Goal: Task Accomplishment & Management: Manage account settings

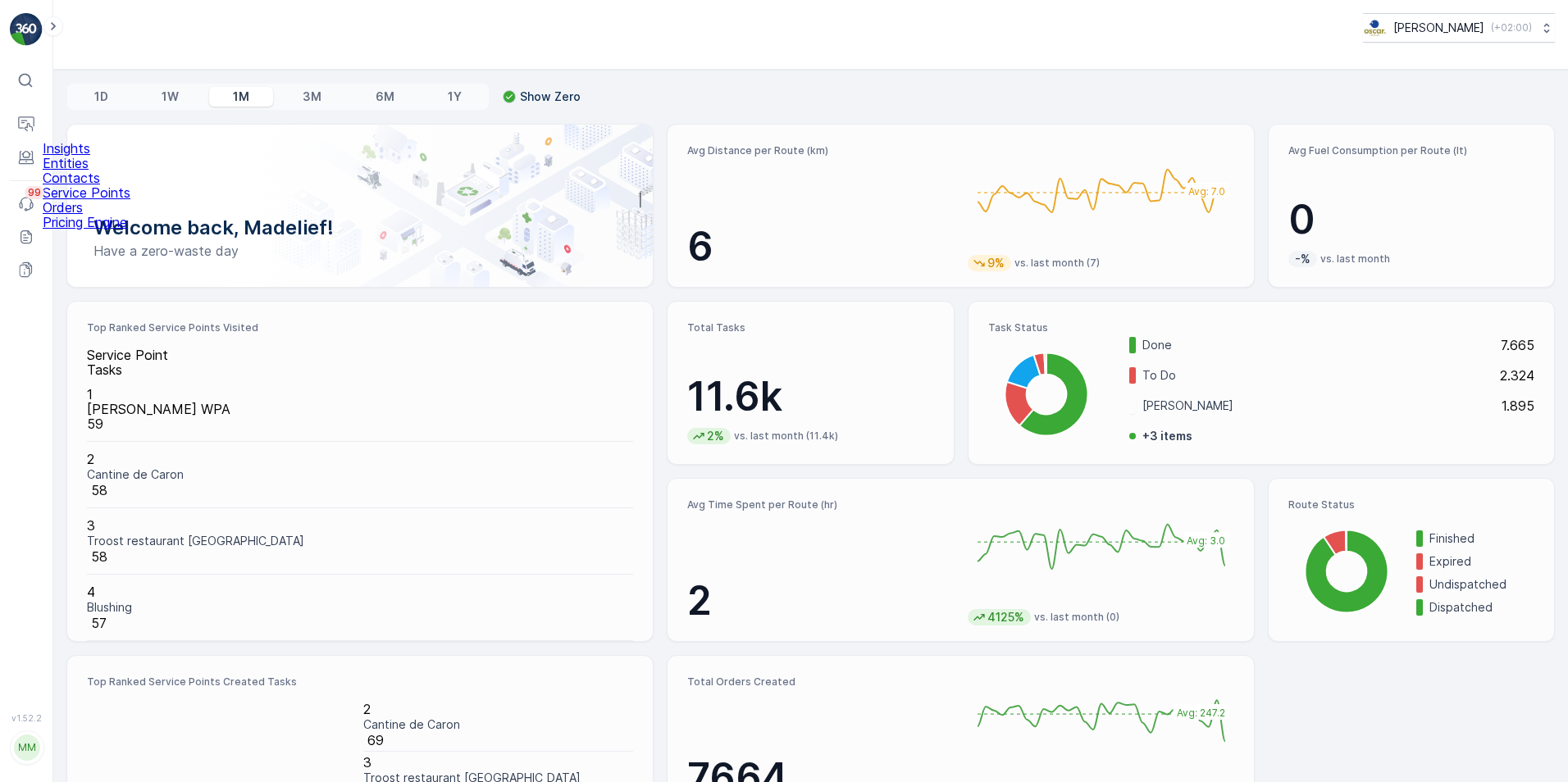
click at [80, 170] on p "Entities" at bounding box center [86, 163] width 87 height 15
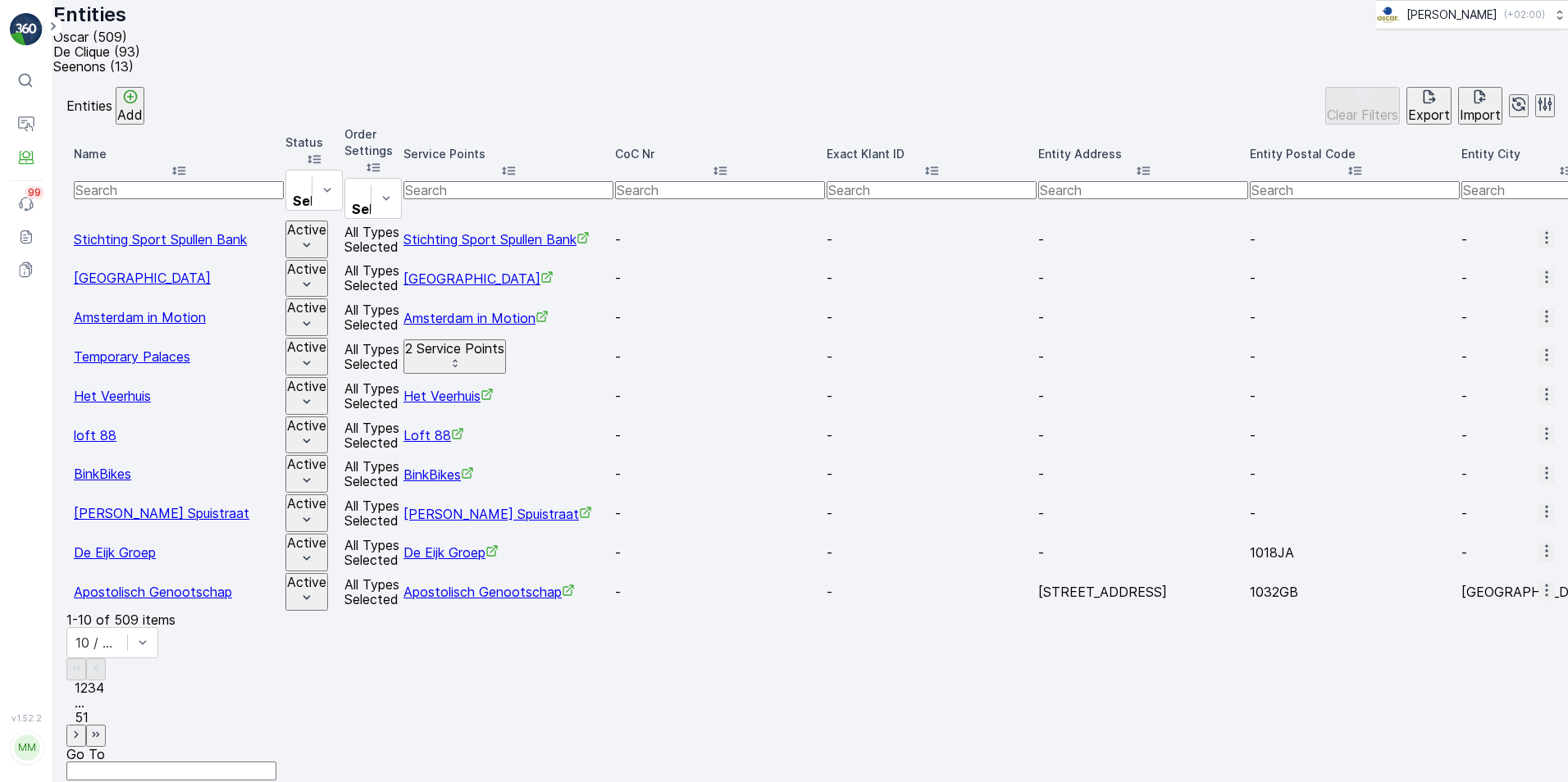
click at [614, 181] on input "text" at bounding box center [509, 190] width 210 height 18
type input "droppie"
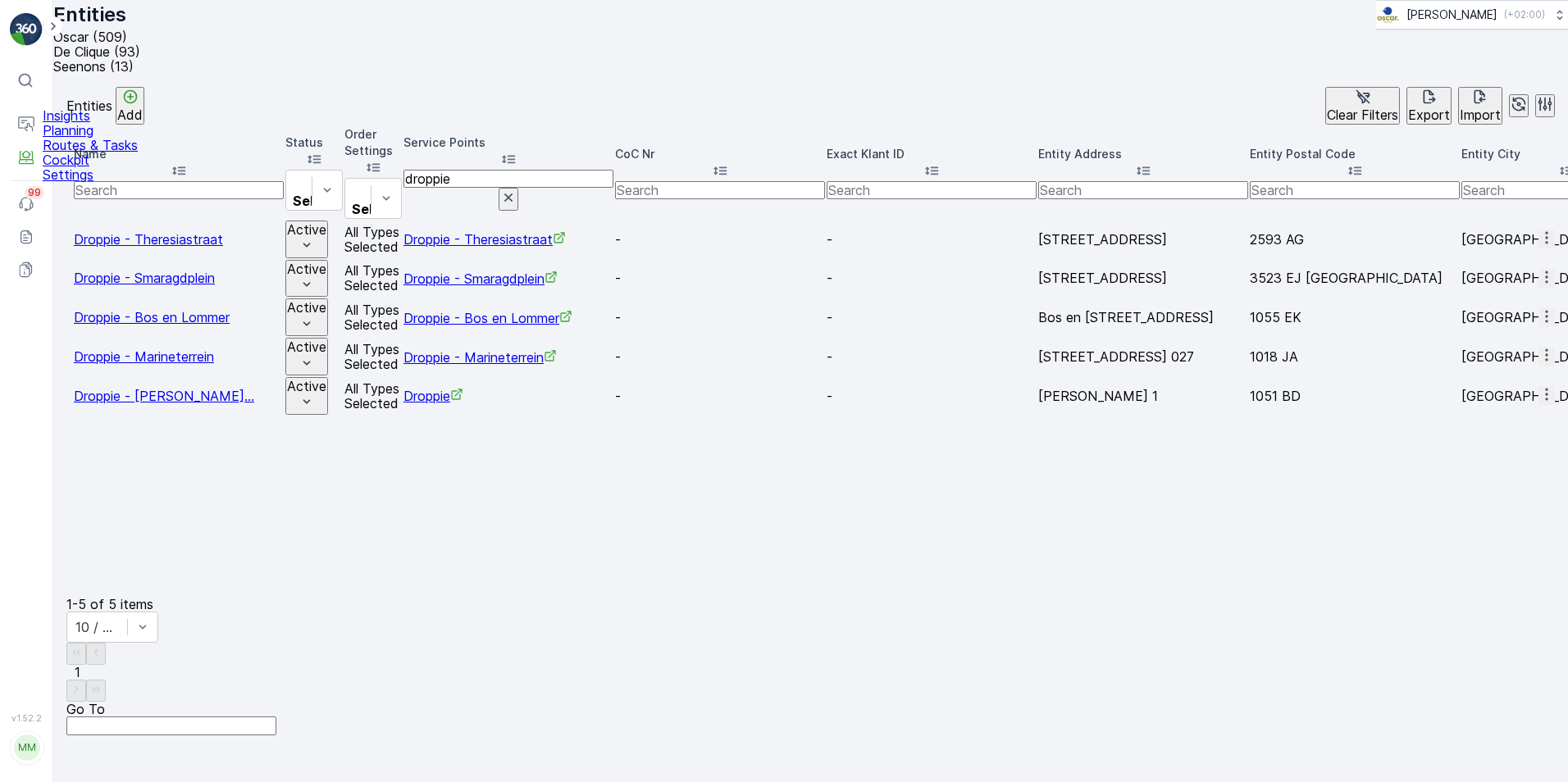
click at [64, 153] on p "Routes & Tasks" at bounding box center [89, 145] width 95 height 15
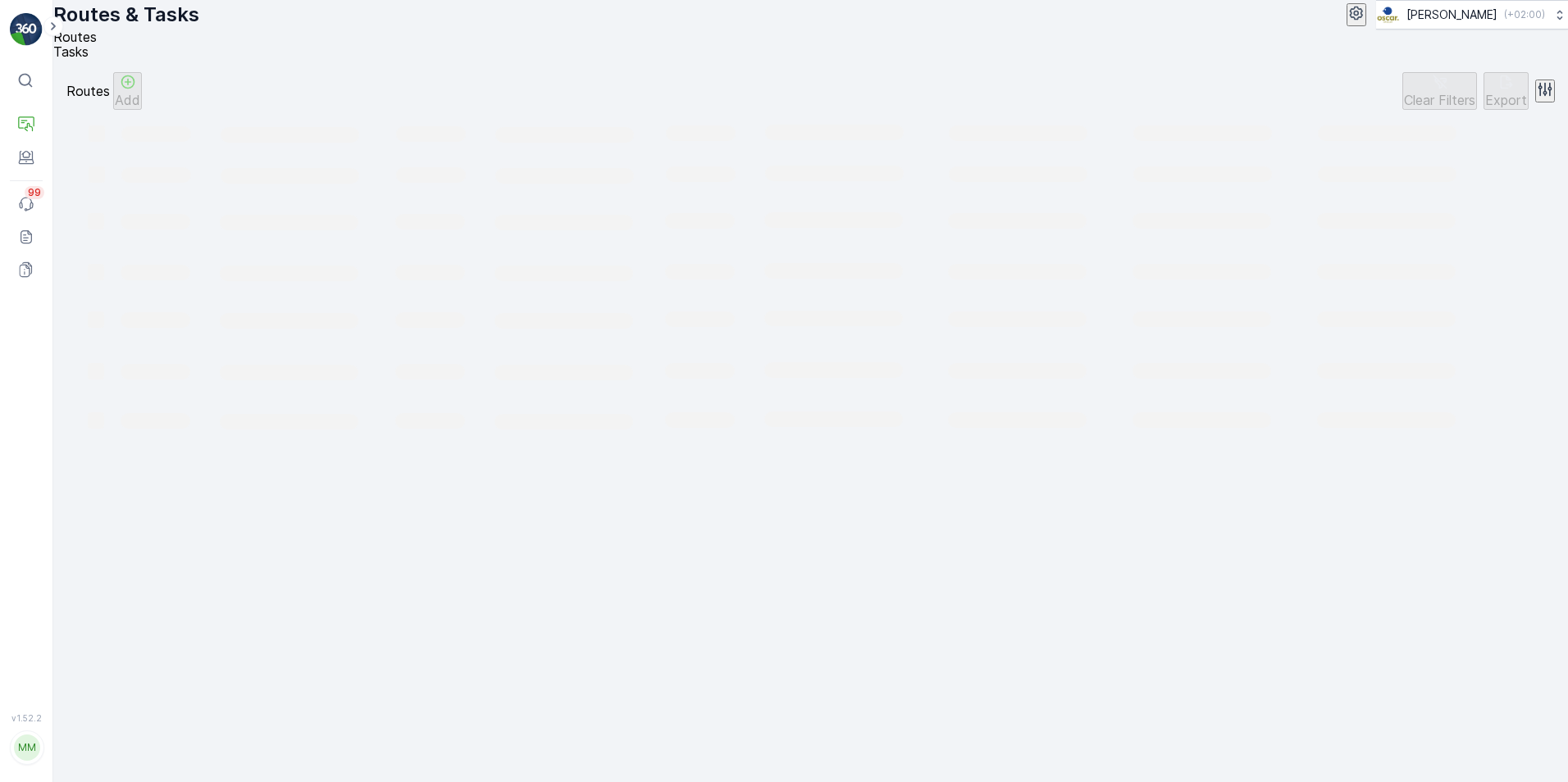
click at [88, 57] on span "Tasks" at bounding box center [71, 52] width 35 height 17
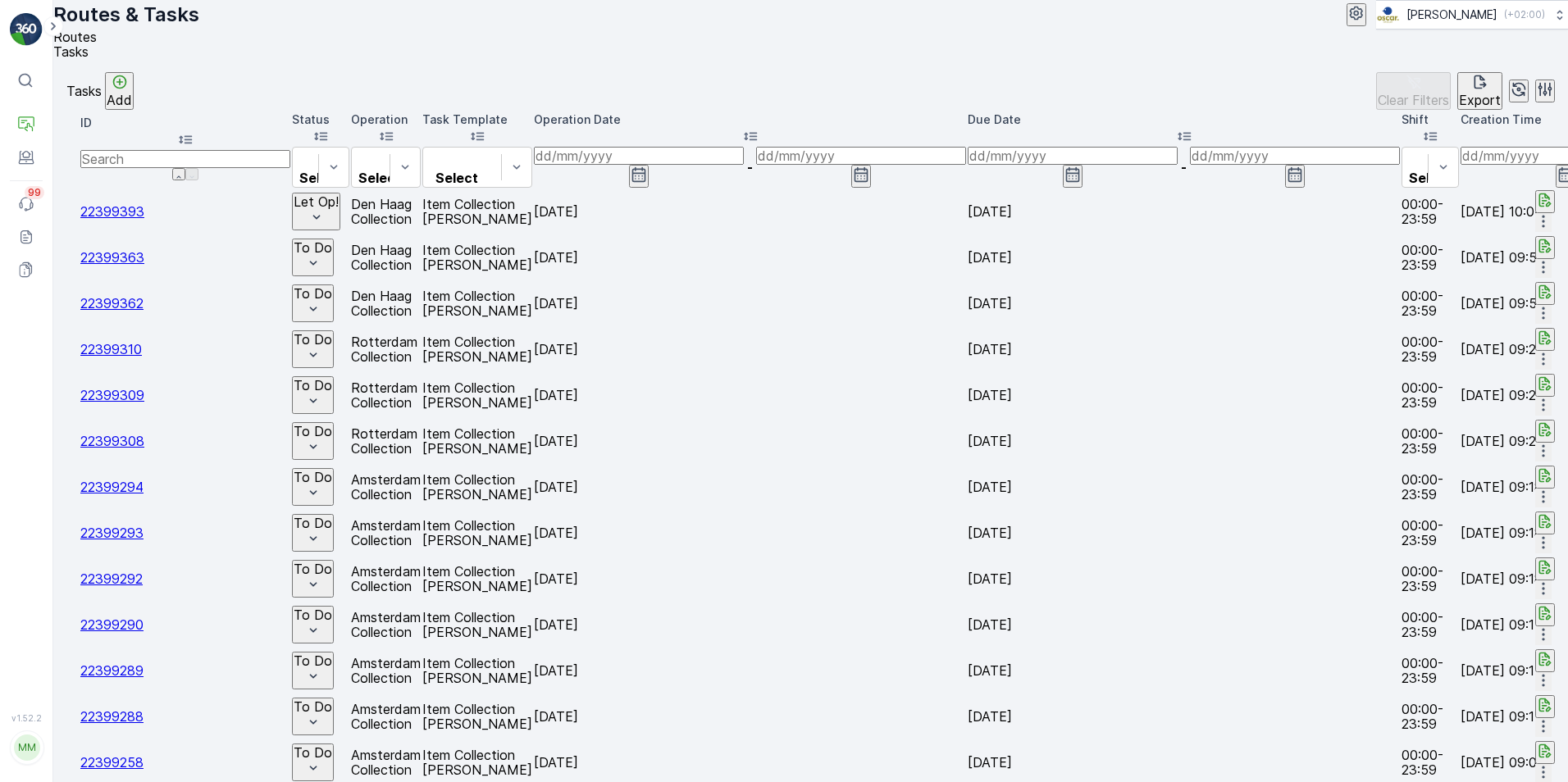
scroll to position [0, 394]
type input "pazzi"
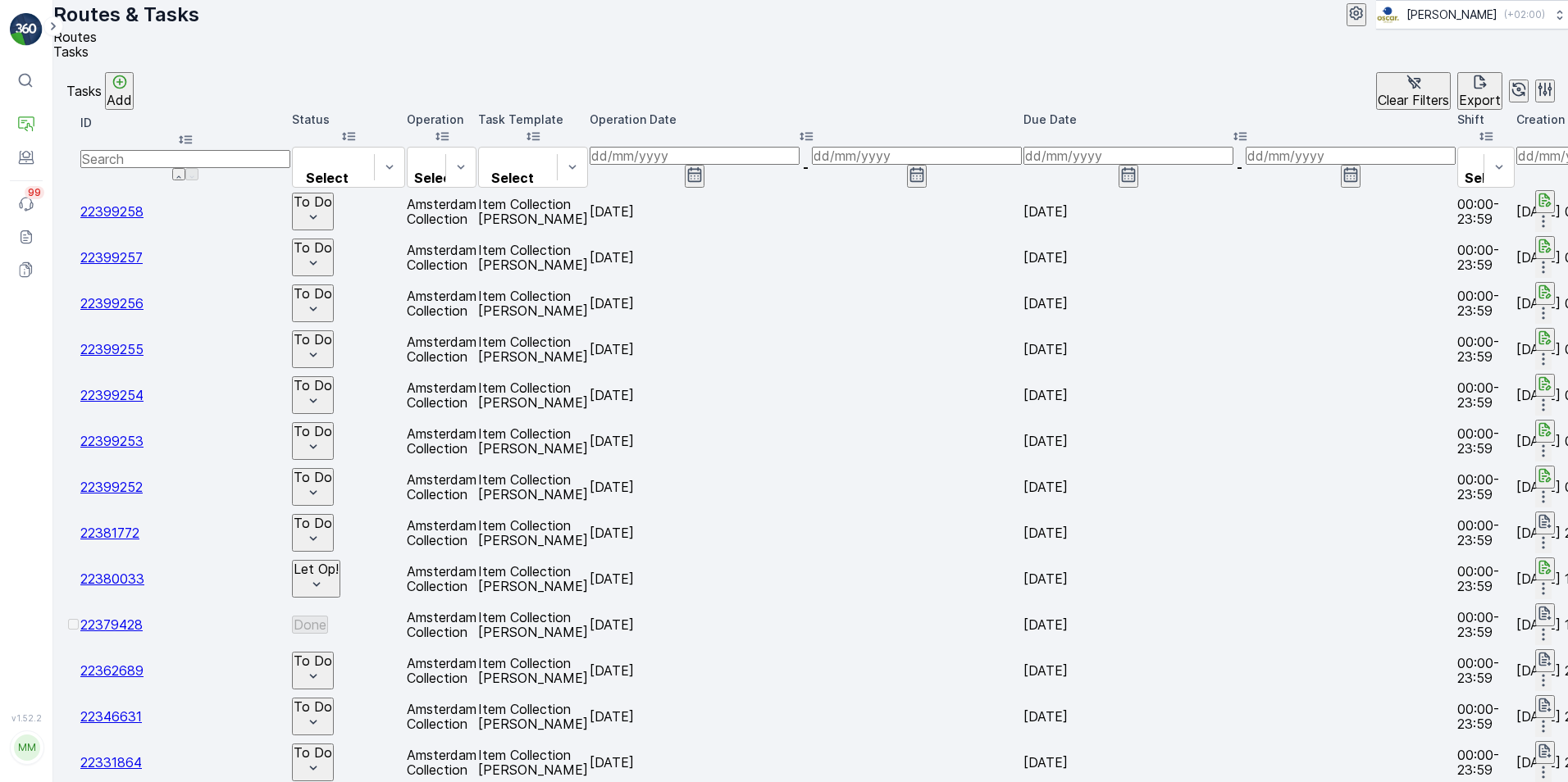
scroll to position [0, 382]
click at [1539, 561] on icon "button" at bounding box center [1545, 568] width 12 height 14
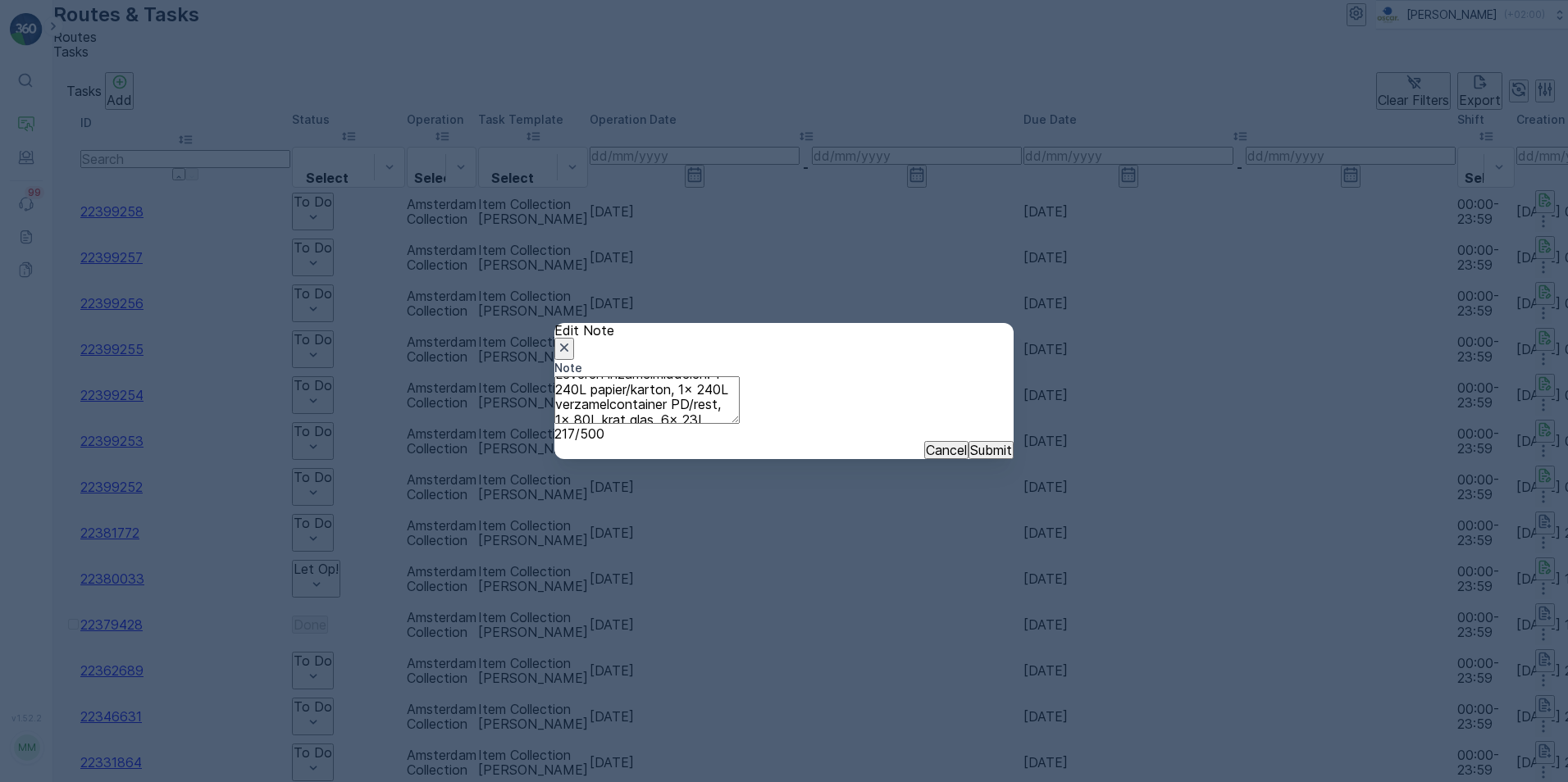
scroll to position [11, 0]
click at [740, 383] on textarea "Leveren inzamelmiddelen: 1x 240L papier/karton, 1x 240L verzamelcontainer PD/re…" at bounding box center [647, 399] width 185 height 47
type textarea "Leveren inzamelmiddelen: 1x 240L papier/karton, 1x 240L verzamelcontainer PD/re…"
click at [971, 457] on p "Submit" at bounding box center [991, 450] width 41 height 15
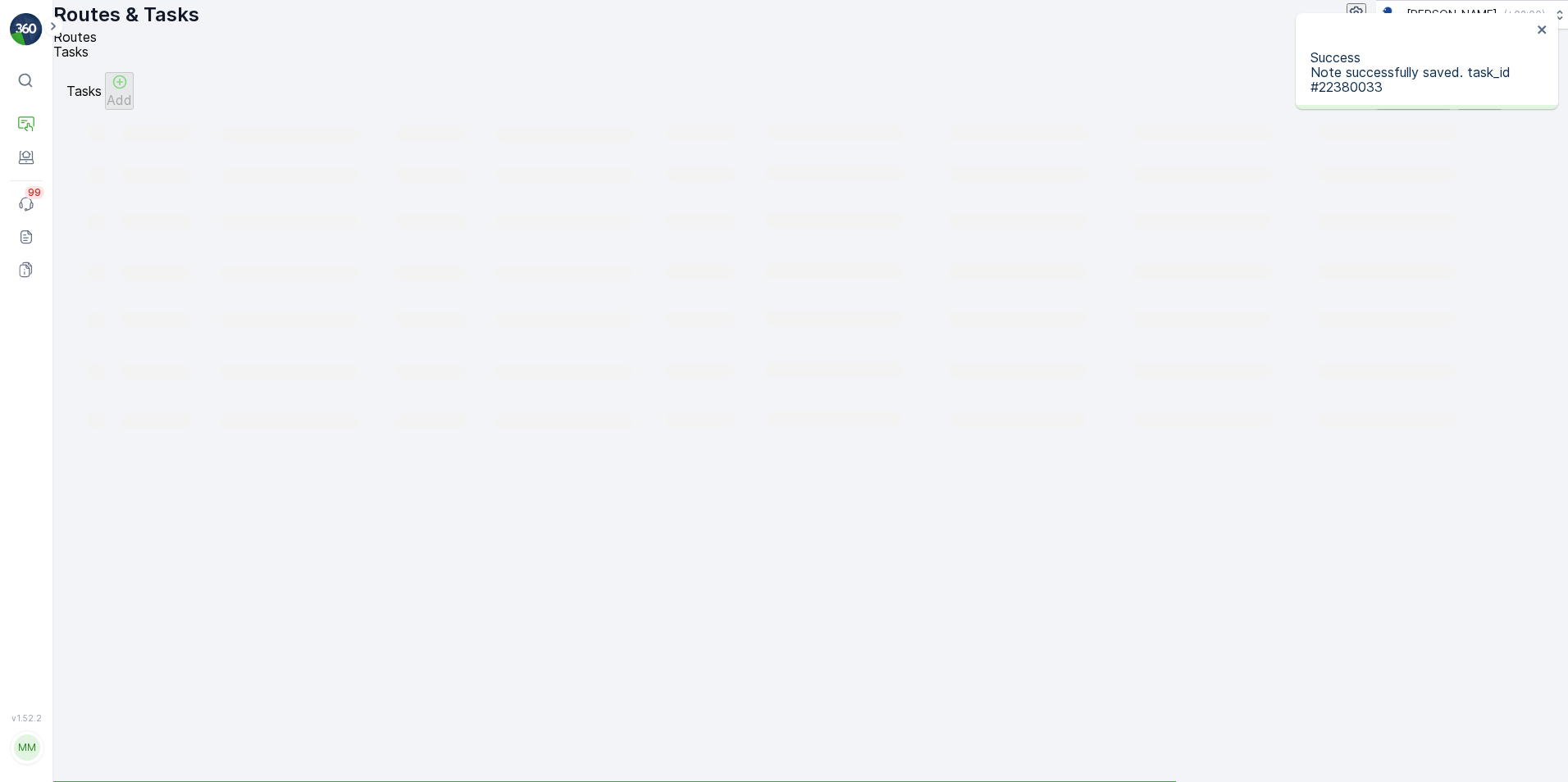
scroll to position [0, 92]
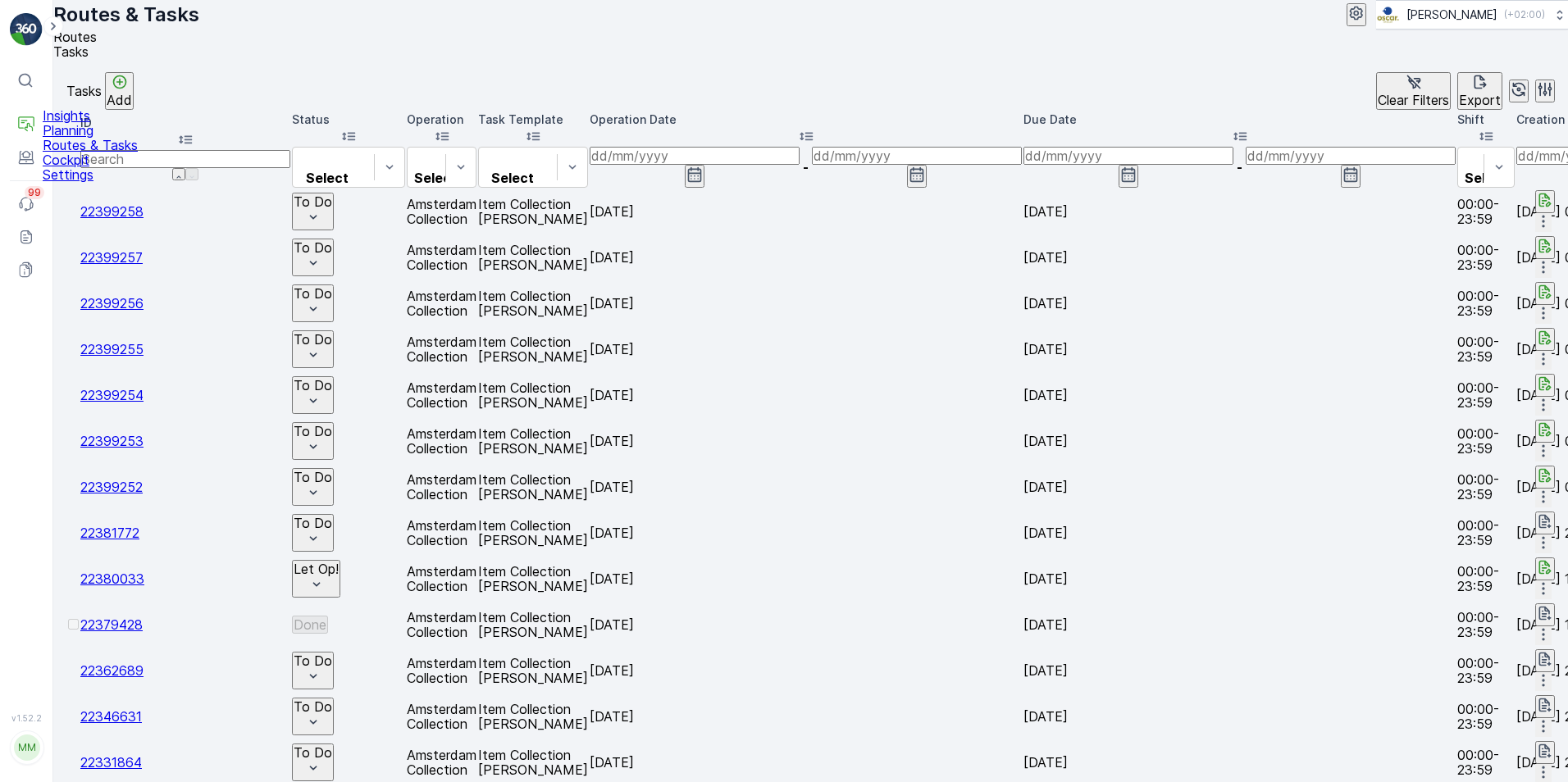
click at [96, 153] on p "Routes & Tasks" at bounding box center [89, 145] width 95 height 15
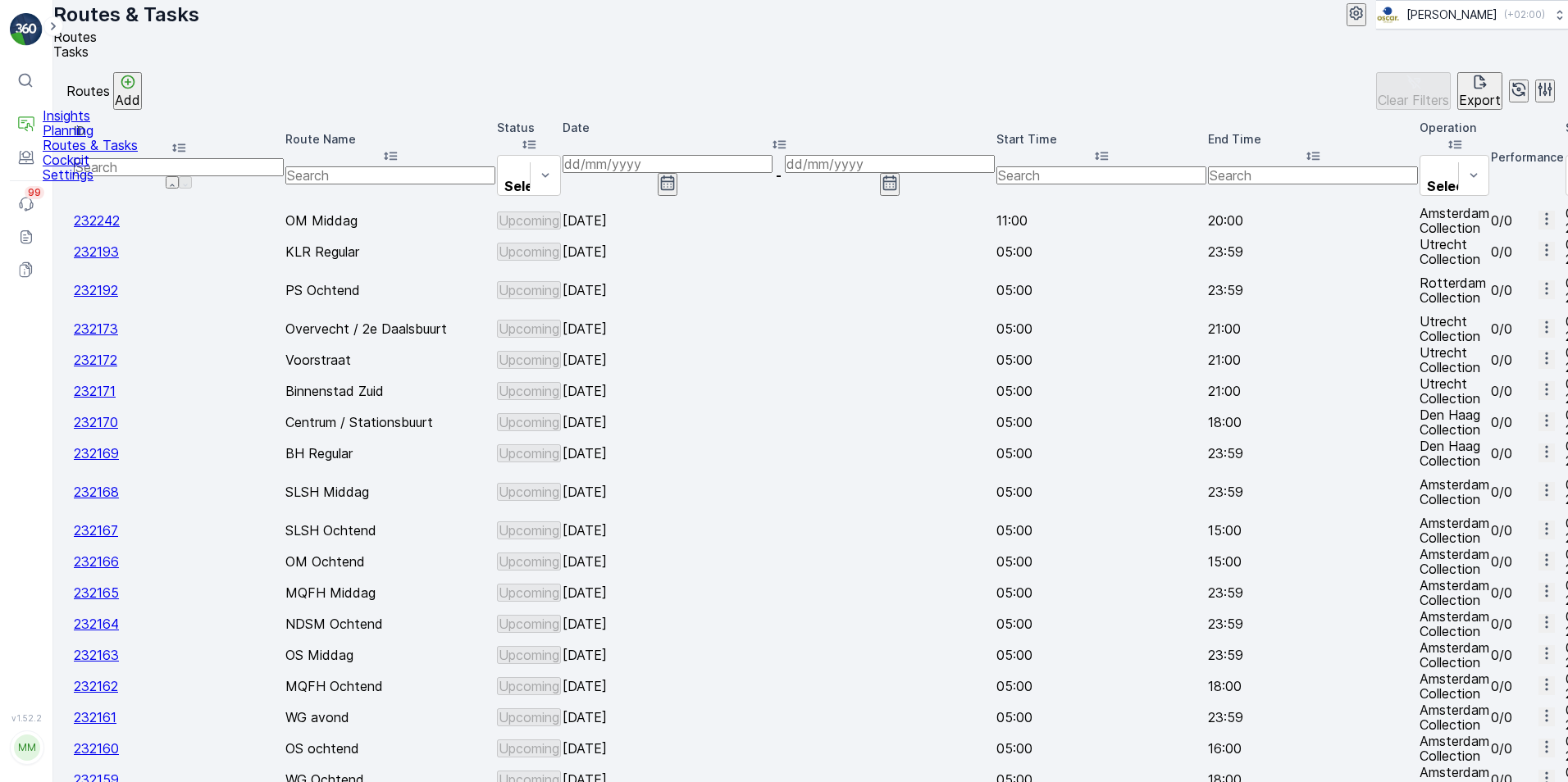
click at [98, 167] on p "Cockpit" at bounding box center [89, 160] width 95 height 15
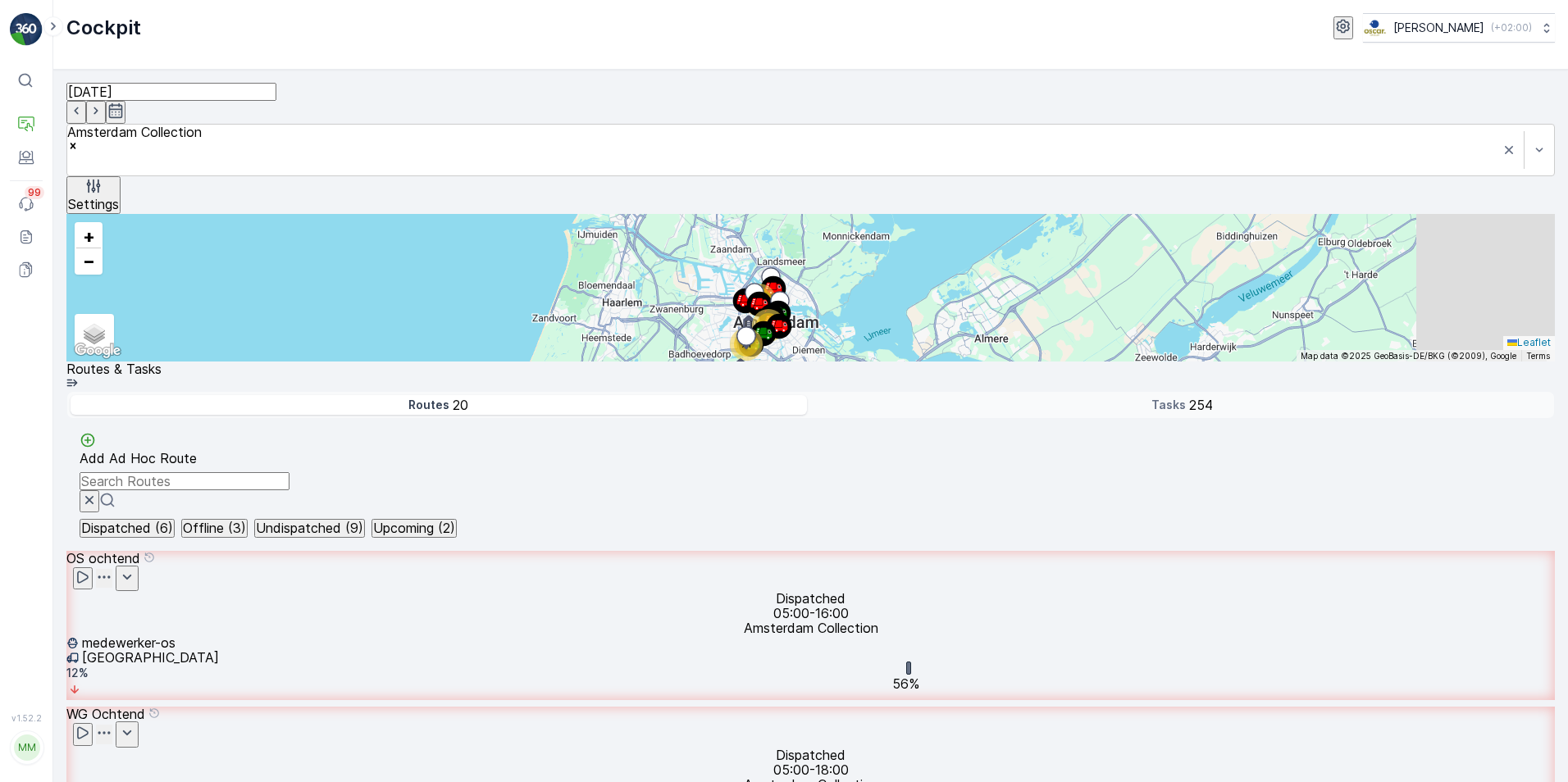
scroll to position [2016, 0]
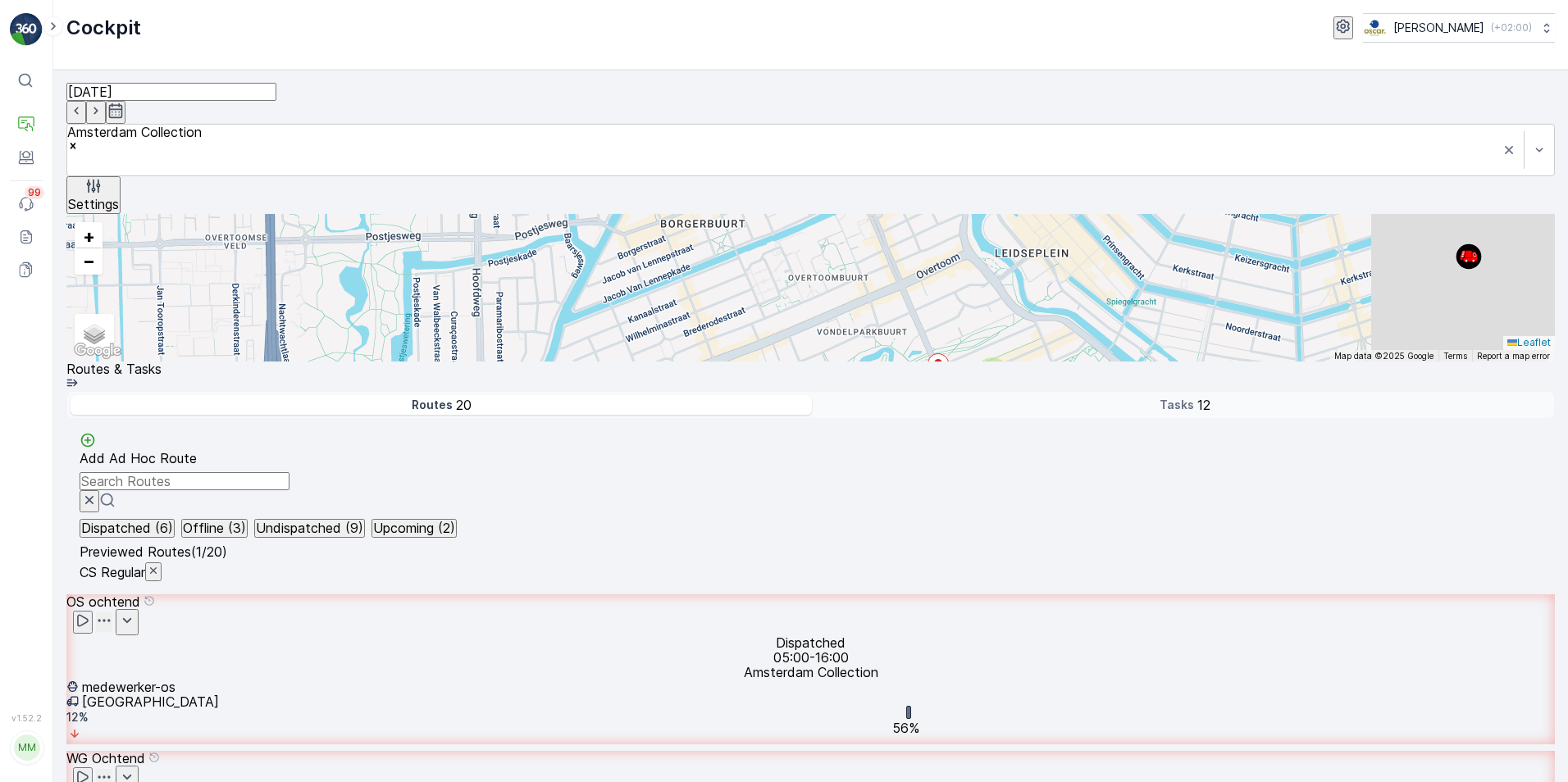
drag, startPoint x: 692, startPoint y: 534, endPoint x: 669, endPoint y: 489, distance: 50.5
click at [669, 362] on div "2 2 2 2 + − Satellite Roadmap Terrain Hybrid Leaflet Keyboard shortcuts Map Dat…" at bounding box center [811, 288] width 1489 height 147
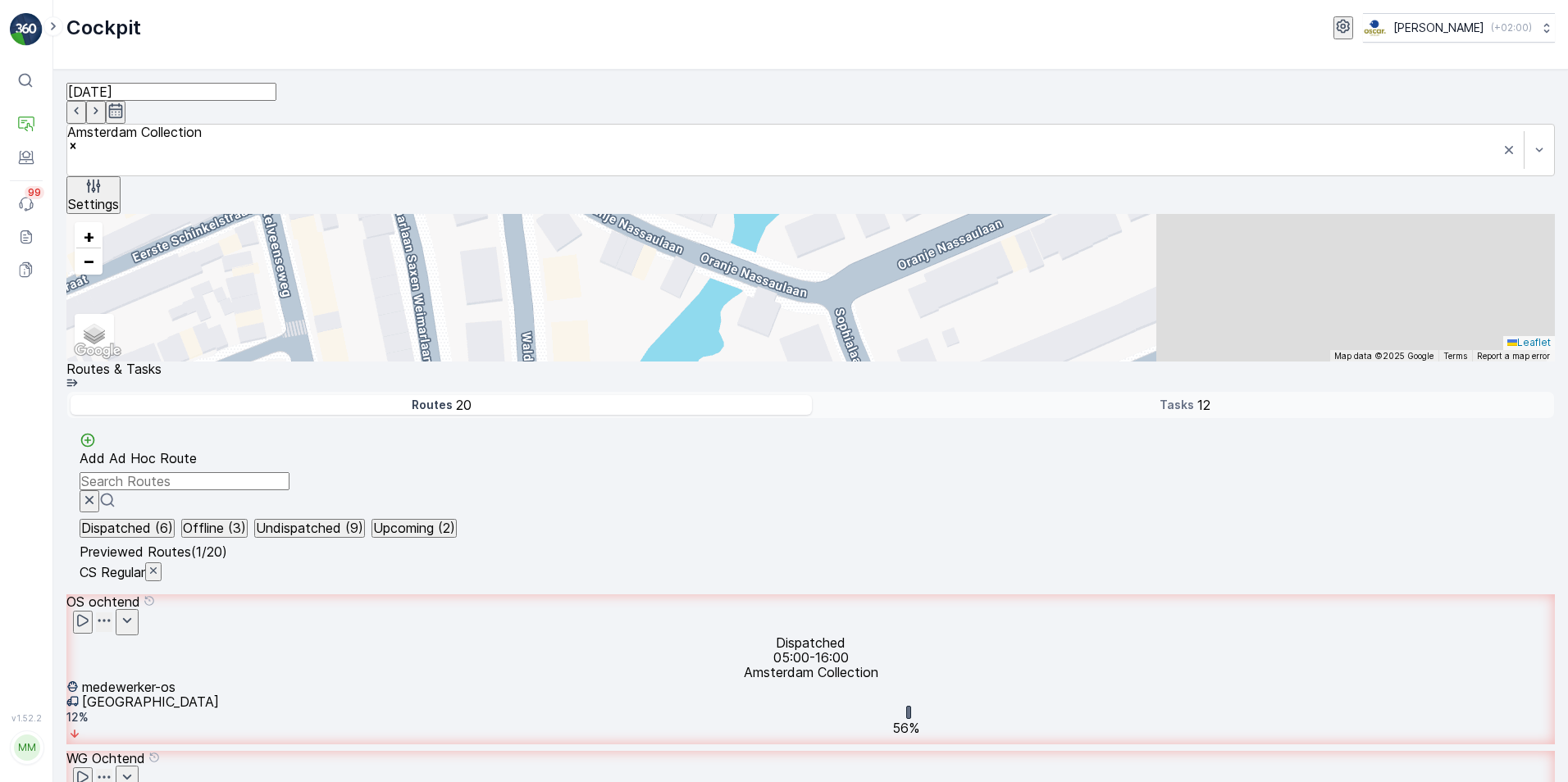
drag, startPoint x: 833, startPoint y: 608, endPoint x: 626, endPoint y: 437, distance: 268.5
click at [626, 362] on div "+ − Satellite Roadmap Terrain Hybrid Leaflet Keyboard shortcuts Map Data Map da…" at bounding box center [811, 288] width 1489 height 147
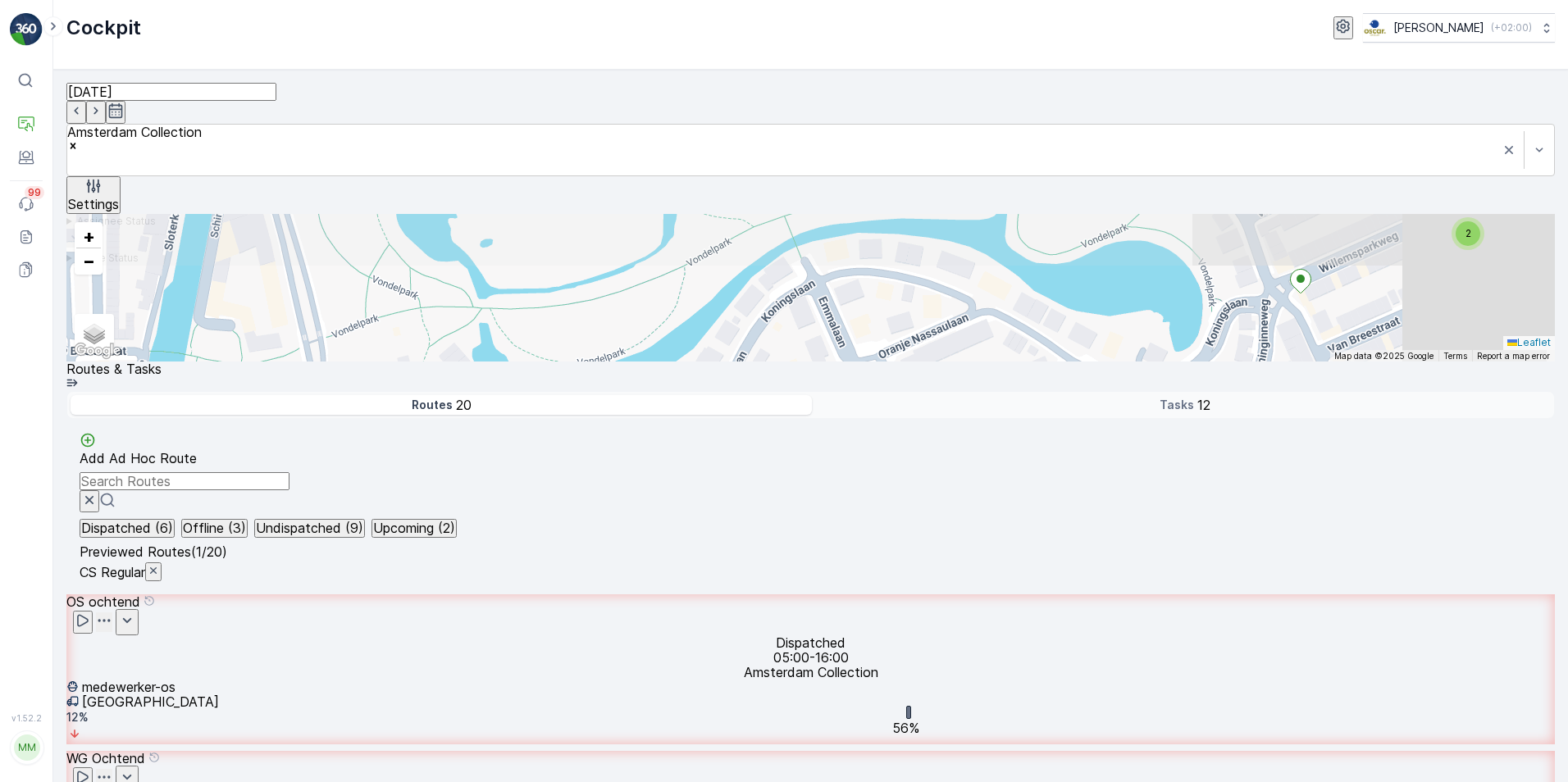
drag, startPoint x: 677, startPoint y: 536, endPoint x: 588, endPoint y: 626, distance: 126.6
click at [588, 362] on div "2 2 + − Satellite Roadmap Terrain Hybrid Leaflet Keyboard shortcuts Map Data Ma…" at bounding box center [811, 288] width 1489 height 147
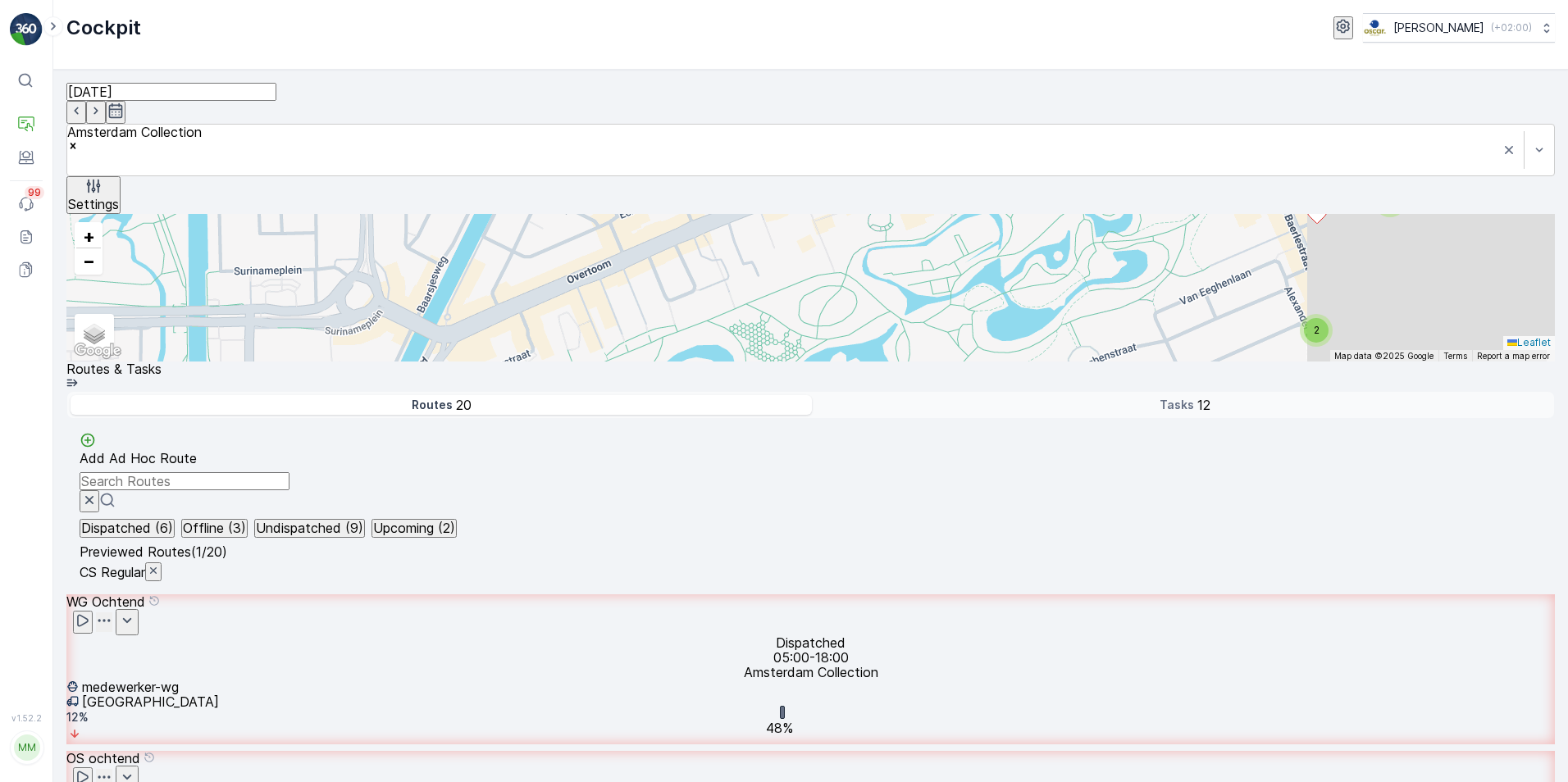
scroll to position [82, 0]
click at [160, 564] on icon "button" at bounding box center [154, 570] width 13 height 13
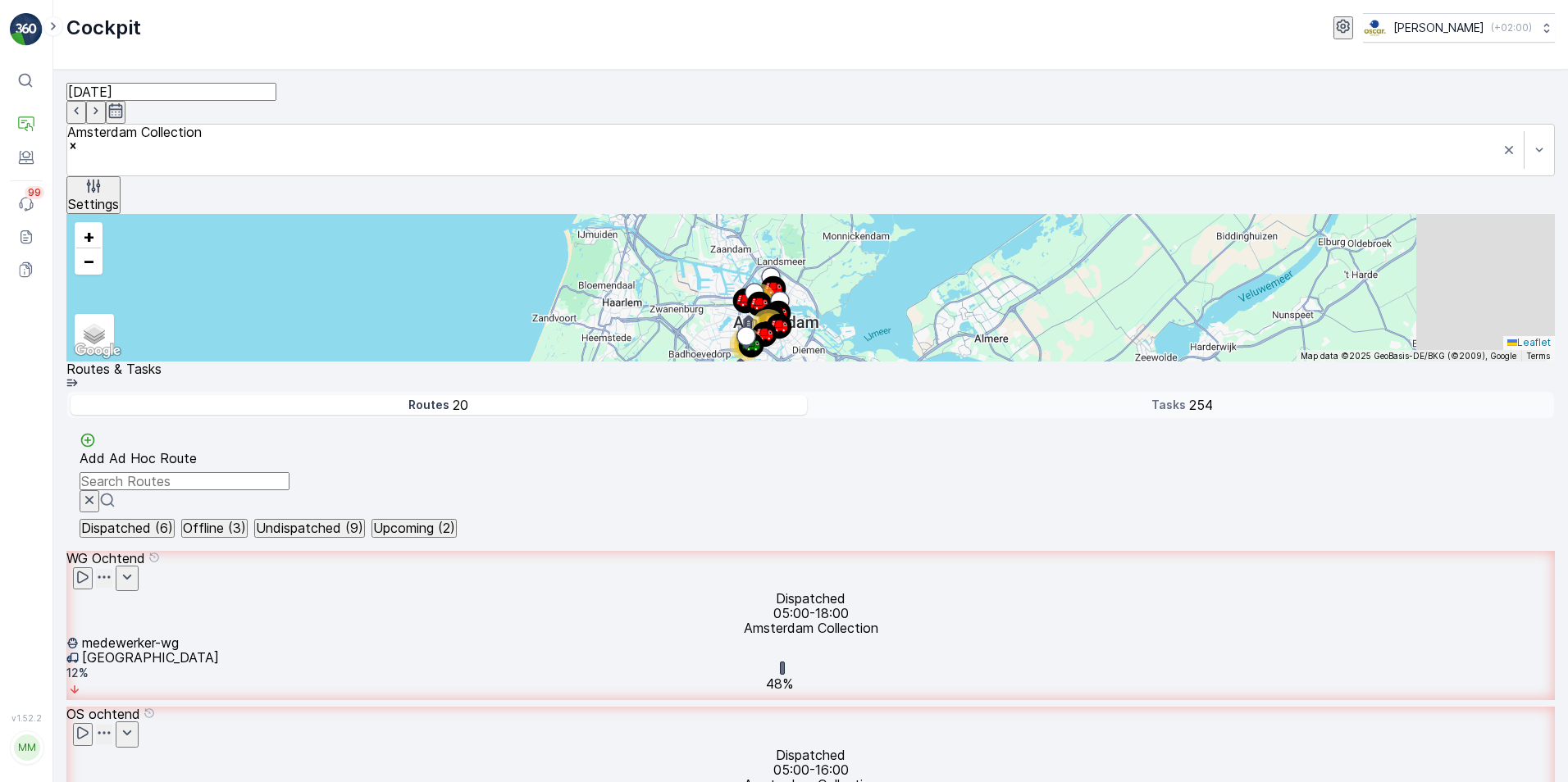
scroll to position [246, 0]
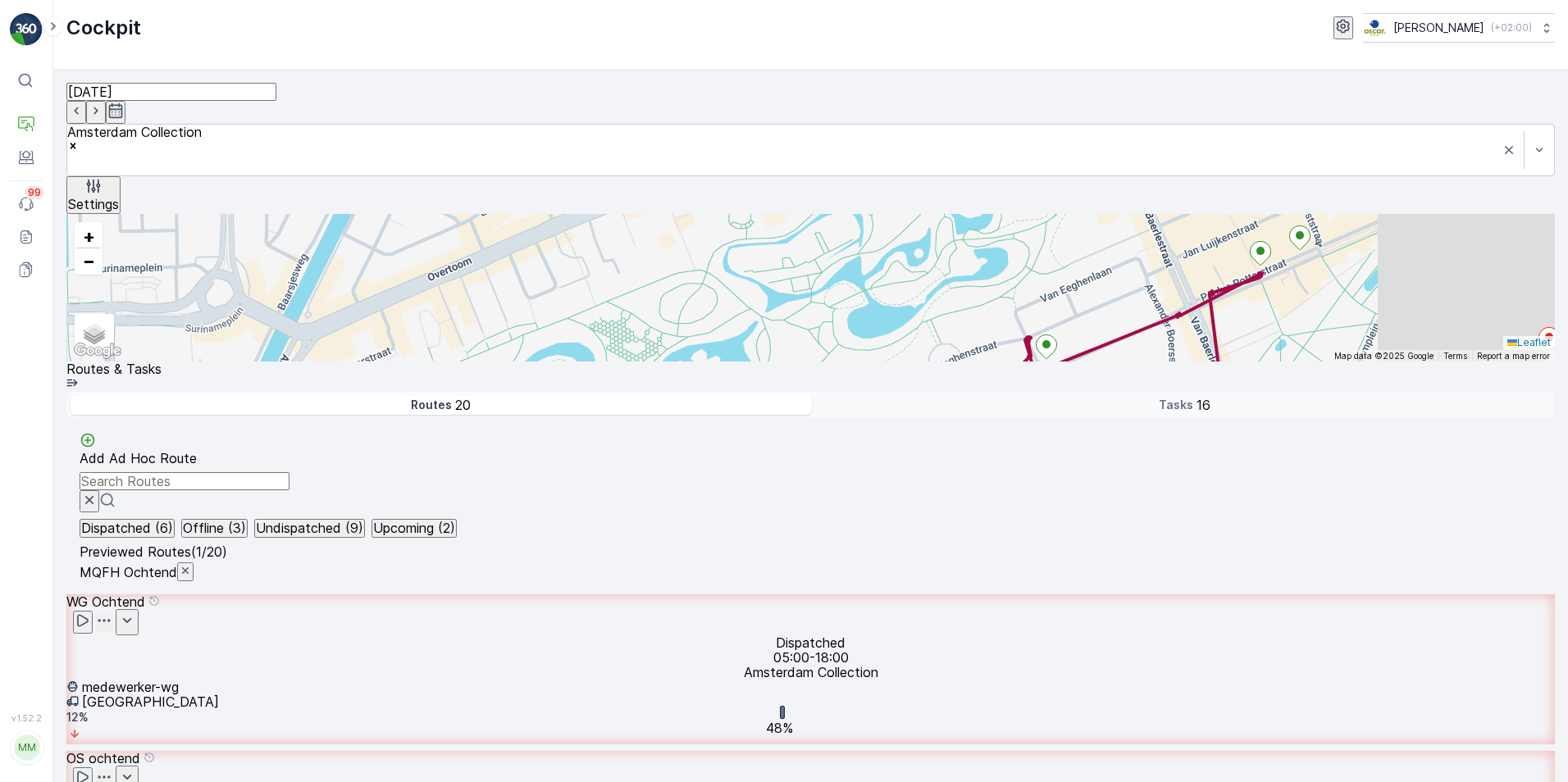
scroll to position [1886, 0]
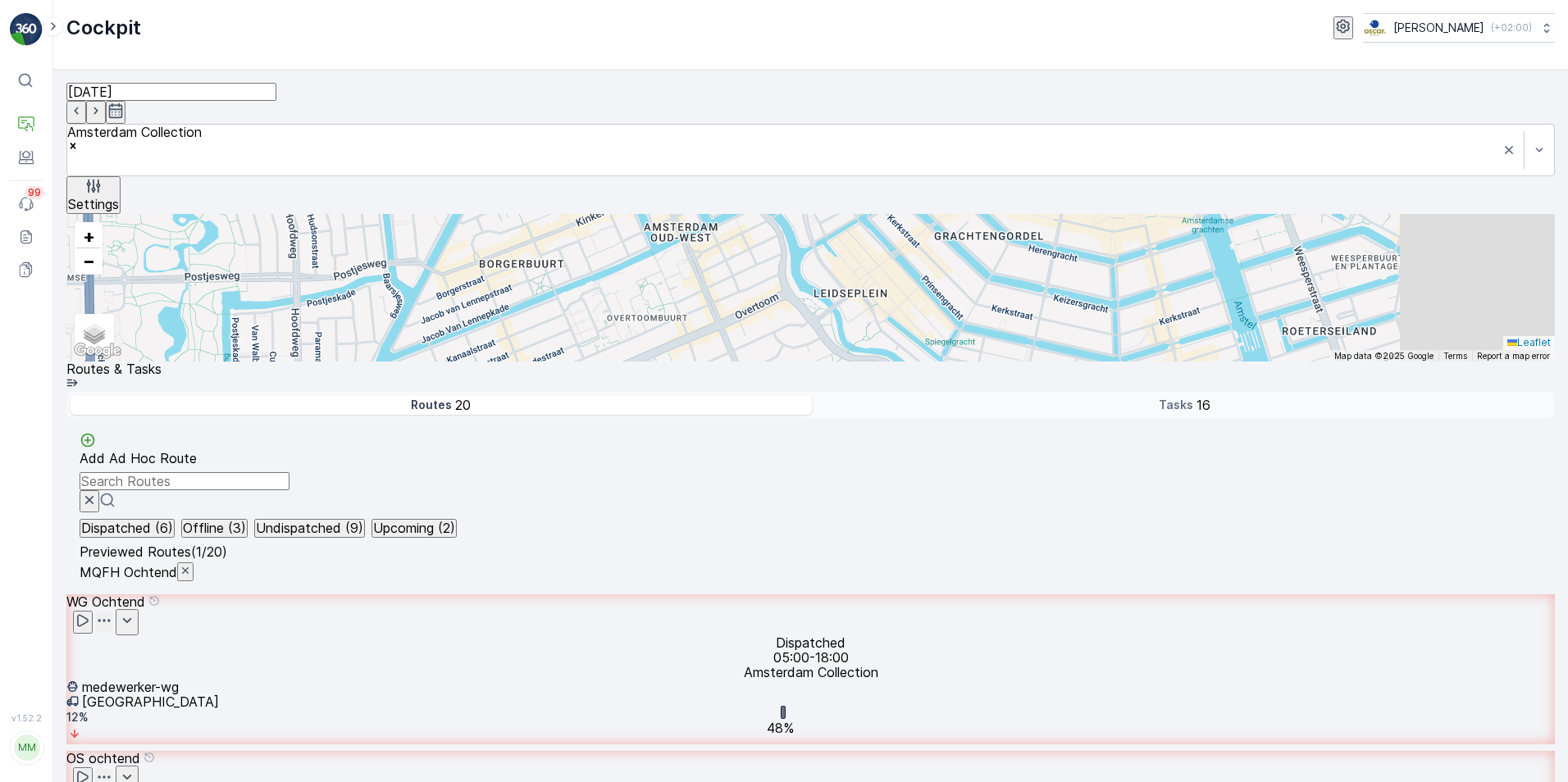
click at [192, 564] on icon "button" at bounding box center [185, 570] width 13 height 13
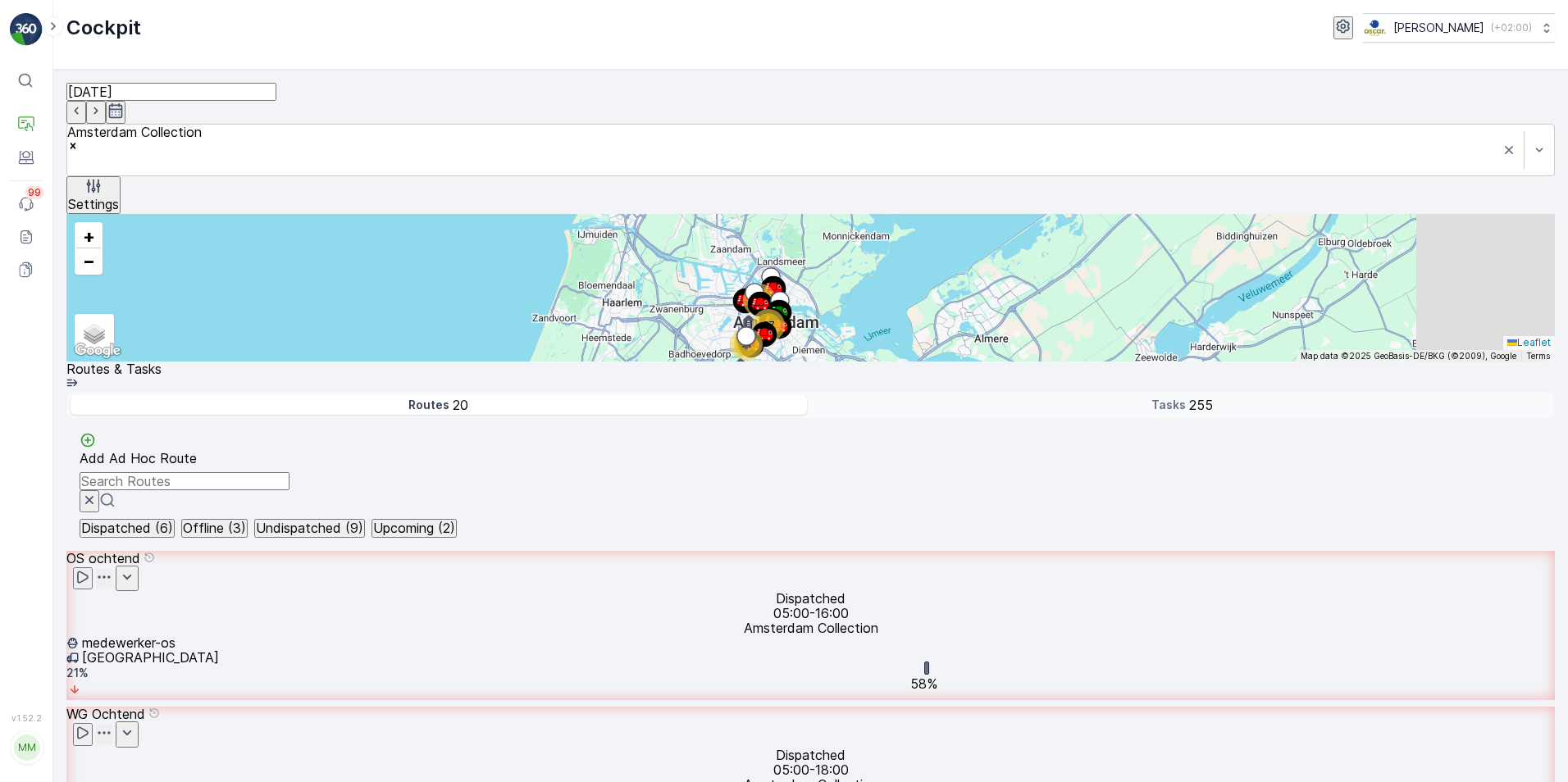
scroll to position [1640, 0]
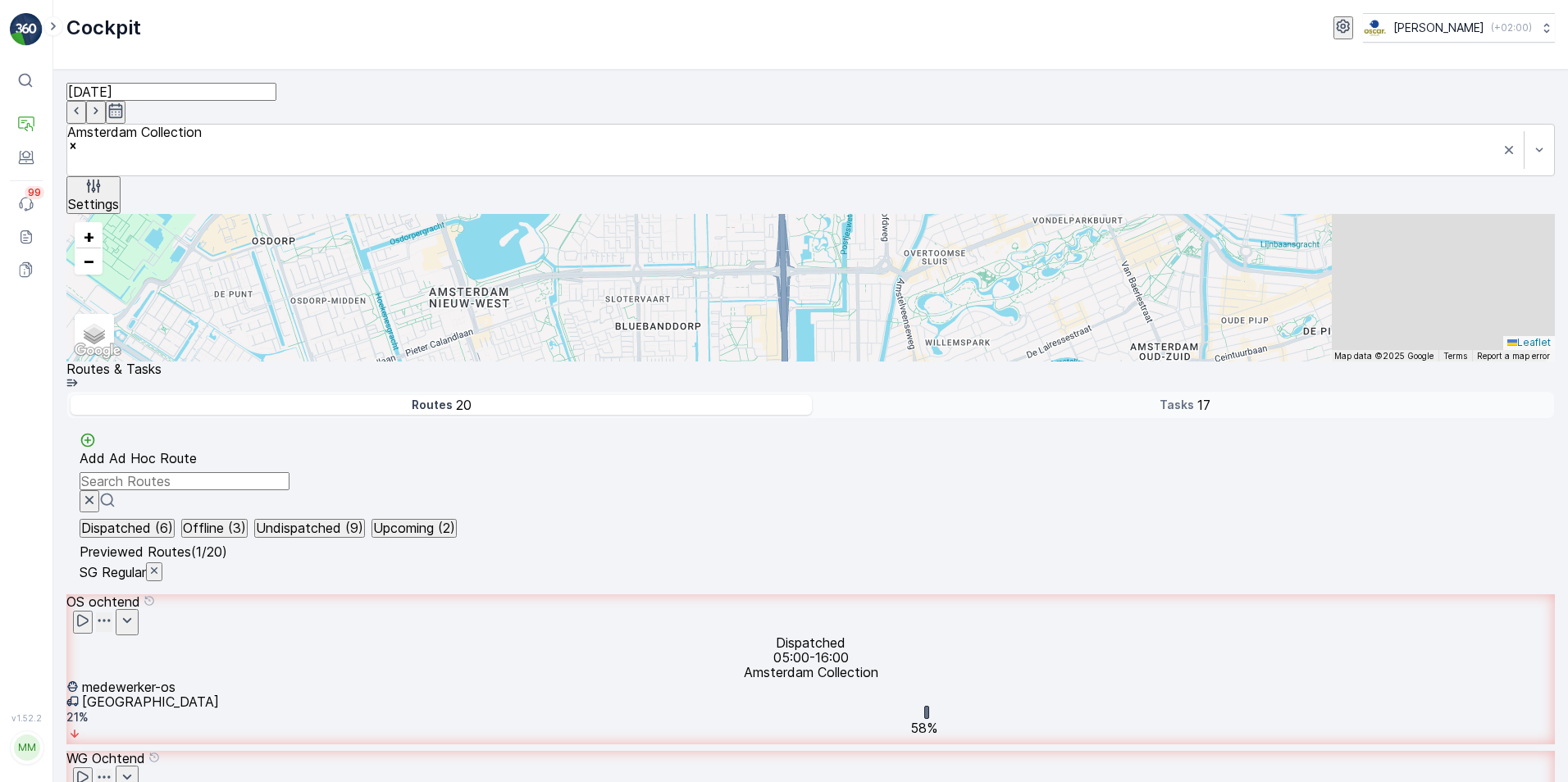
click at [161, 564] on icon "button" at bounding box center [154, 570] width 13 height 13
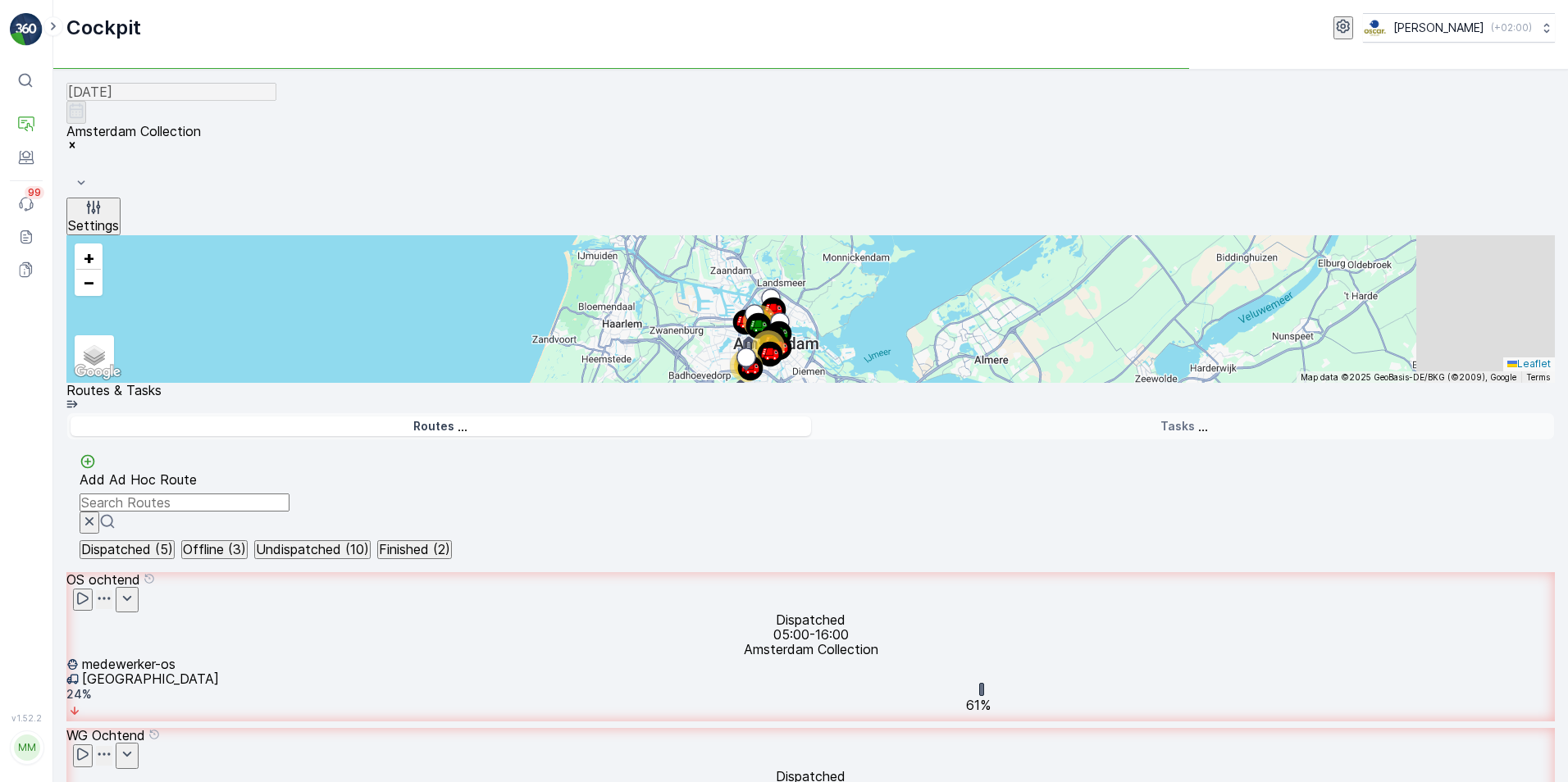
scroll to position [1514, 0]
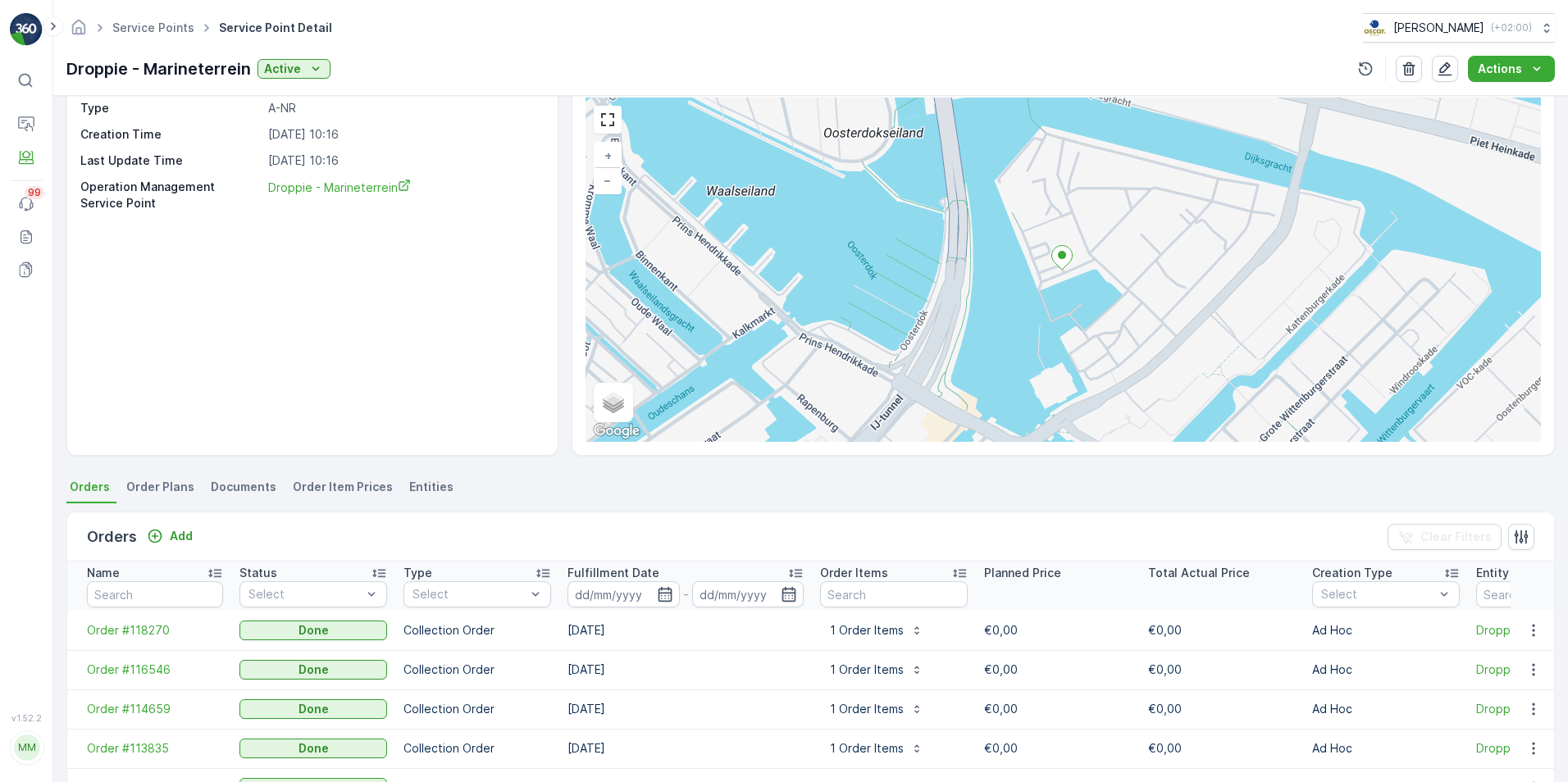
scroll to position [328, 0]
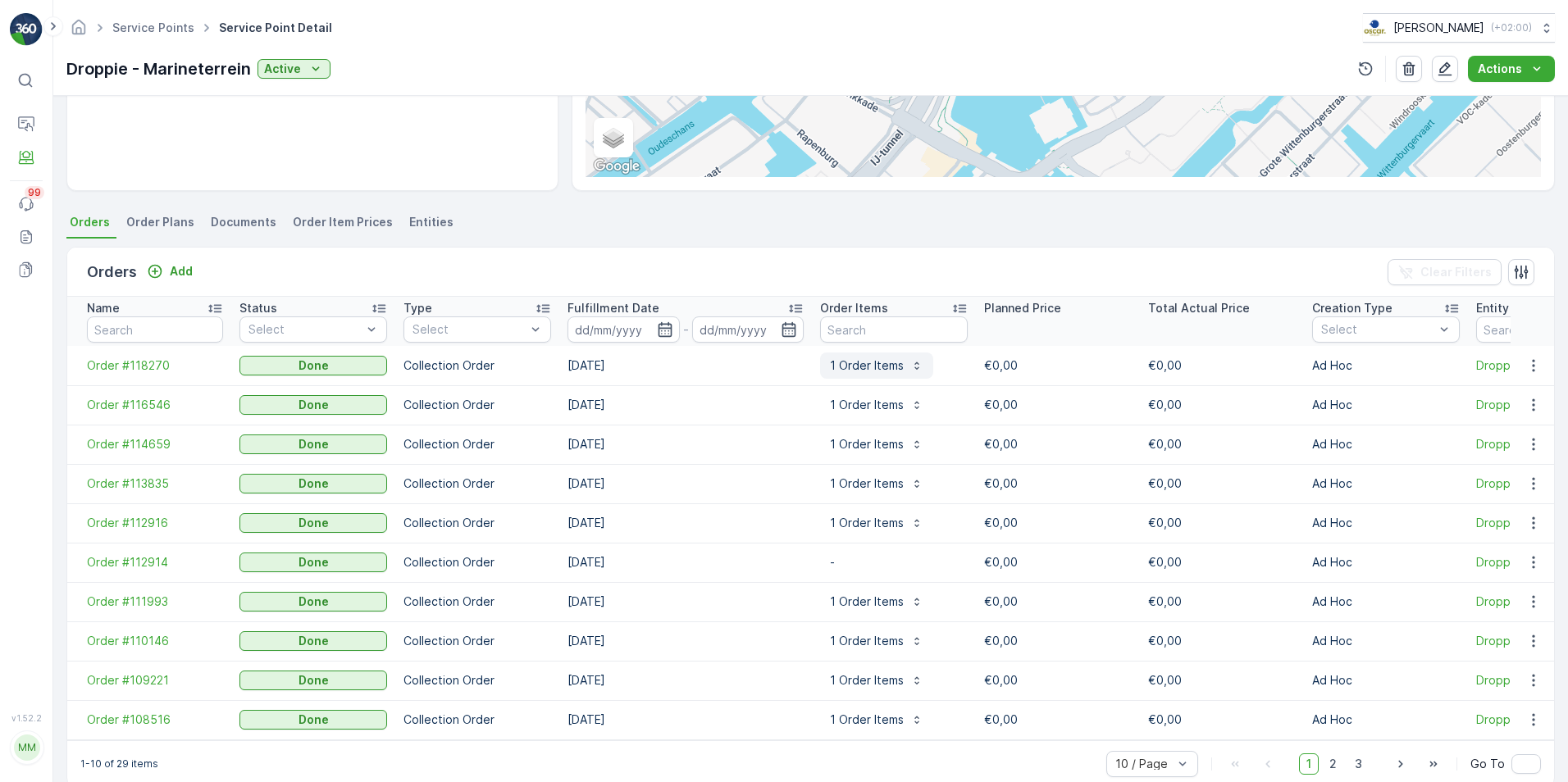
click at [884, 373] on p "1 Order Items" at bounding box center [867, 366] width 74 height 17
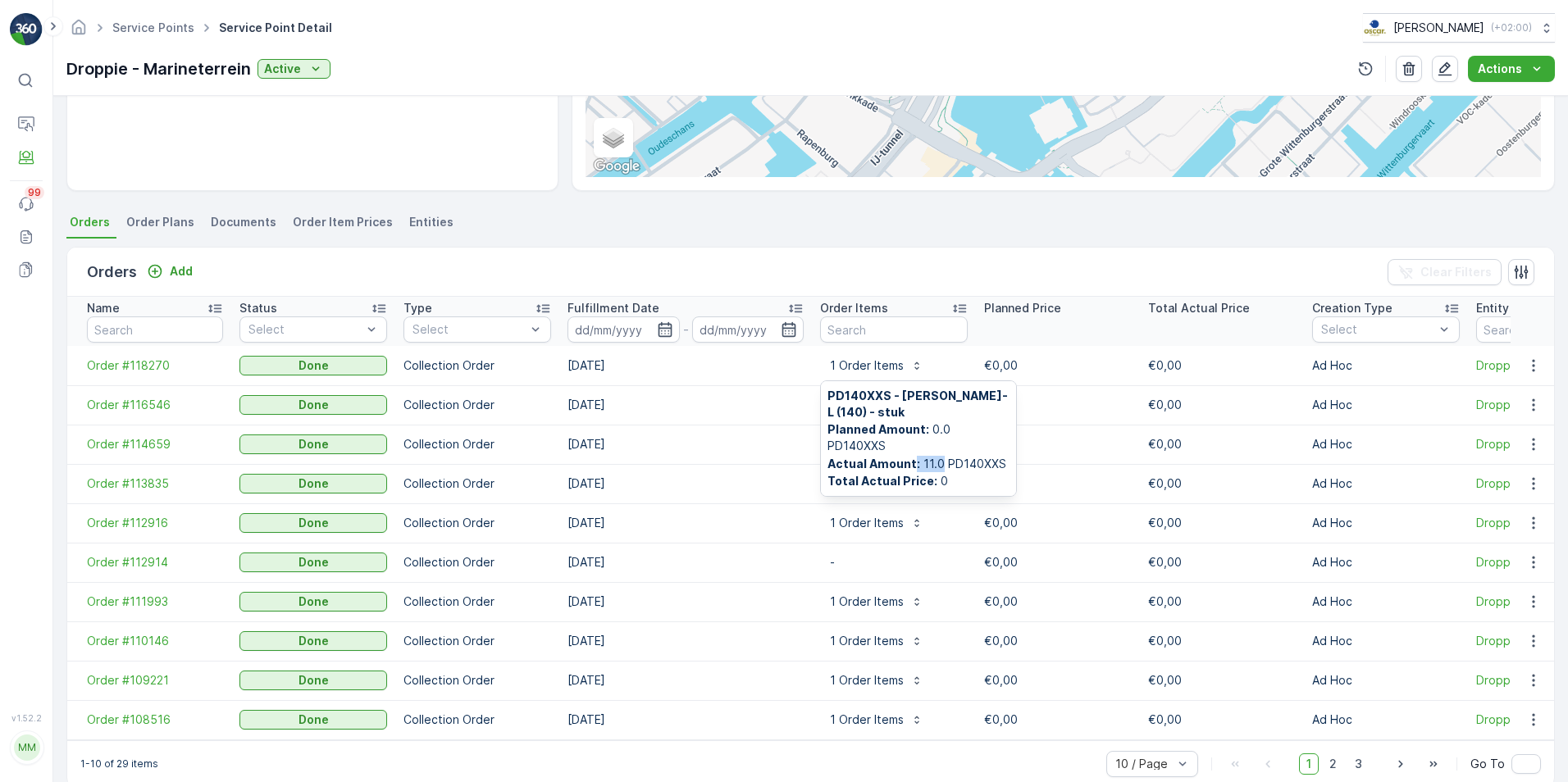
drag, startPoint x: 938, startPoint y: 454, endPoint x: 911, endPoint y: 454, distance: 27.0
click at [911, 456] on span "Actual Amount : 11.0 PD140XXS" at bounding box center [918, 465] width 182 height 17
click at [727, 384] on td "[DATE]" at bounding box center [686, 365] width 253 height 40
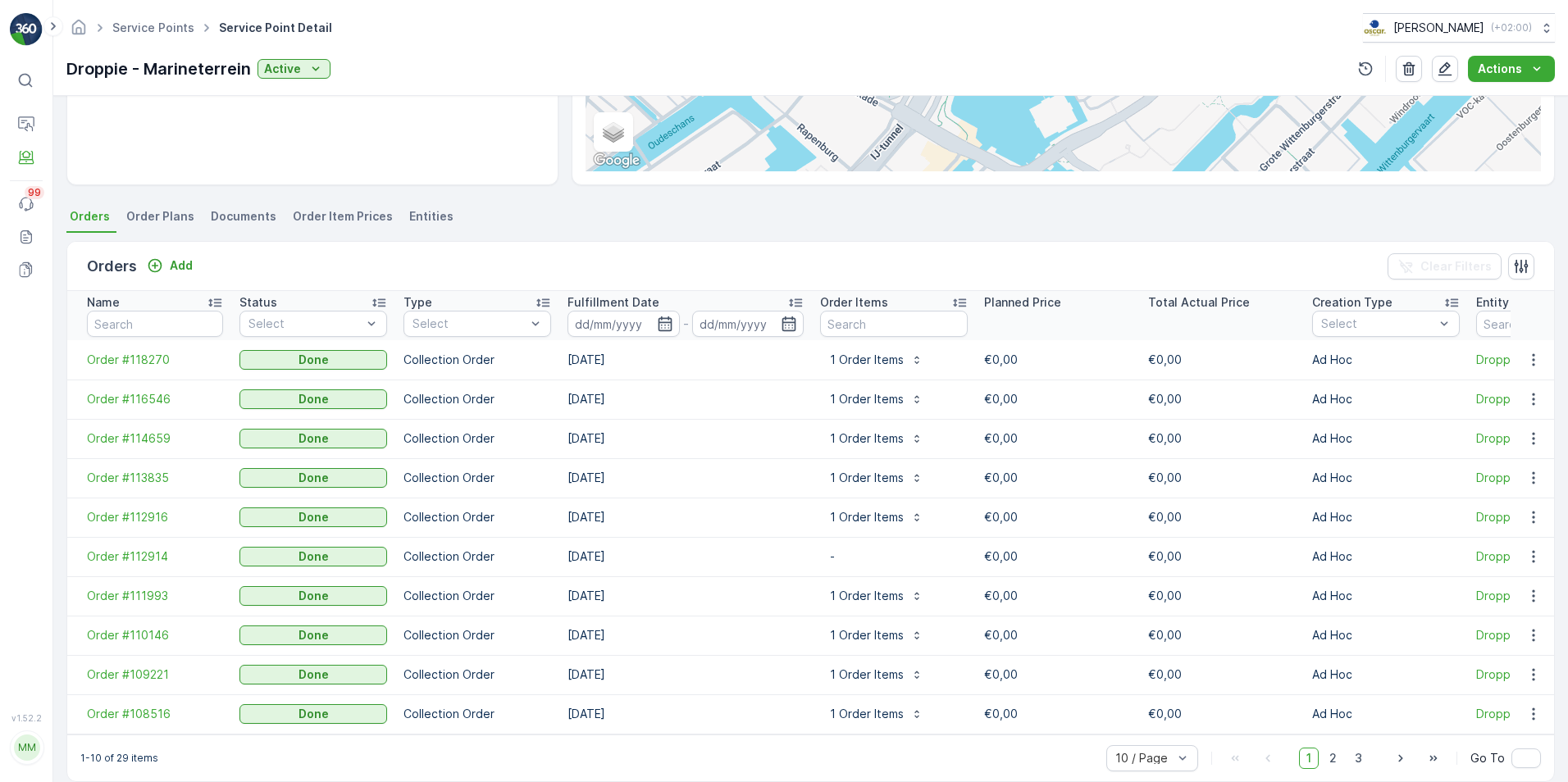
scroll to position [0, 0]
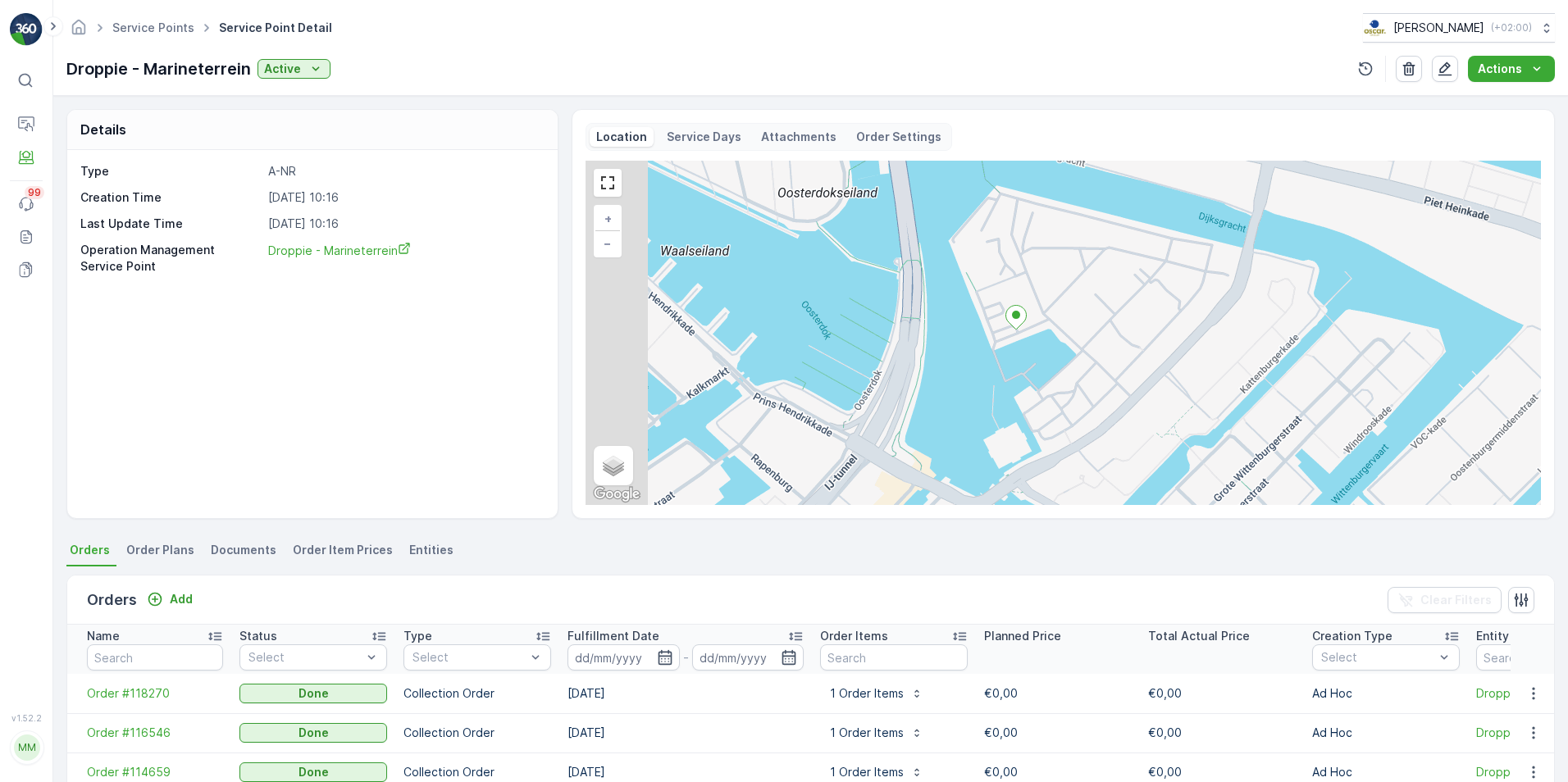
drag, startPoint x: 1091, startPoint y: 342, endPoint x: 1124, endPoint y: 347, distance: 33.4
click at [1124, 347] on div "+ − Satellite Roadmap Terrain Hybrid Leaflet Keyboard shortcuts Map Data Map da…" at bounding box center [1063, 333] width 956 height 344
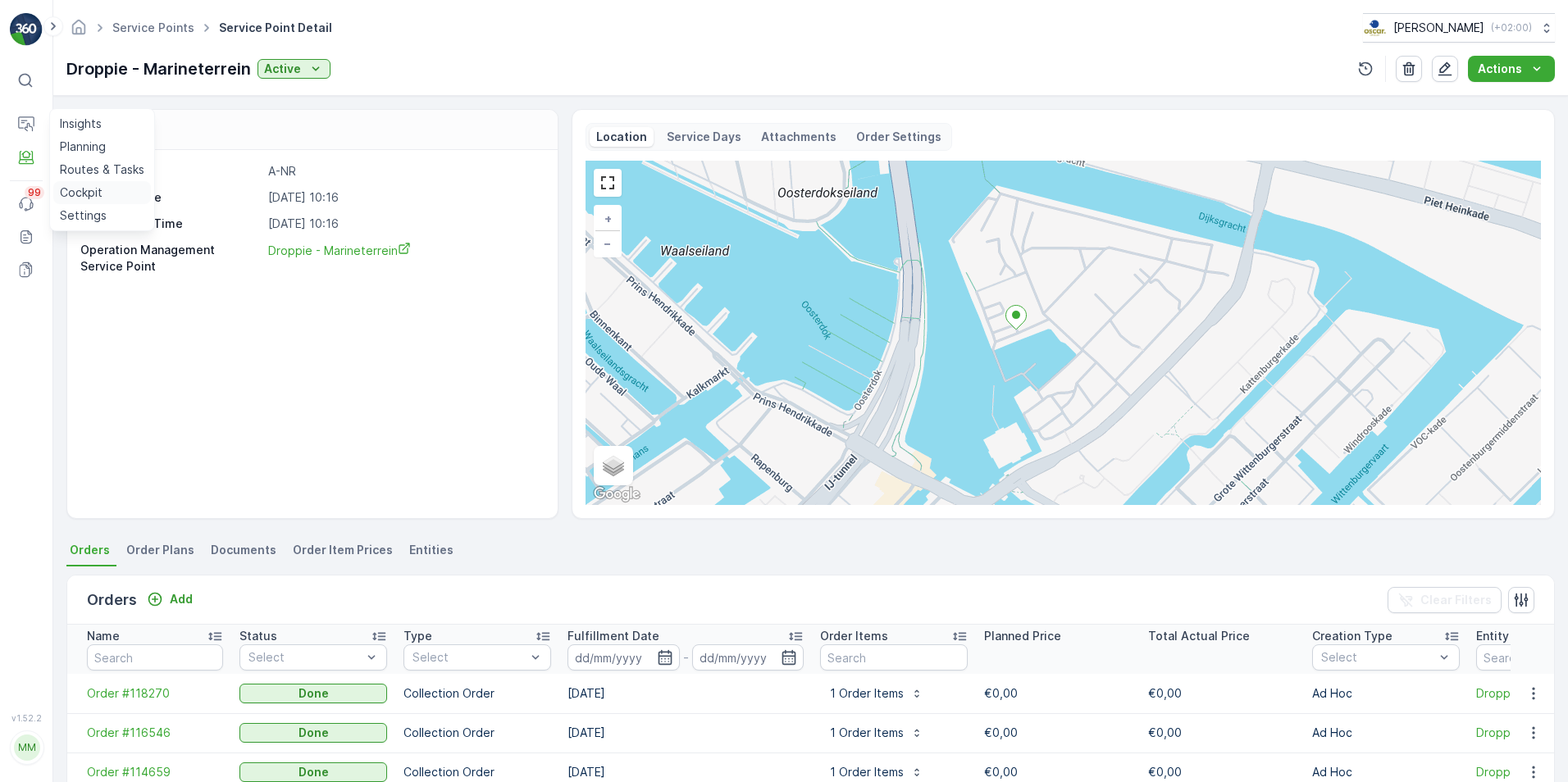
click at [86, 188] on p "Cockpit" at bounding box center [81, 193] width 42 height 17
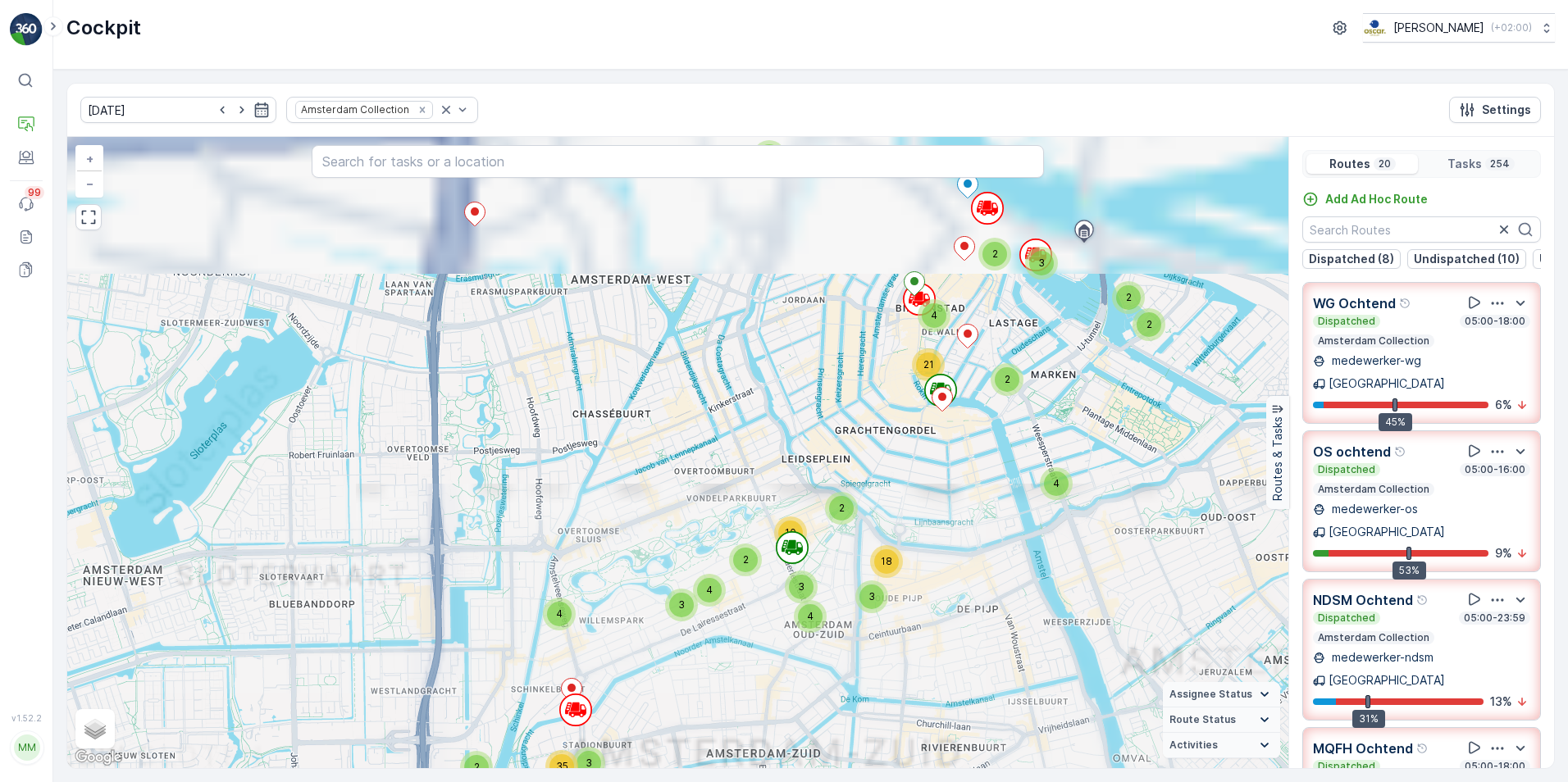
drag, startPoint x: 897, startPoint y: 403, endPoint x: 857, endPoint y: 596, distance: 197.1
click at [857, 596] on div "3" at bounding box center [872, 597] width 33 height 33
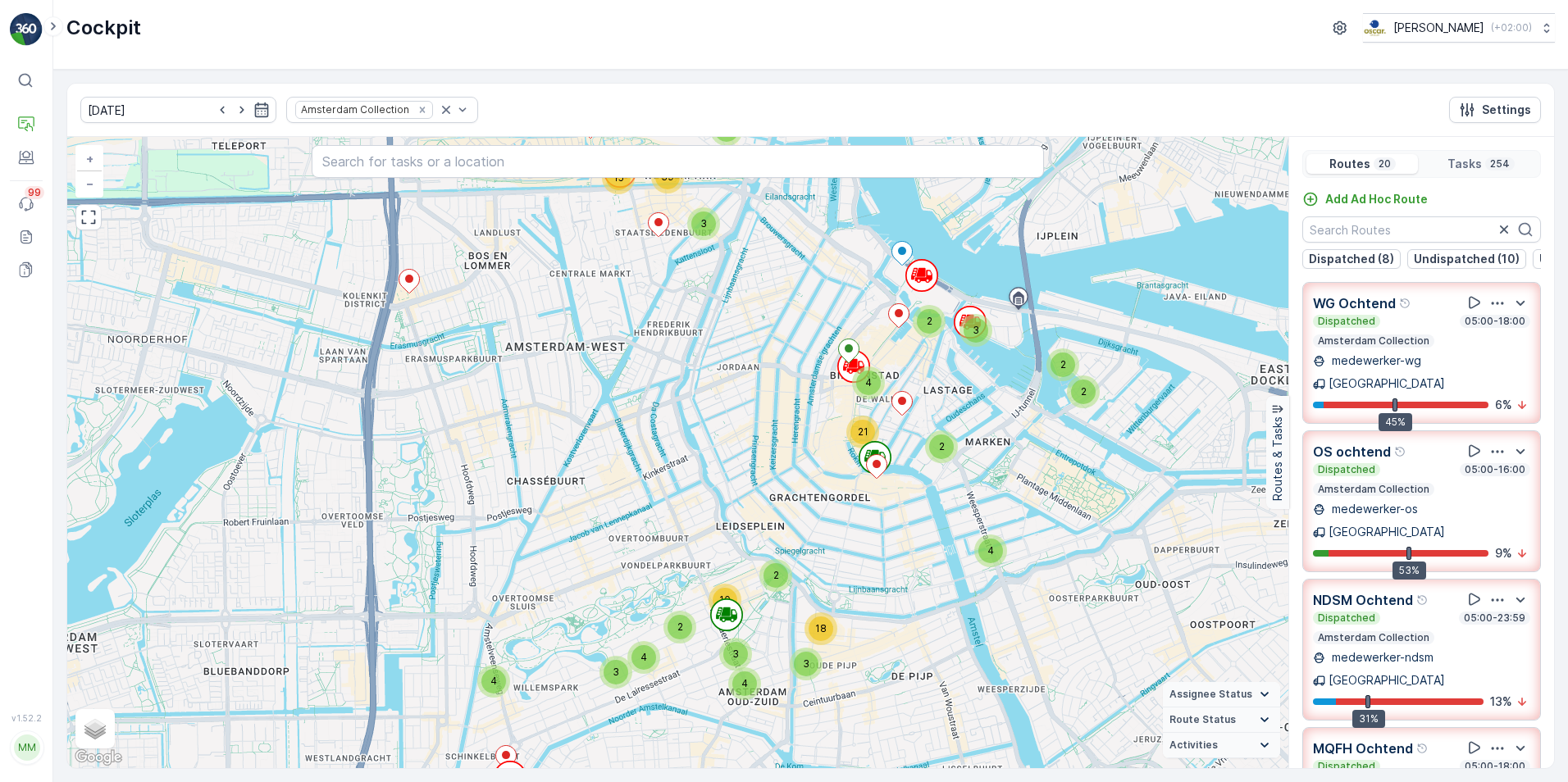
drag, startPoint x: 865, startPoint y: 397, endPoint x: 800, endPoint y: 465, distance: 94.1
click at [800, 465] on div "2 3 9 3 3 3 2 2 3 15 39 2 3 2 2 2 4 21 4 3 4 2 2 10 3 18 4 4 3 2 9 6 4 3 35 + −…" at bounding box center [677, 453] width 1221 height 631
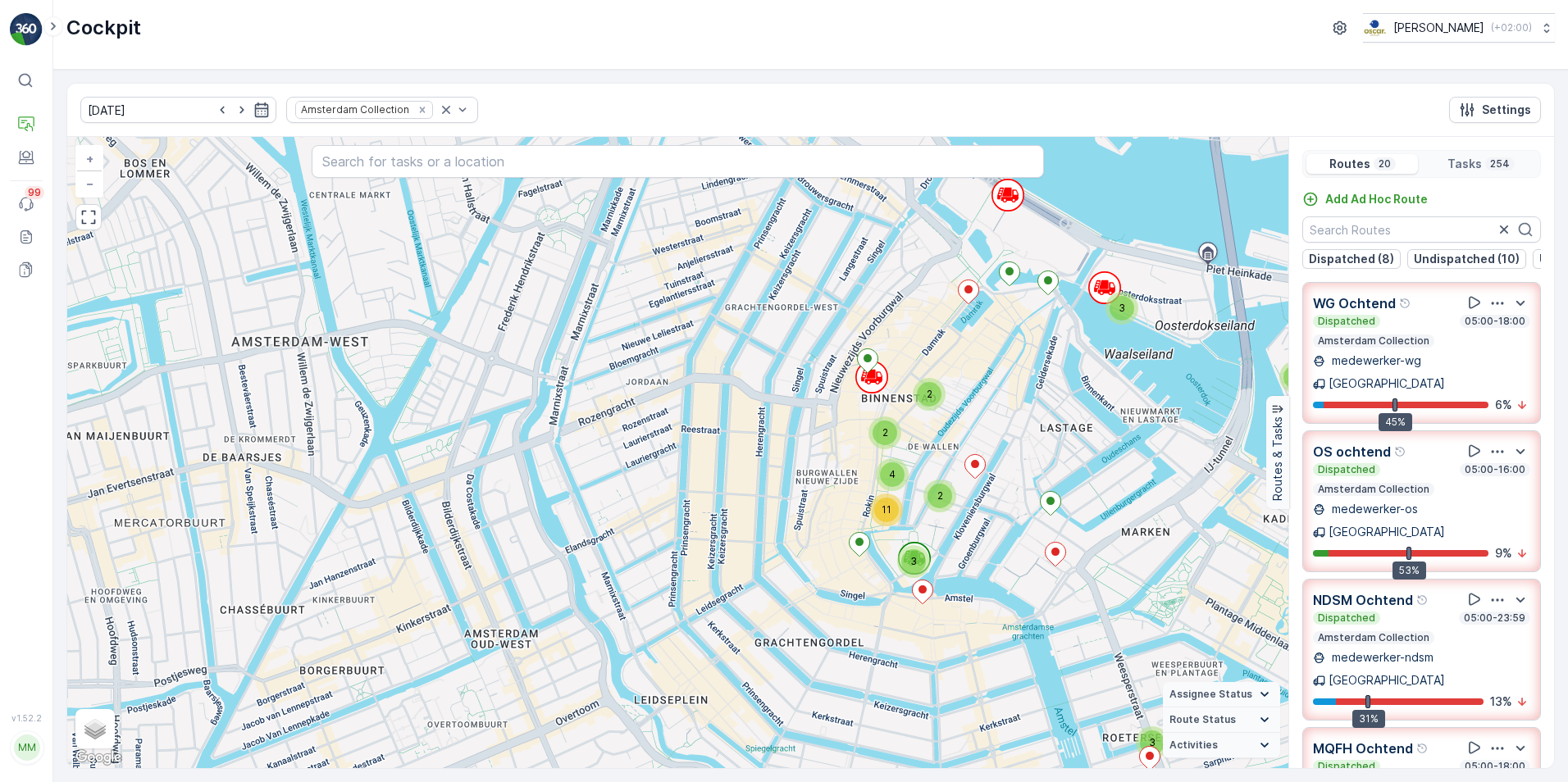
drag, startPoint x: 841, startPoint y: 372, endPoint x: 804, endPoint y: 431, distance: 69.6
click at [804, 431] on div "2 2 2 3 4 2 2 2 2 2 3 4 4 4 2 3 14 20 3 2 2 2 2 2 3 4 11 3 3 4 2 2 4 2 2 3 11 6…" at bounding box center [677, 453] width 1221 height 631
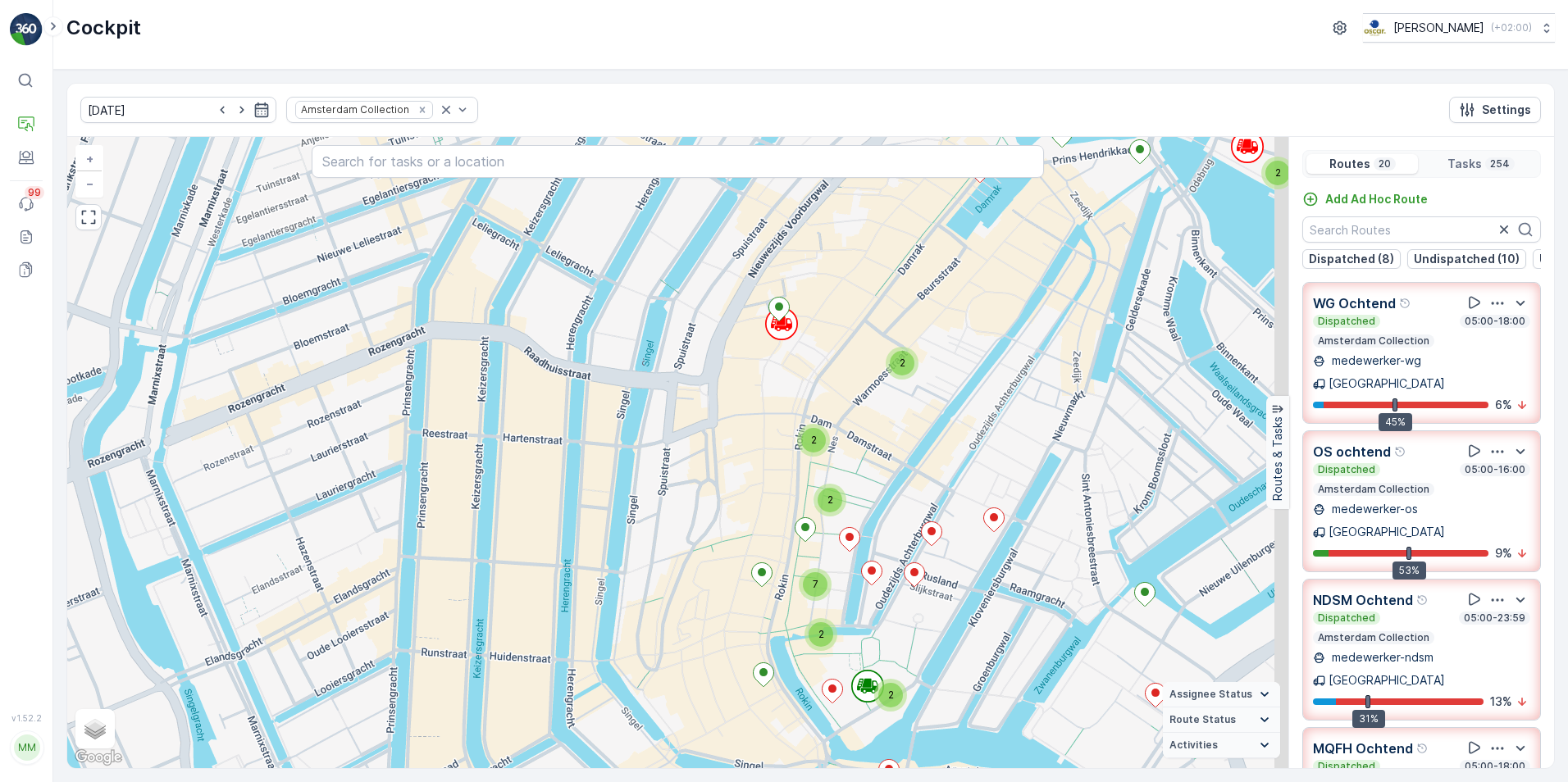
drag, startPoint x: 732, startPoint y: 437, endPoint x: 714, endPoint y: 429, distance: 19.7
click at [714, 429] on div "2 2 3 2 2 2 2 2 2 3 4 4 4 2 3 4 10 3 3 7 7 2 2 2 2 2 2 2 7 2 3 2 2 2 3 2 2 8 2 …" at bounding box center [677, 453] width 1221 height 631
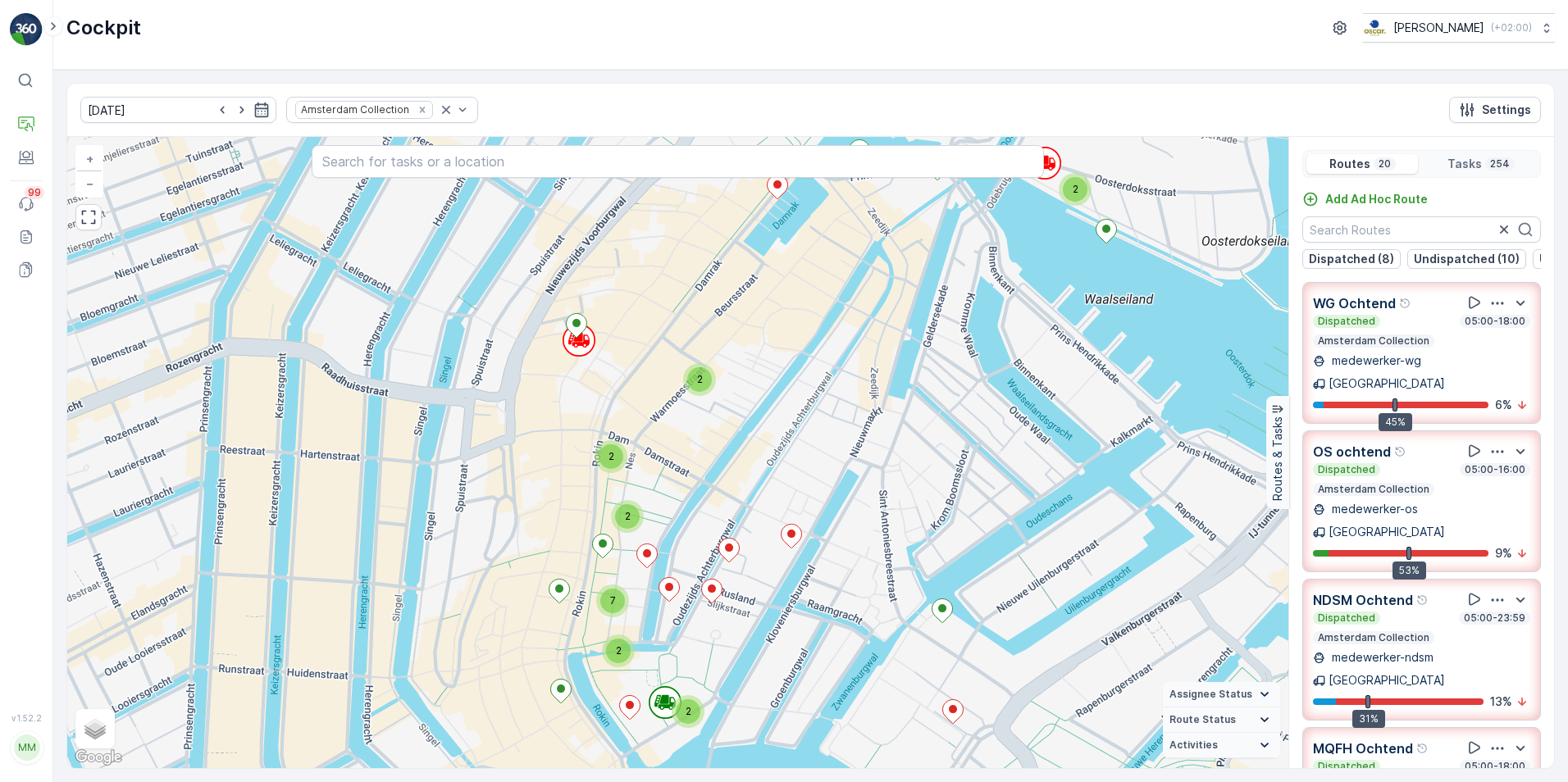
drag, startPoint x: 398, startPoint y: 463, endPoint x: 516, endPoint y: 475, distance: 118.6
click at [516, 475] on div "2 2 3 2 2 2 2 2 2 3 4 4 4 2 3 4 10 3 3 7 7 2 2 2 2 2 2 2 7 2 3 2 2 2 3 2 2 8 2 …" at bounding box center [677, 453] width 1221 height 631
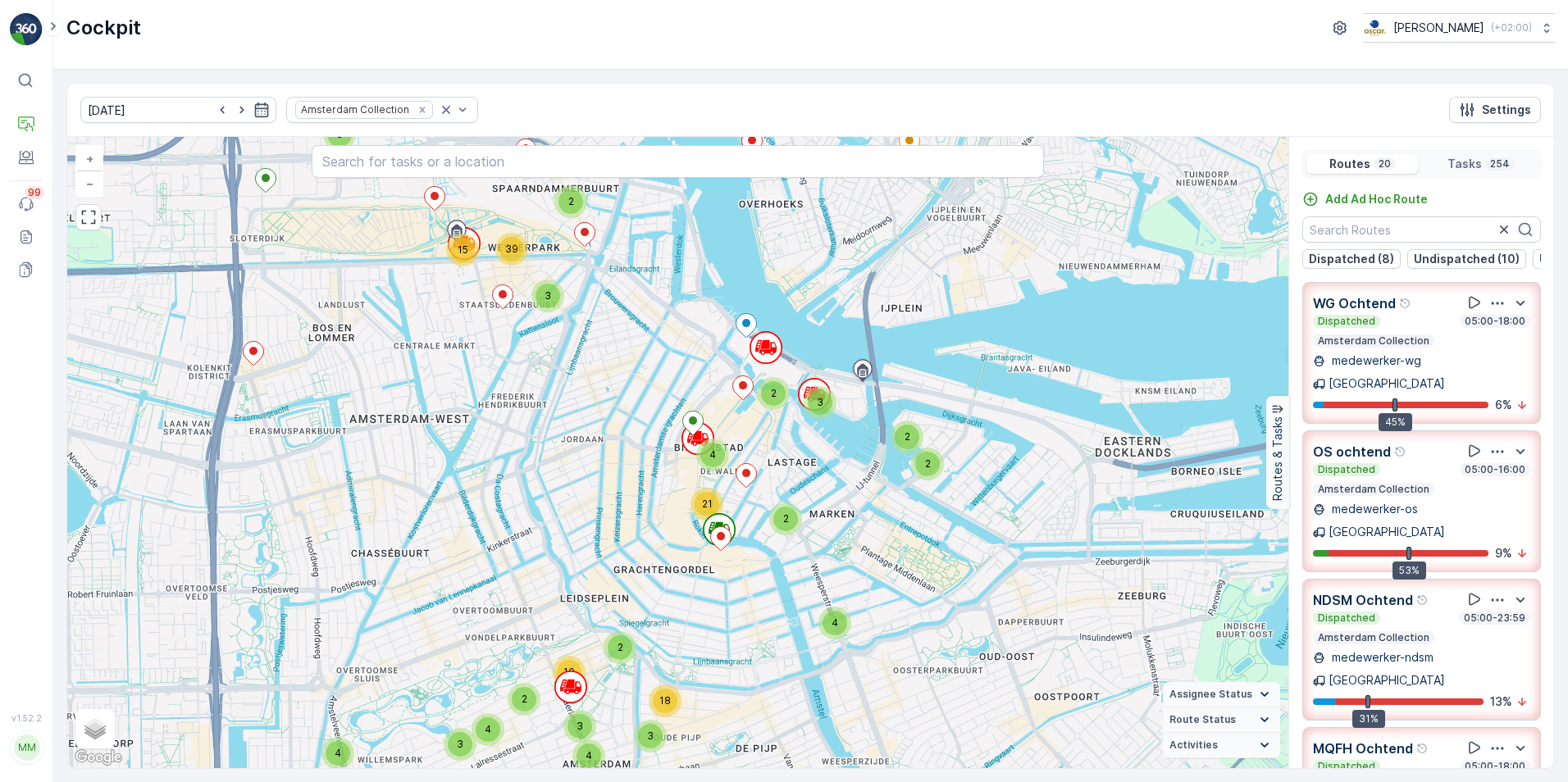
drag, startPoint x: 466, startPoint y: 457, endPoint x: 628, endPoint y: 461, distance: 162.0
click at [628, 461] on div "2 3 9 3 3 3 2 2 3 15 39 2 3 2 2 2 4 21 4 3 4 2 2 10 3 18 4 4 3 2 9 6 4 3 35 + −…" at bounding box center [677, 453] width 1221 height 631
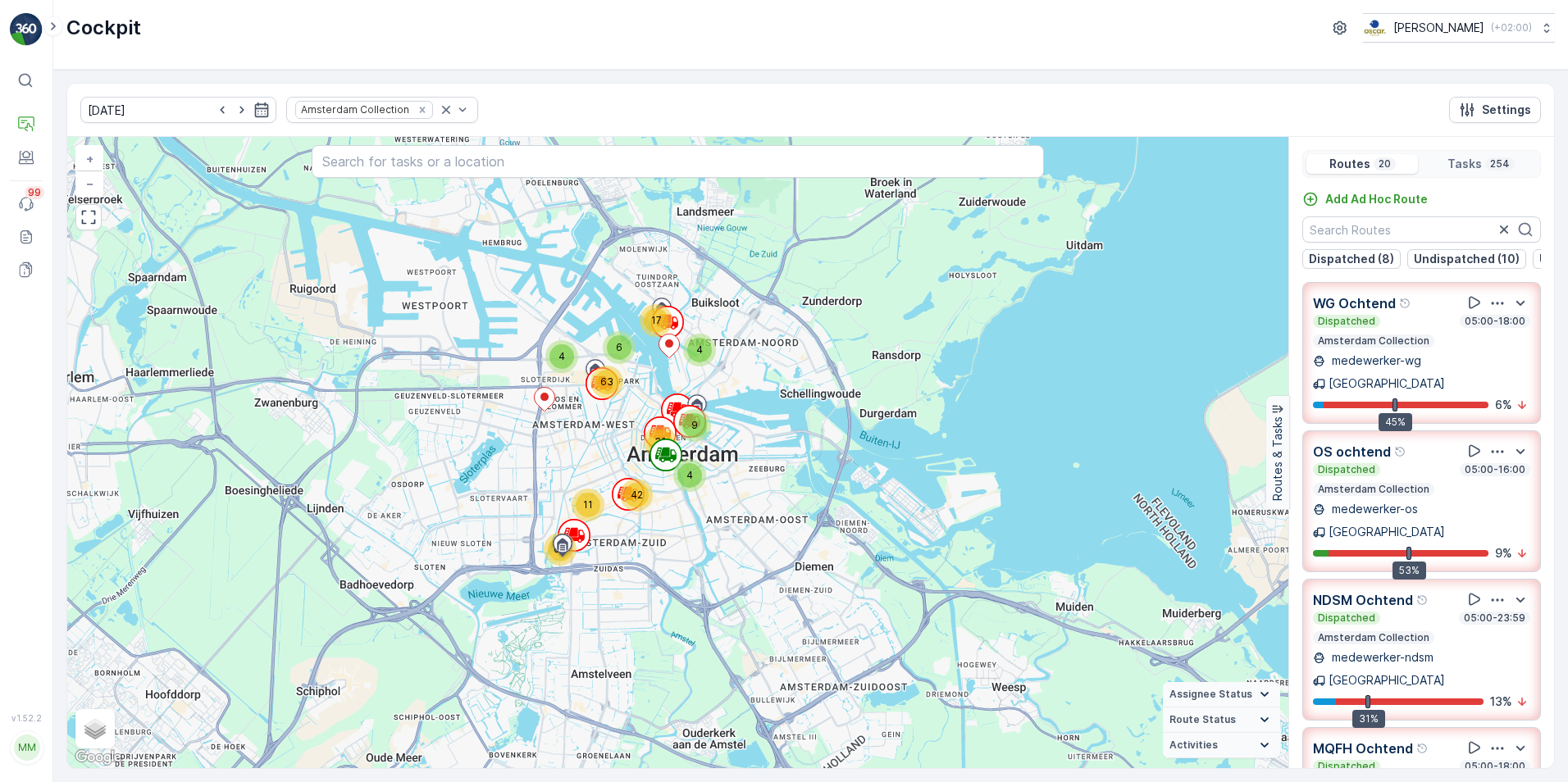
drag, startPoint x: 657, startPoint y: 564, endPoint x: 687, endPoint y: 510, distance: 61.8
click at [687, 510] on div "4 17 4 6 63 9 32 4 42 11 60 + − Satellite Roadmap Terrain Hybrid Leaflet Keyboa…" at bounding box center [677, 453] width 1221 height 631
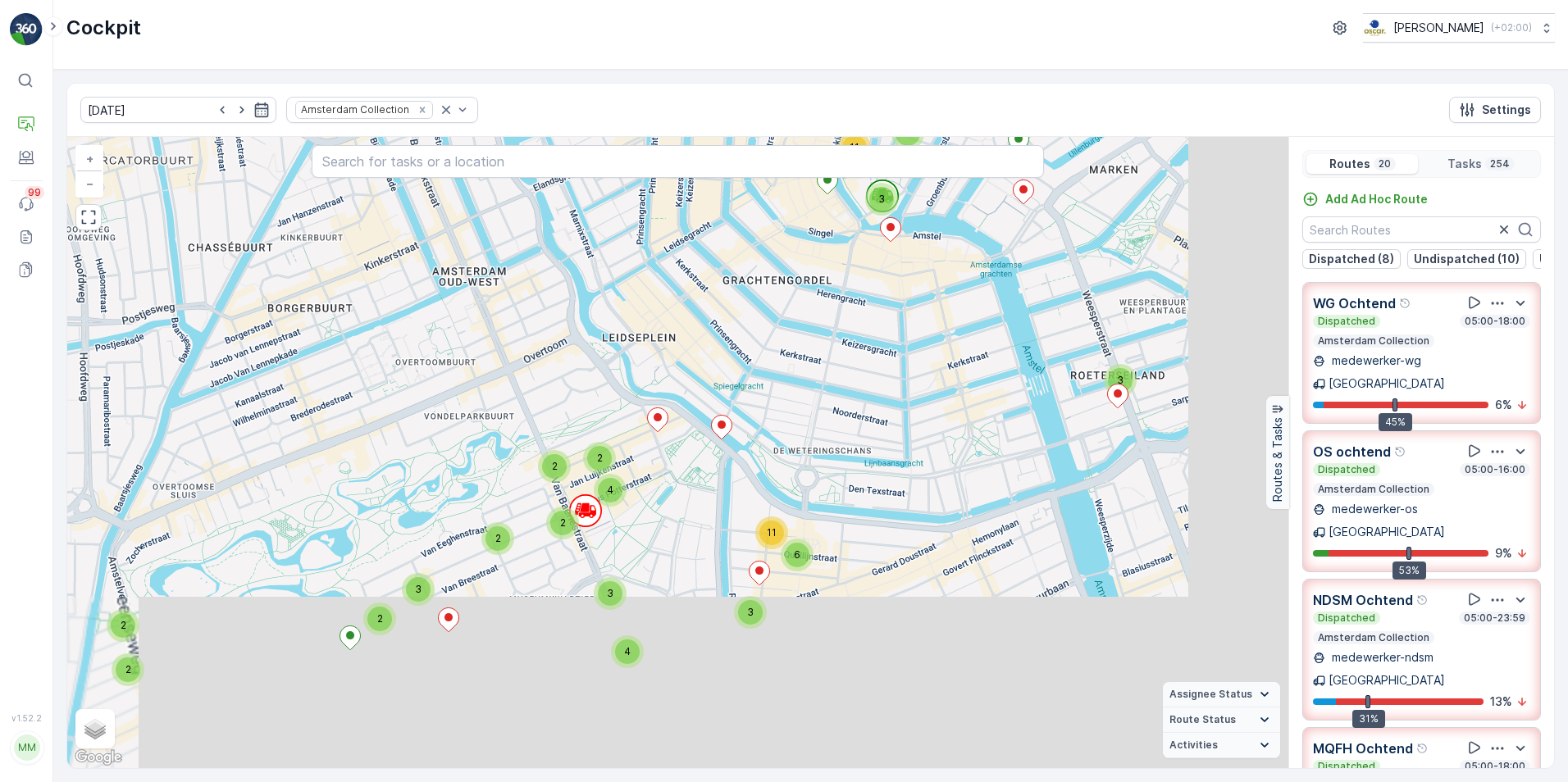
drag, startPoint x: 842, startPoint y: 612, endPoint x: 684, endPoint y: 298, distance: 351.5
click at [684, 298] on div "2 2 2 3 4 2 2 2 2 2 3 4 4 4 2 3 14 20 3 2 2 2 2 2 3 4 11 3 3 4 2 2 4 2 2 3 11 6…" at bounding box center [677, 453] width 1221 height 631
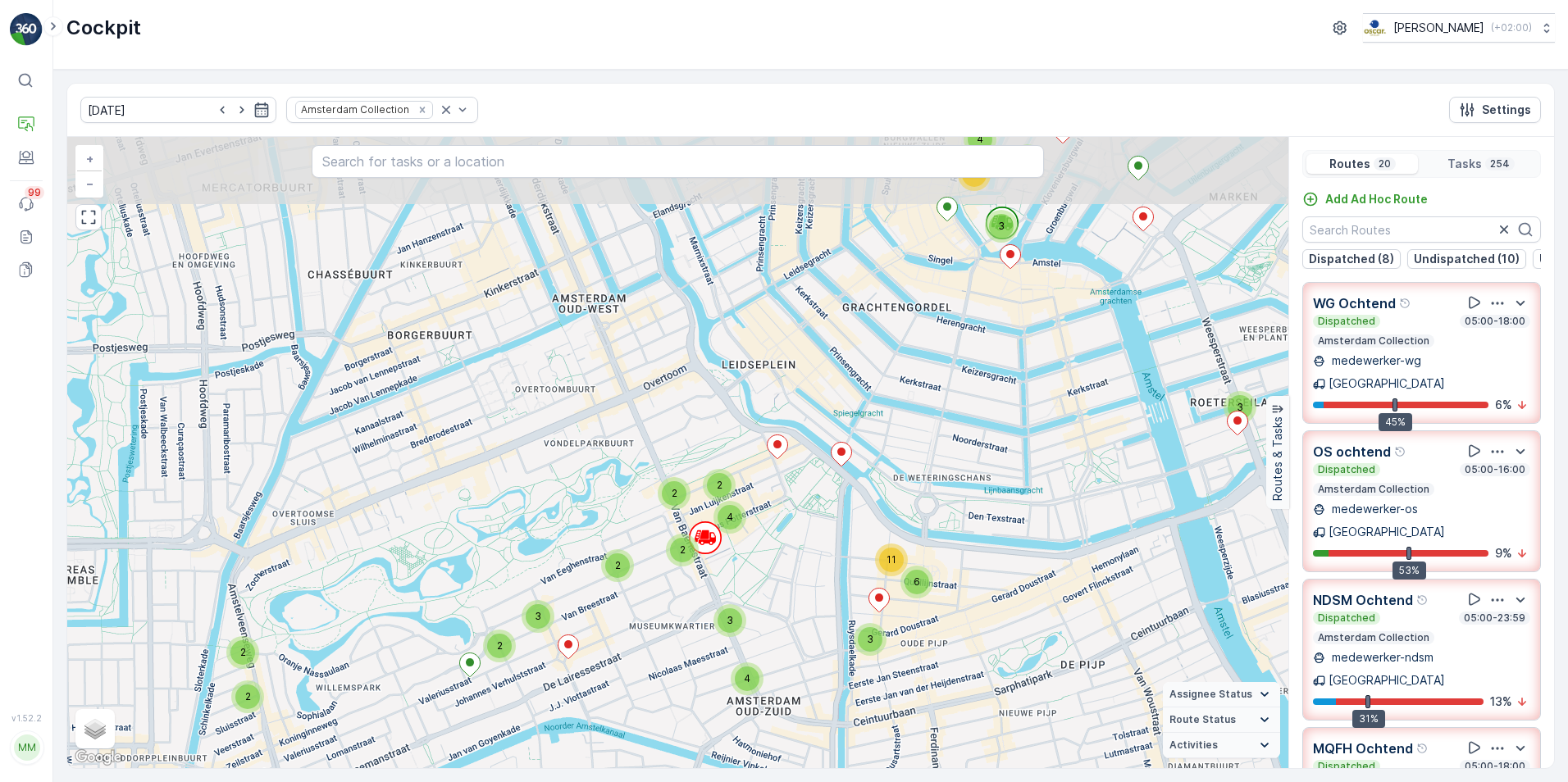
drag, startPoint x: 628, startPoint y: 390, endPoint x: 653, endPoint y: 389, distance: 25.0
click at [769, 498] on div "2 2 2 3 4 2 2 2 2 2 3 4 4 4 2 3 14 20 3 2 2 2 2 2 3 4 11 3 3 4 2 2 4 2 2 3 11 6…" at bounding box center [677, 453] width 1221 height 631
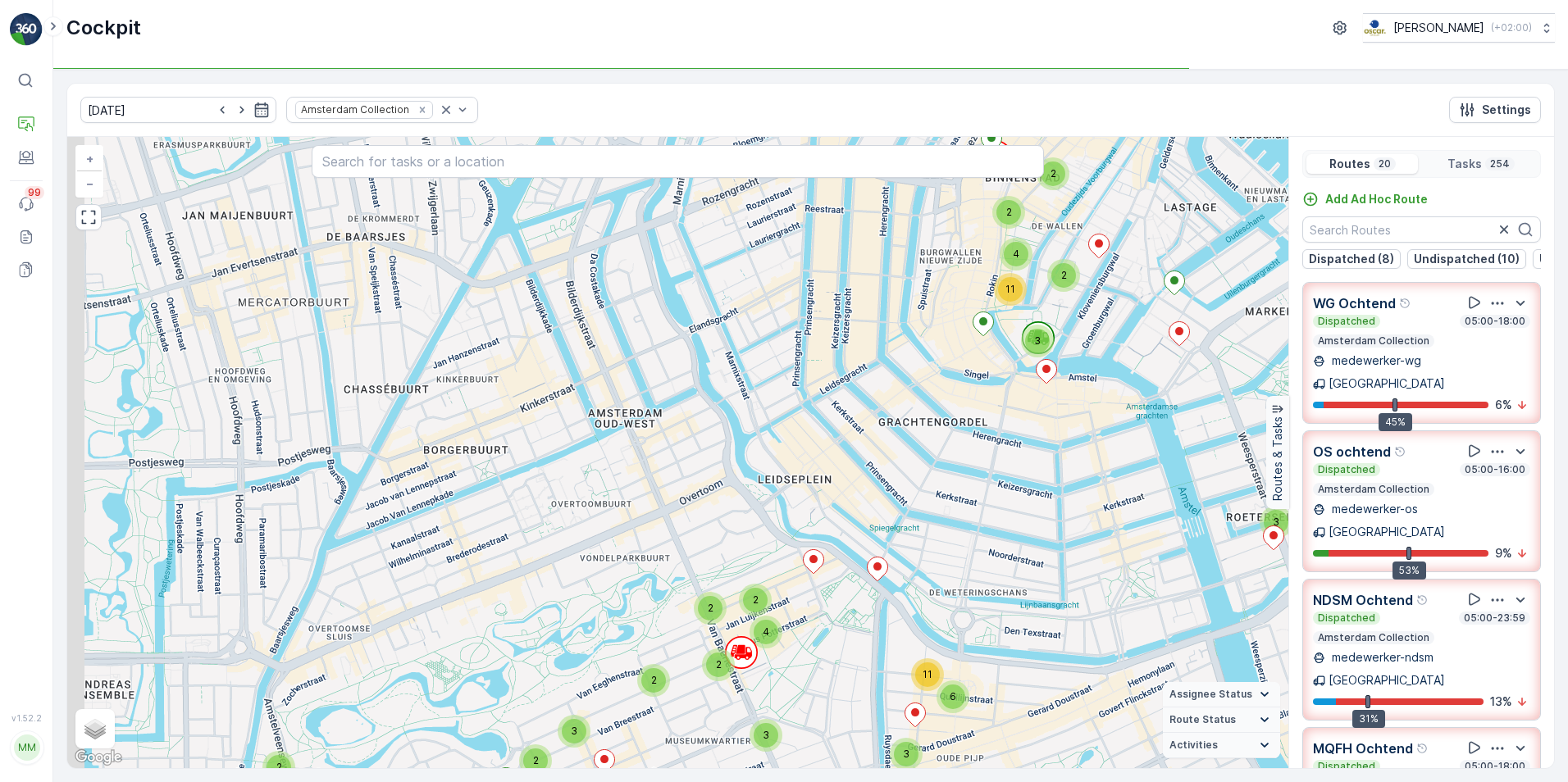
drag, startPoint x: 653, startPoint y: 389, endPoint x: 696, endPoint y: 482, distance: 102.5
click at [707, 541] on div "2 2 2 3 4 2 2 2 2 2 3 4 4 4 2 3 14 20 3 2 2 2 2 2 3 4 11 3 3 4 2 2 4 2 2 3 11 6…" at bounding box center [677, 453] width 1221 height 631
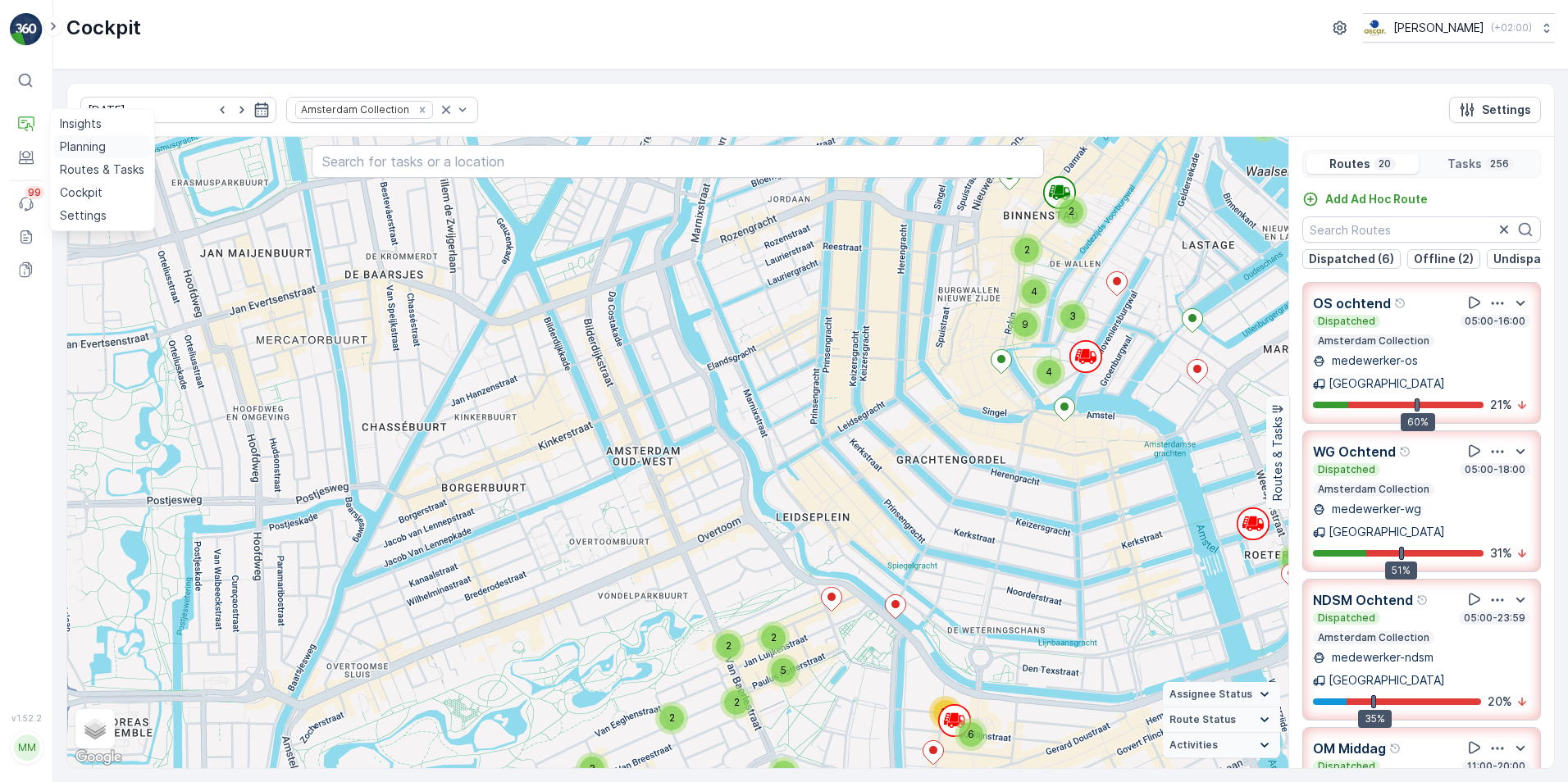
drag, startPoint x: 86, startPoint y: 160, endPoint x: 127, endPoint y: 135, distance: 48.0
click at [86, 160] on link "Routes & Tasks" at bounding box center [102, 169] width 98 height 23
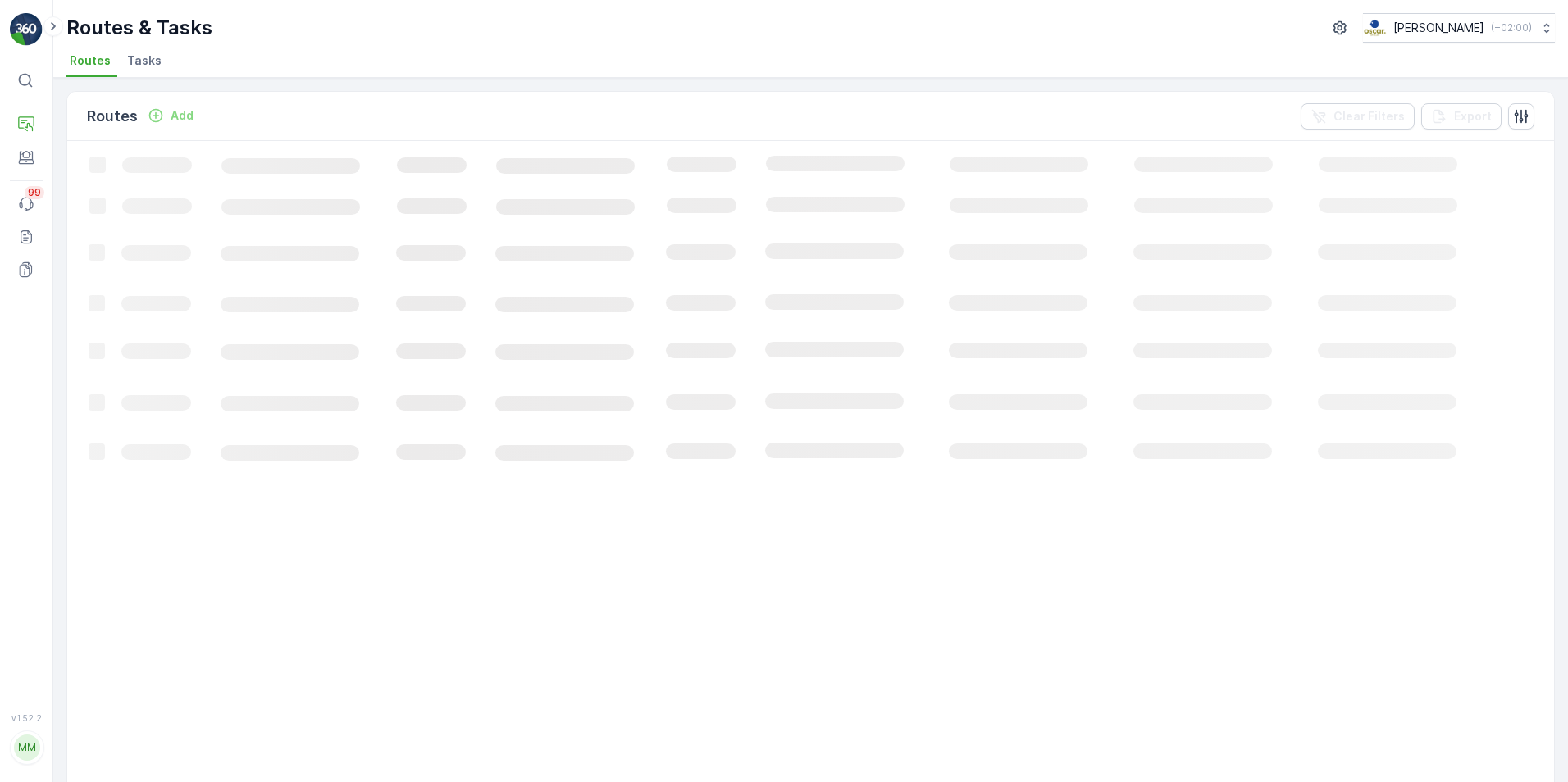
drag, startPoint x: 153, startPoint y: 57, endPoint x: 176, endPoint y: 56, distance: 23.0
click at [153, 57] on span "Tasks" at bounding box center [144, 61] width 34 height 17
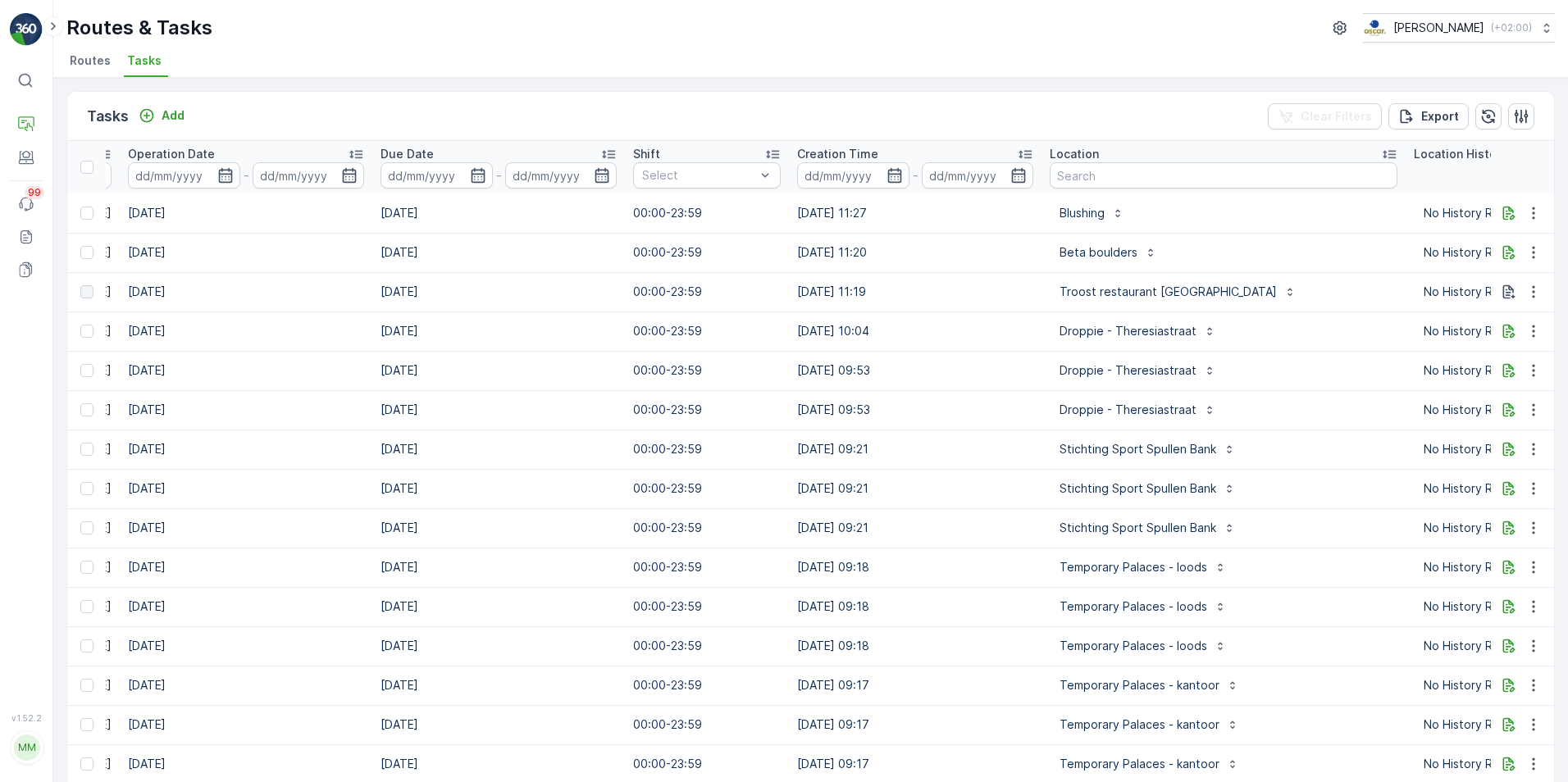
scroll to position [0, 796]
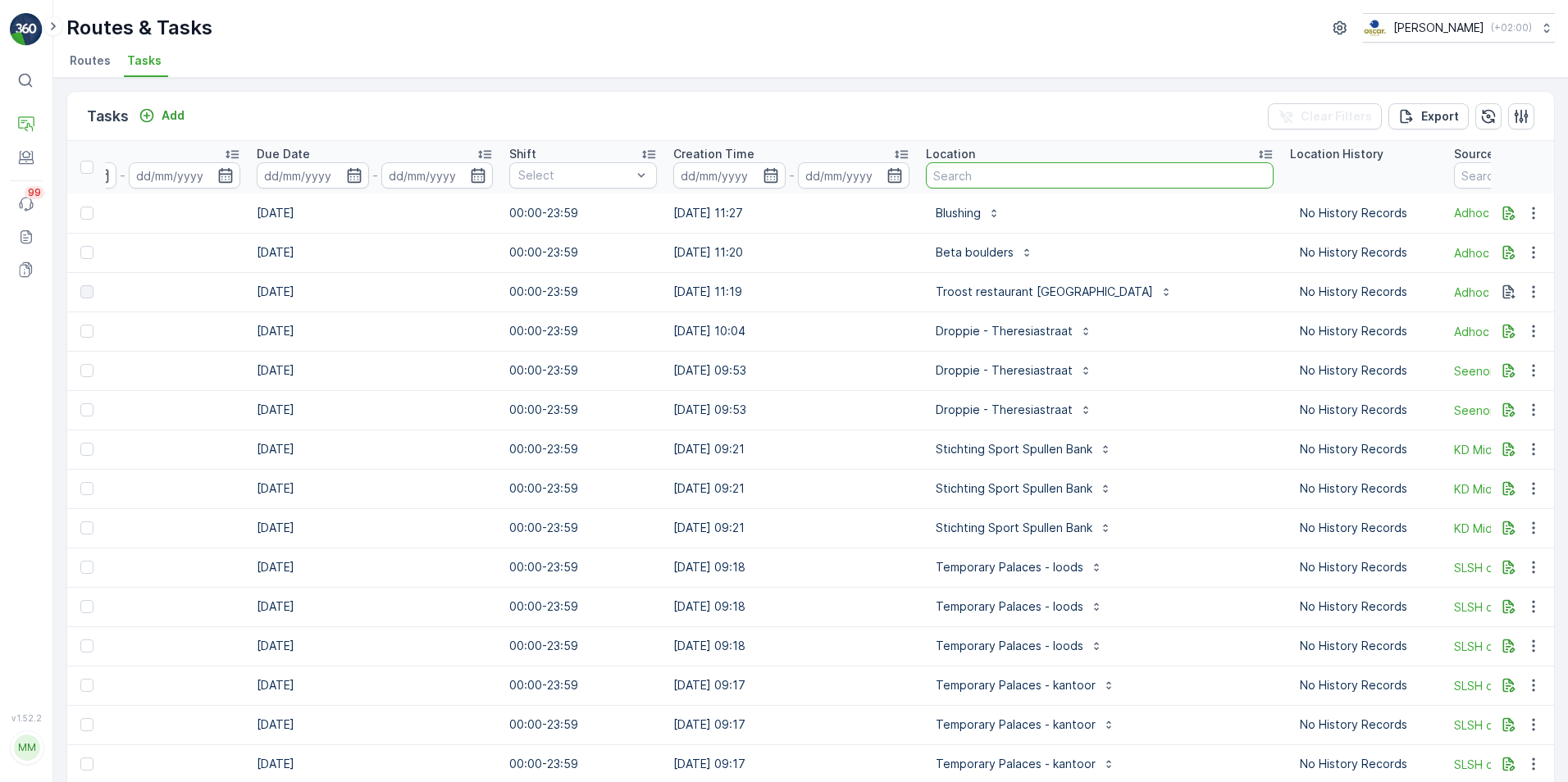
click at [1009, 173] on input "text" at bounding box center [1100, 176] width 348 height 27
type input "roeisloepen"
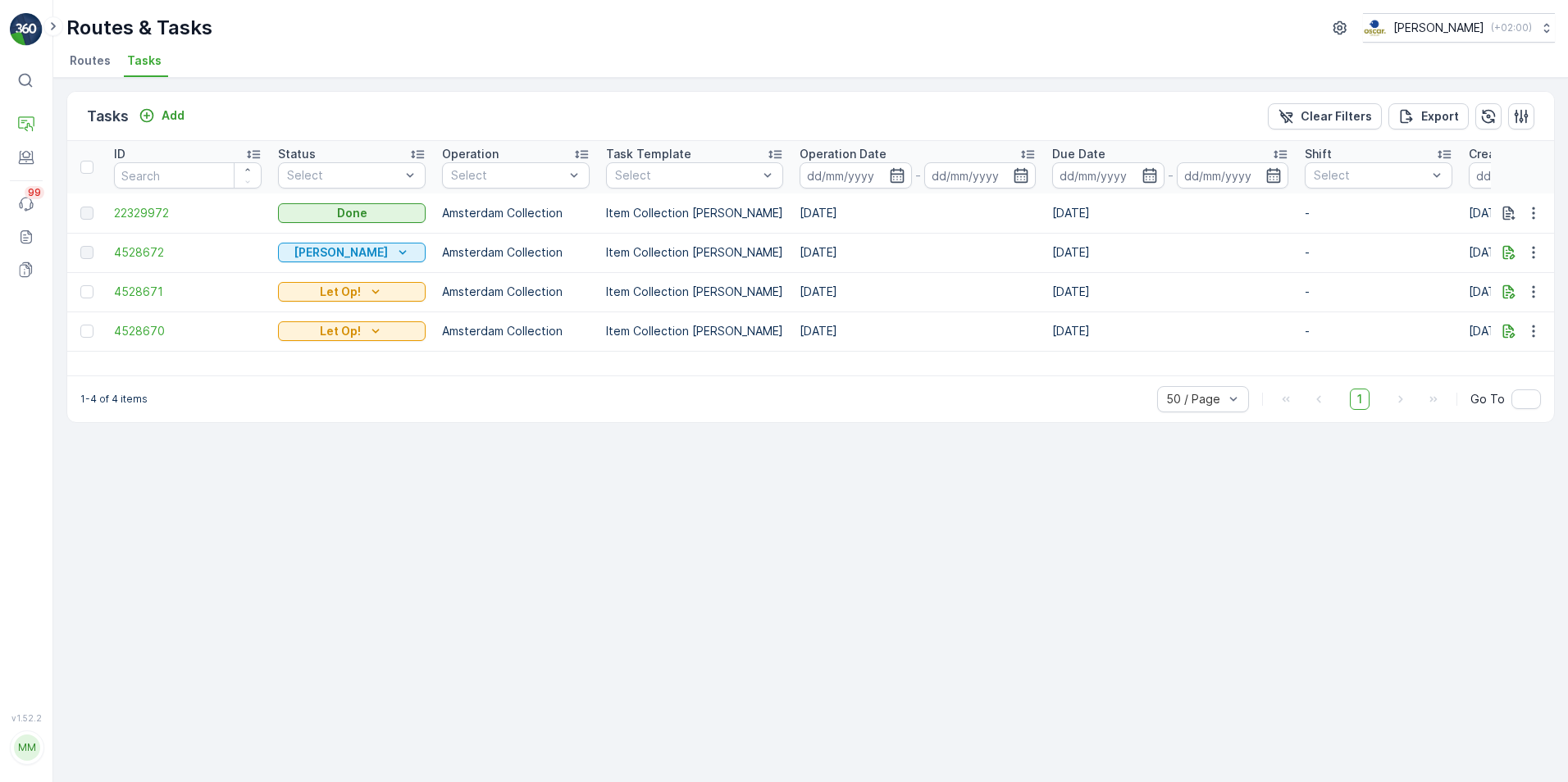
click at [155, 201] on td "22329972" at bounding box center [188, 213] width 164 height 40
click at [155, 208] on span "22329972" at bounding box center [188, 213] width 147 height 17
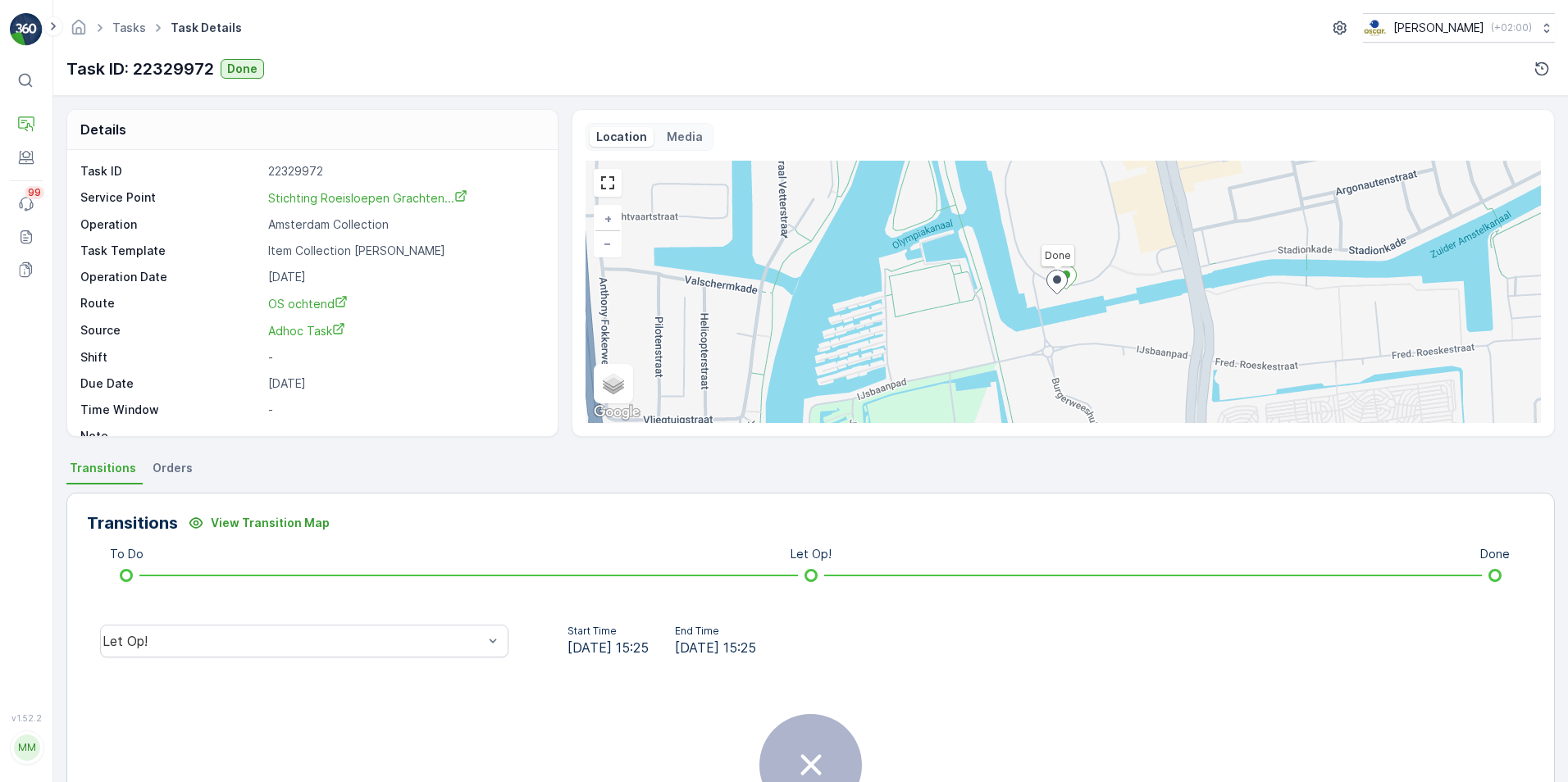
click at [183, 479] on li "Orders" at bounding box center [174, 471] width 50 height 28
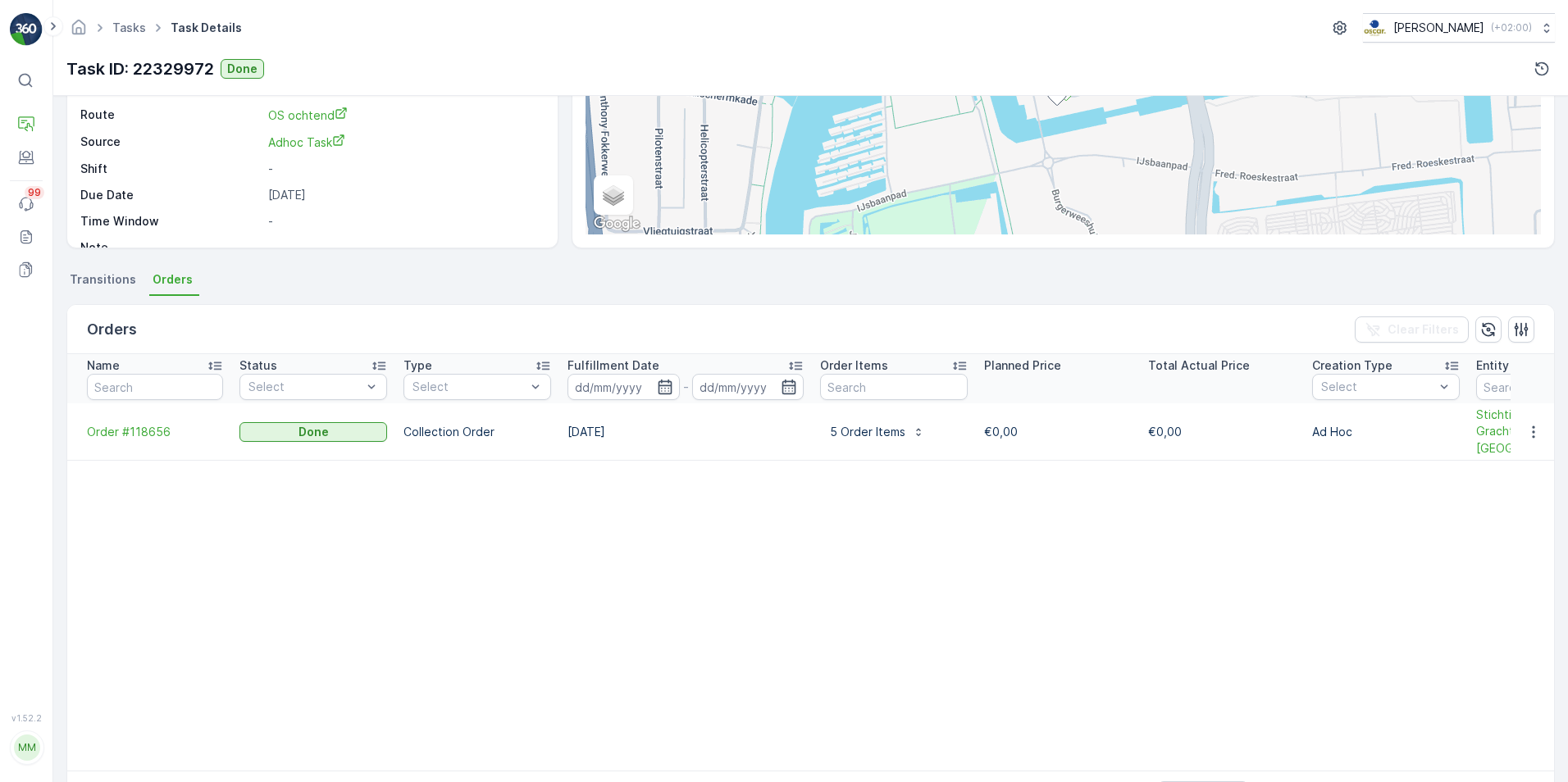
scroll to position [201, 0]
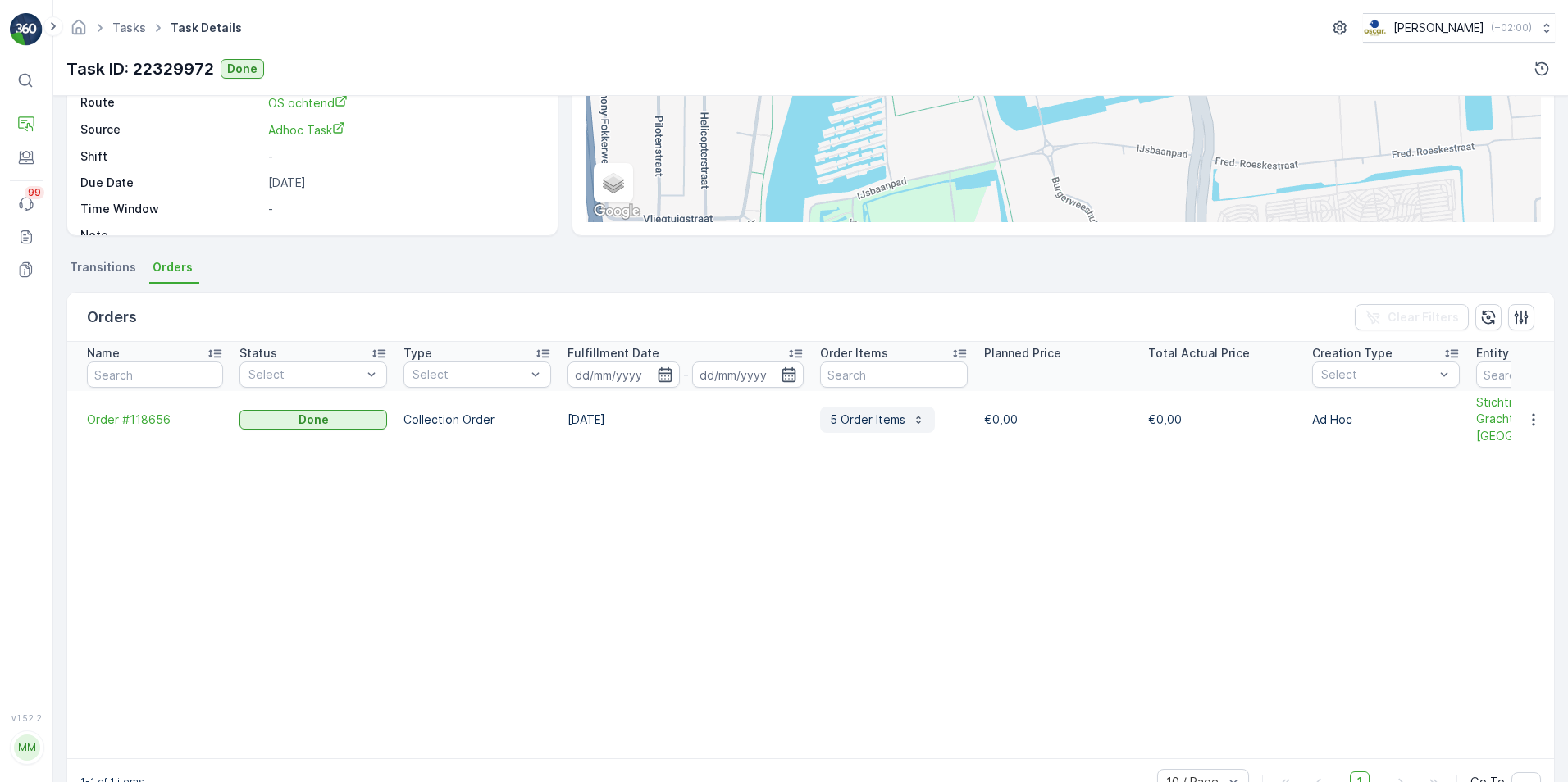
click at [865, 422] on p "5 Order Items" at bounding box center [868, 420] width 75 height 17
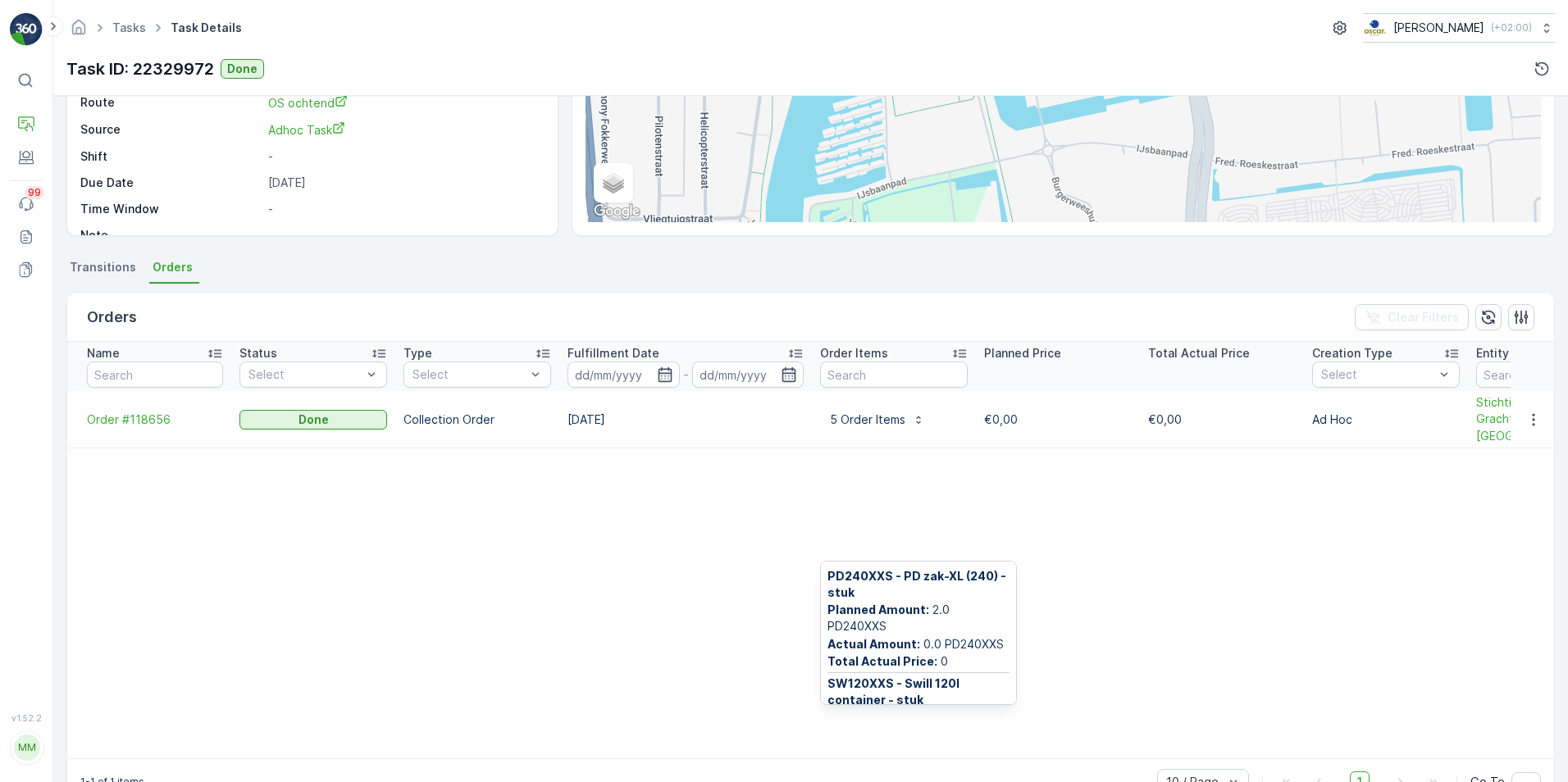
scroll to position [0, 0]
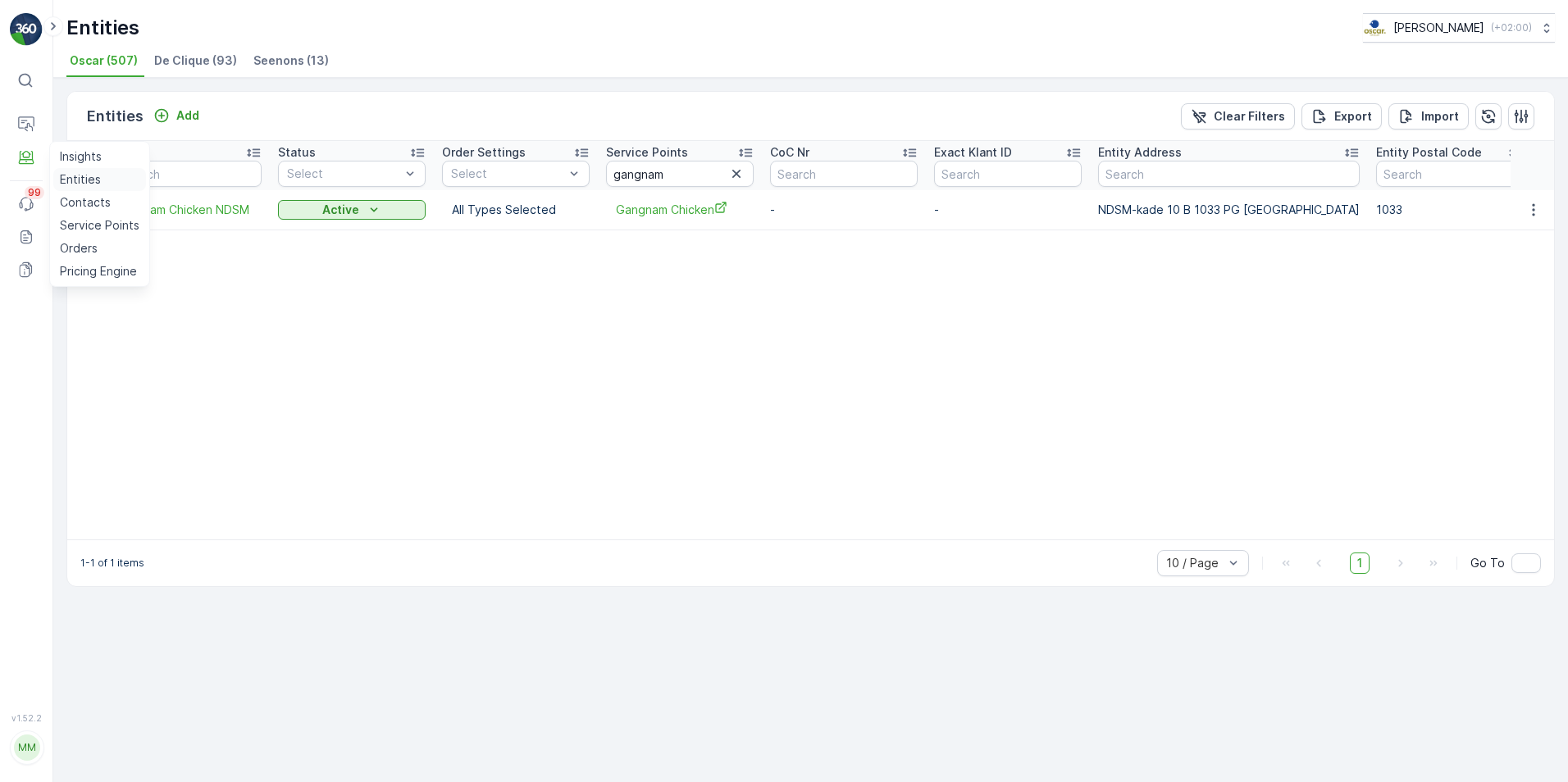
click at [74, 172] on p "Entities" at bounding box center [80, 179] width 41 height 17
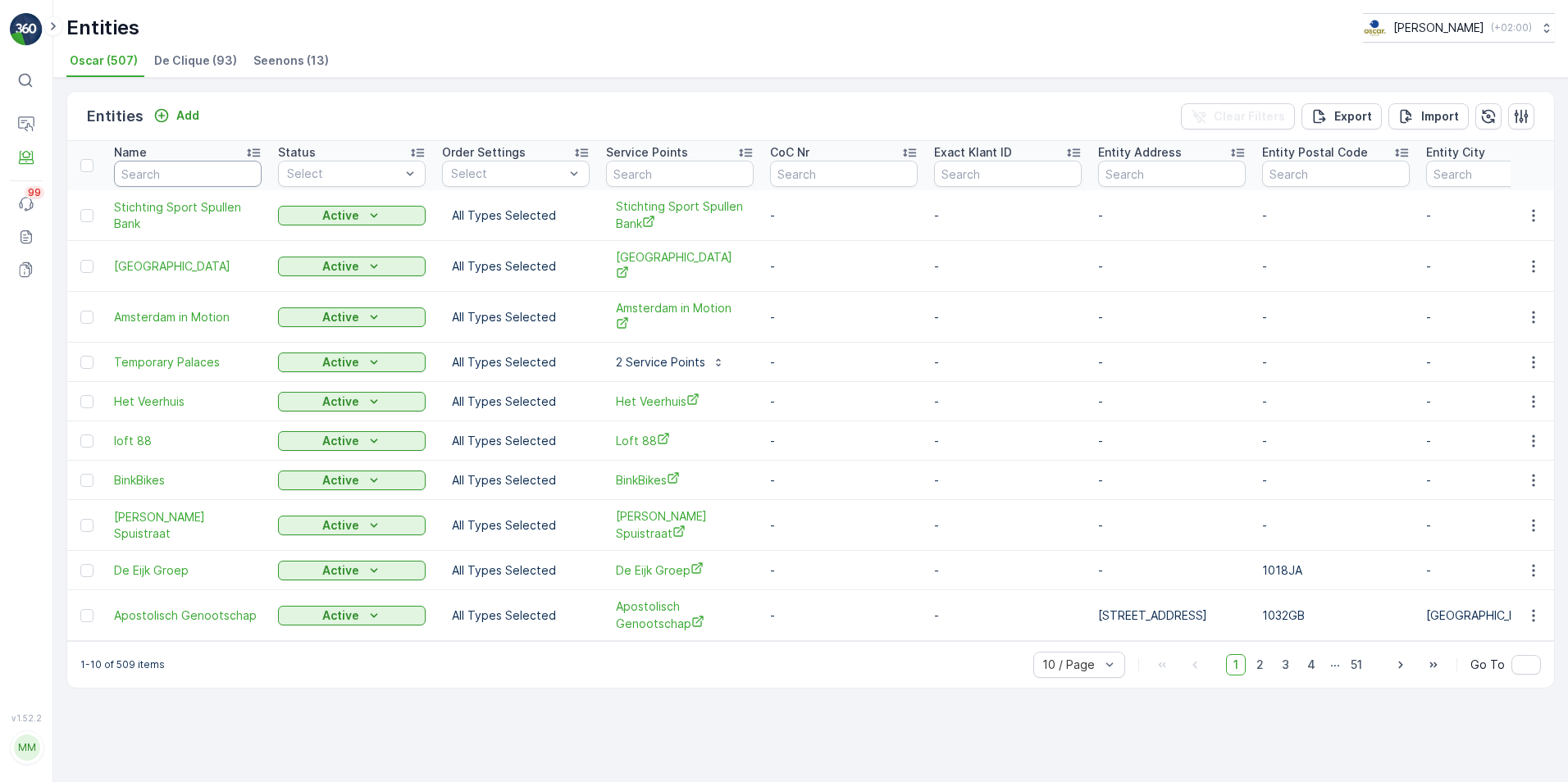
click at [139, 163] on input "text" at bounding box center [188, 174] width 147 height 27
type input "smelt"
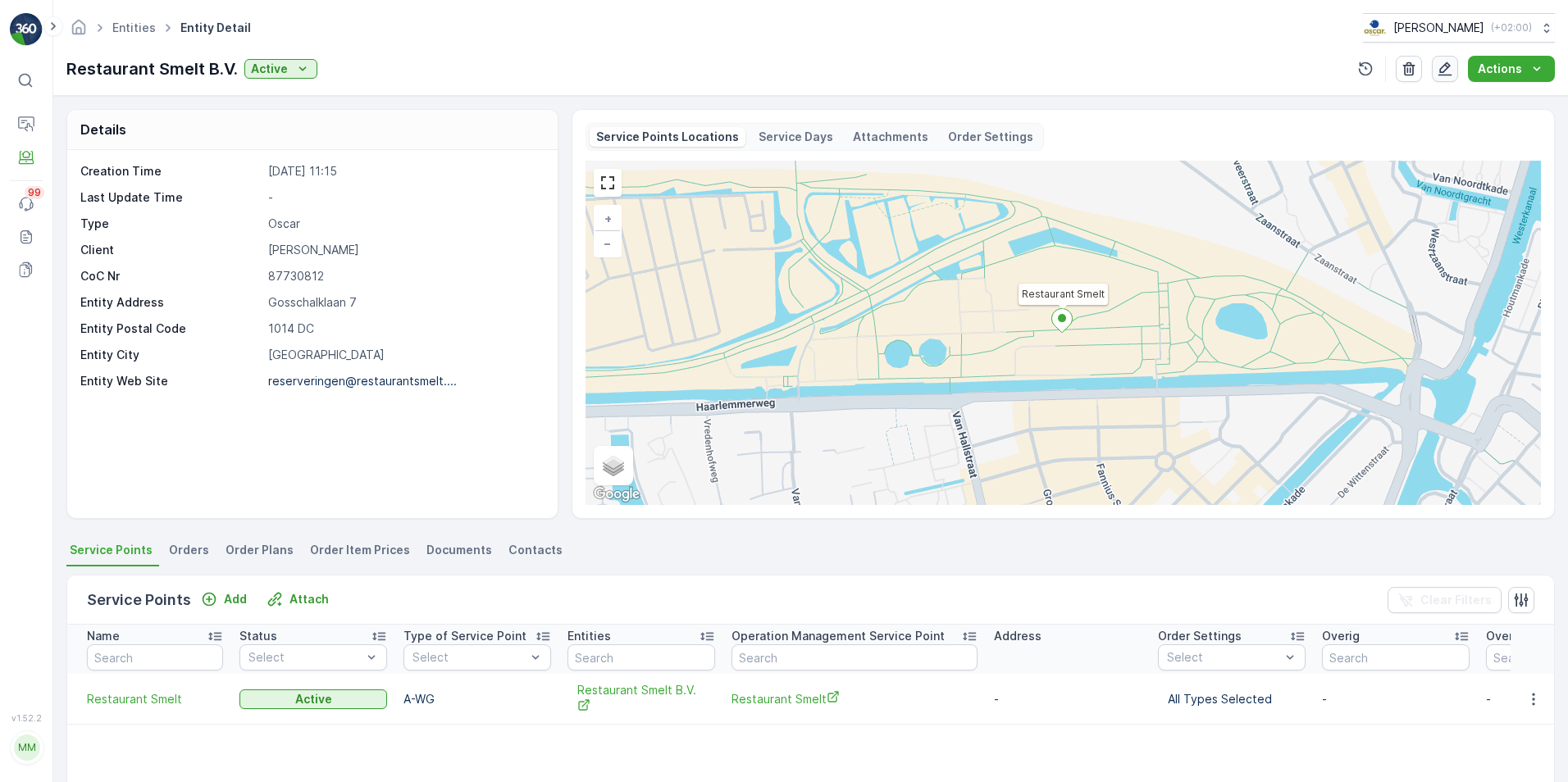
click at [1450, 64] on icon "button" at bounding box center [1446, 69] width 14 height 14
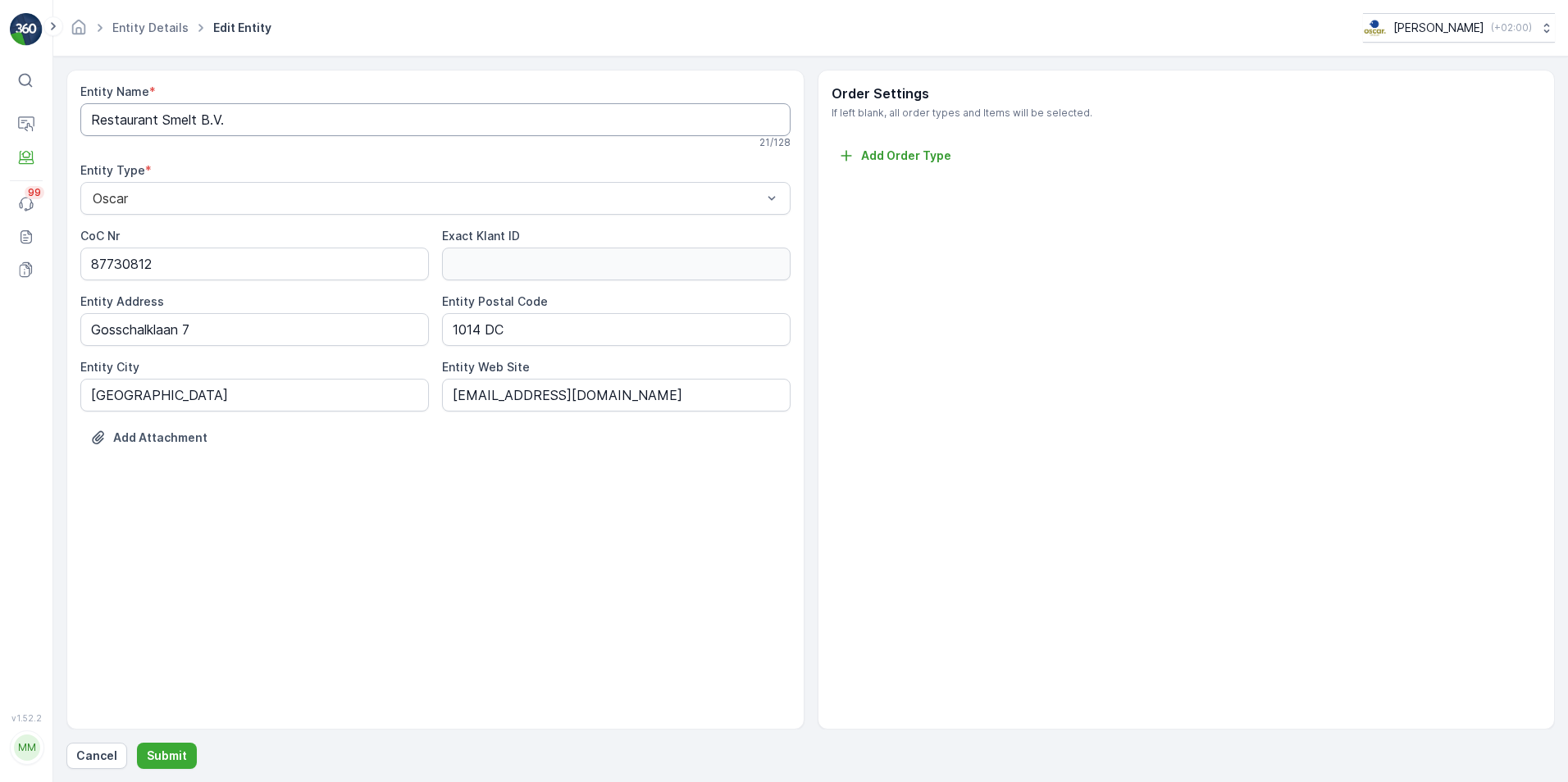
click at [241, 127] on Name "Restaurant Smelt B.V." at bounding box center [435, 120] width 710 height 33
type Name "Kaaskuipje"
click at [161, 752] on p "Submit" at bounding box center [167, 756] width 40 height 17
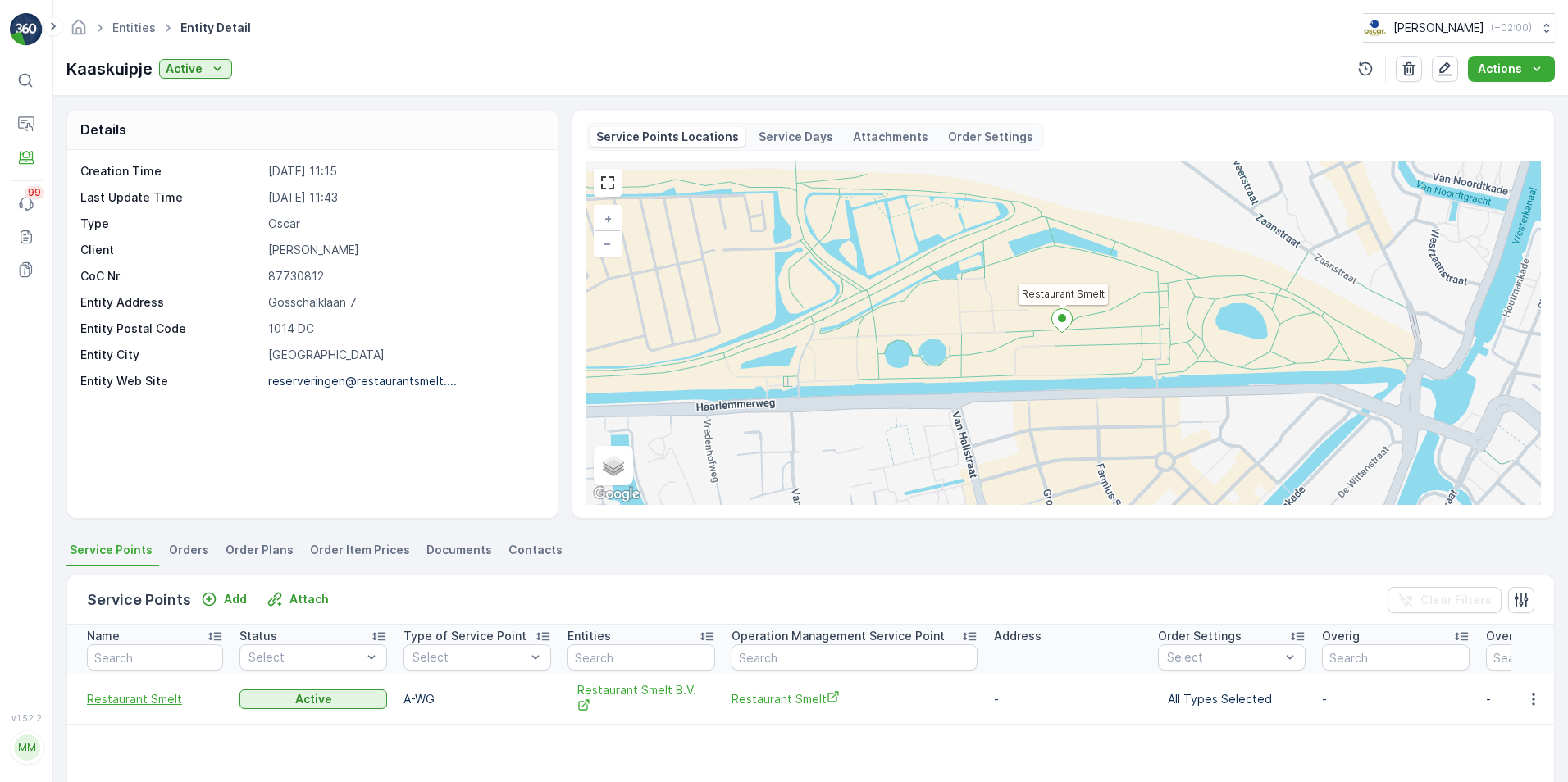
click at [164, 700] on span "Restaurant Smelt" at bounding box center [155, 699] width 136 height 17
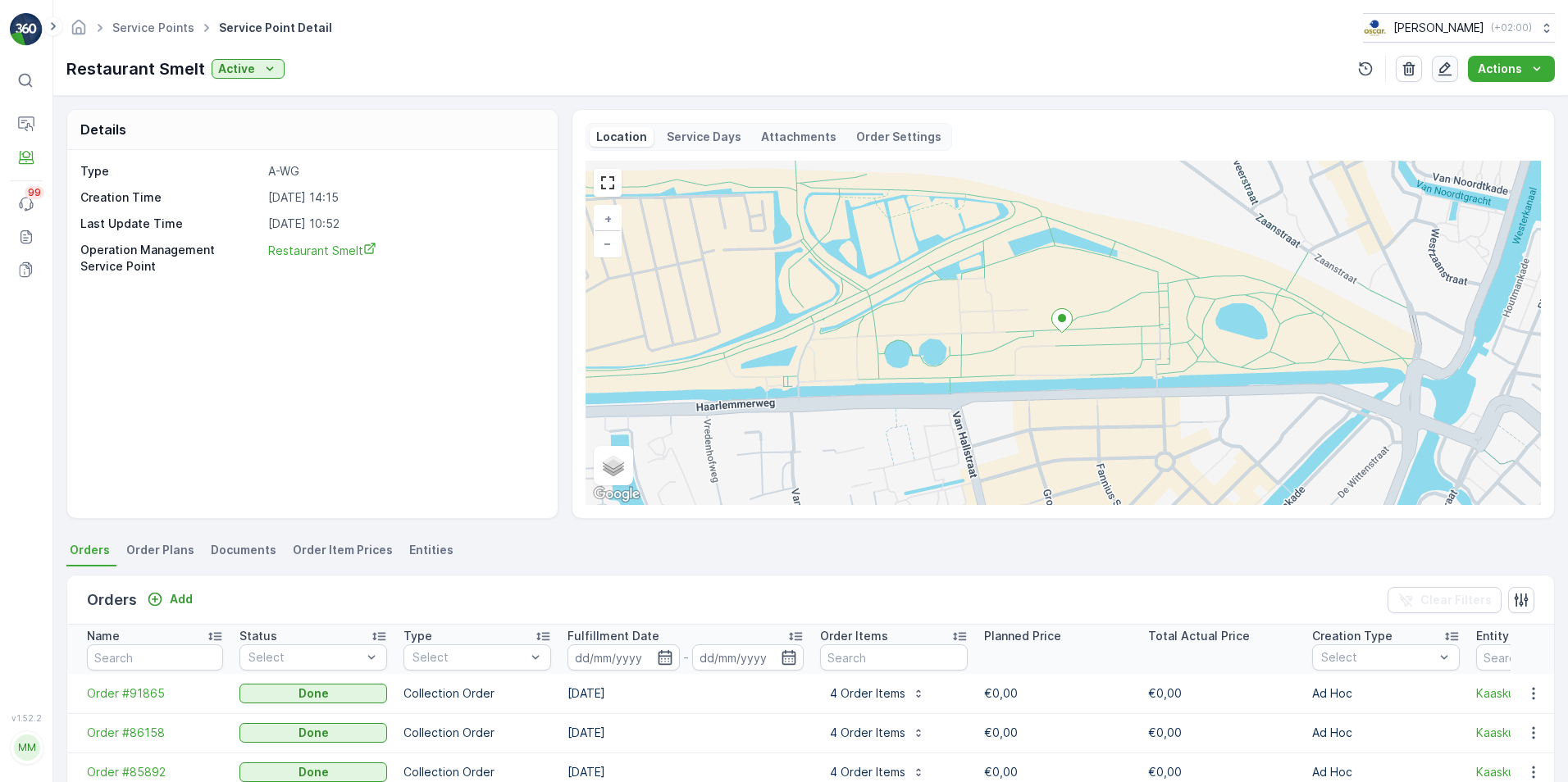
click at [1447, 65] on icon "button" at bounding box center [1446, 69] width 14 height 14
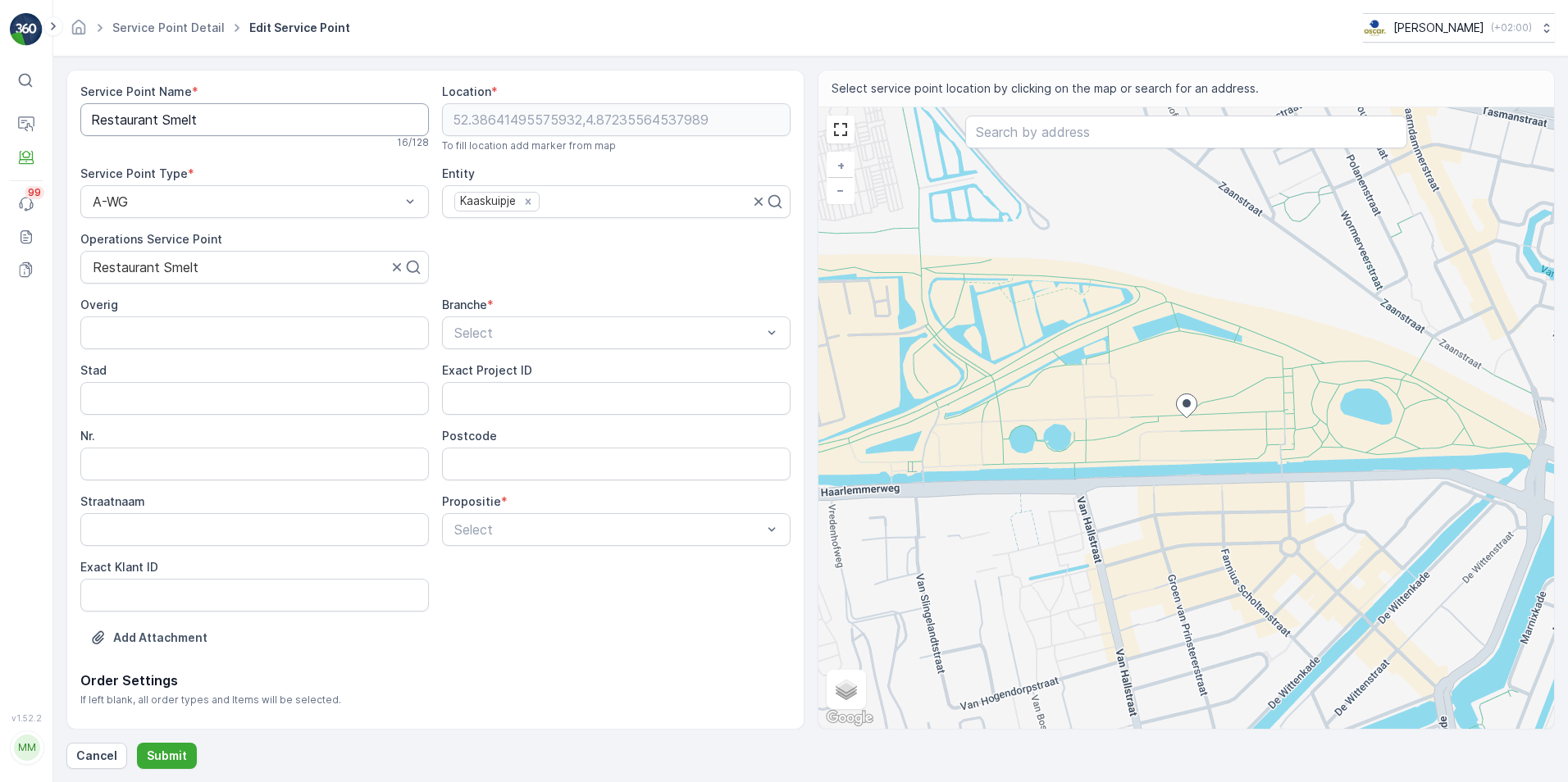
click at [356, 122] on Name "Restaurant Smelt" at bounding box center [254, 120] width 349 height 33
type Name "Kaaskuipje"
click at [176, 763] on p "Submit" at bounding box center [167, 756] width 40 height 17
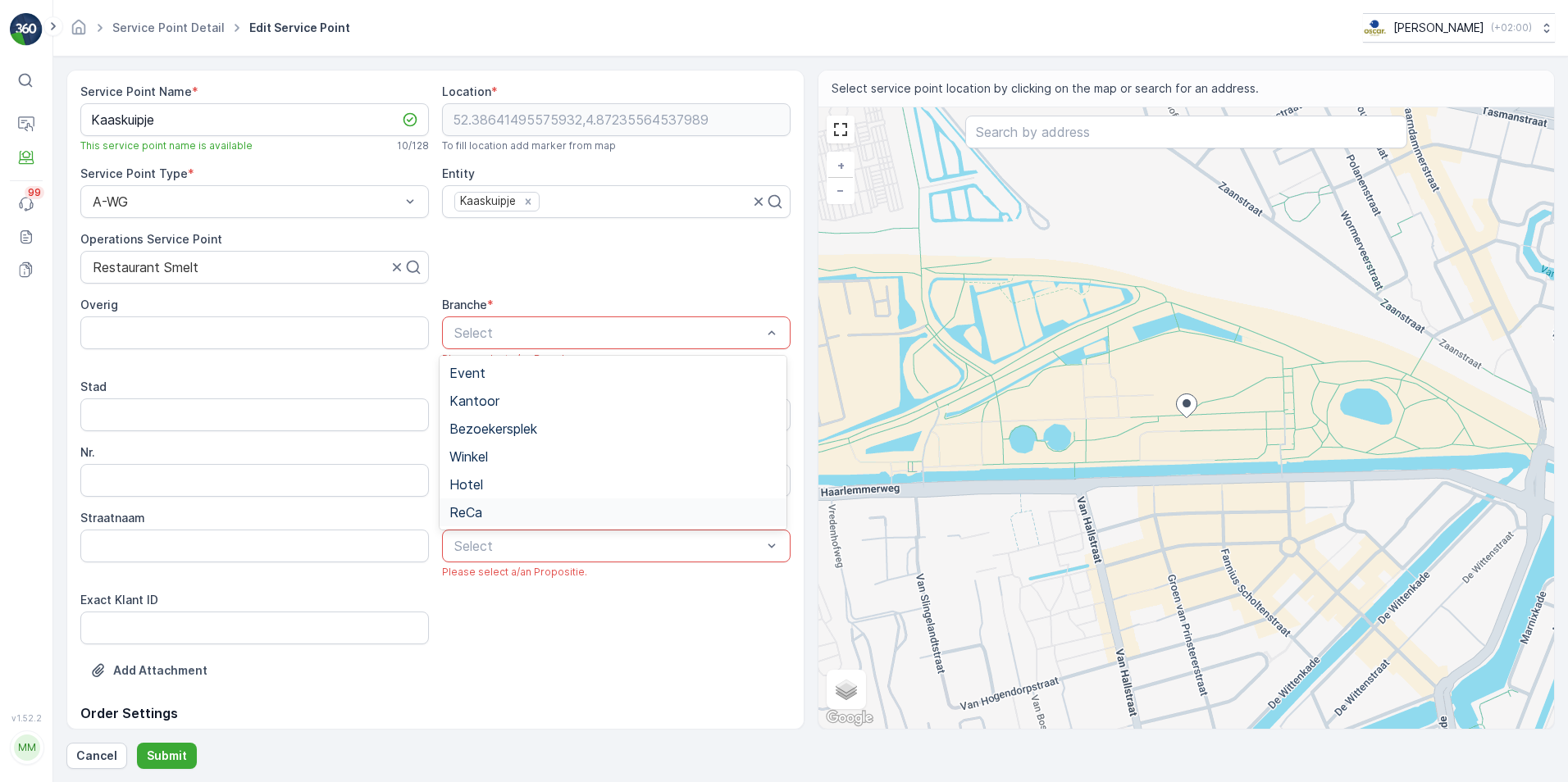
click at [488, 508] on div "ReCa" at bounding box center [612, 512] width 327 height 15
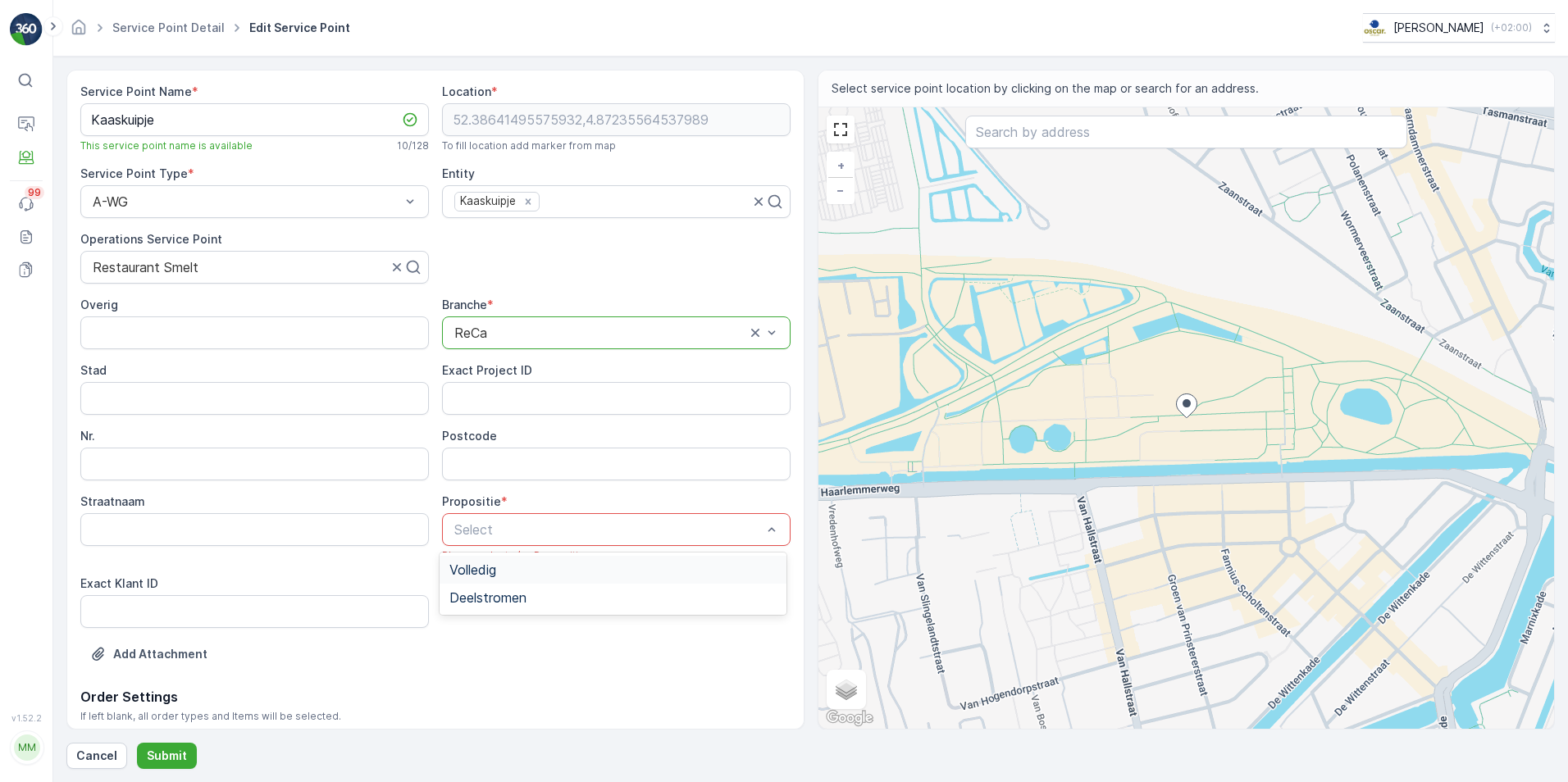
click at [491, 564] on span "Volledig" at bounding box center [472, 570] width 47 height 15
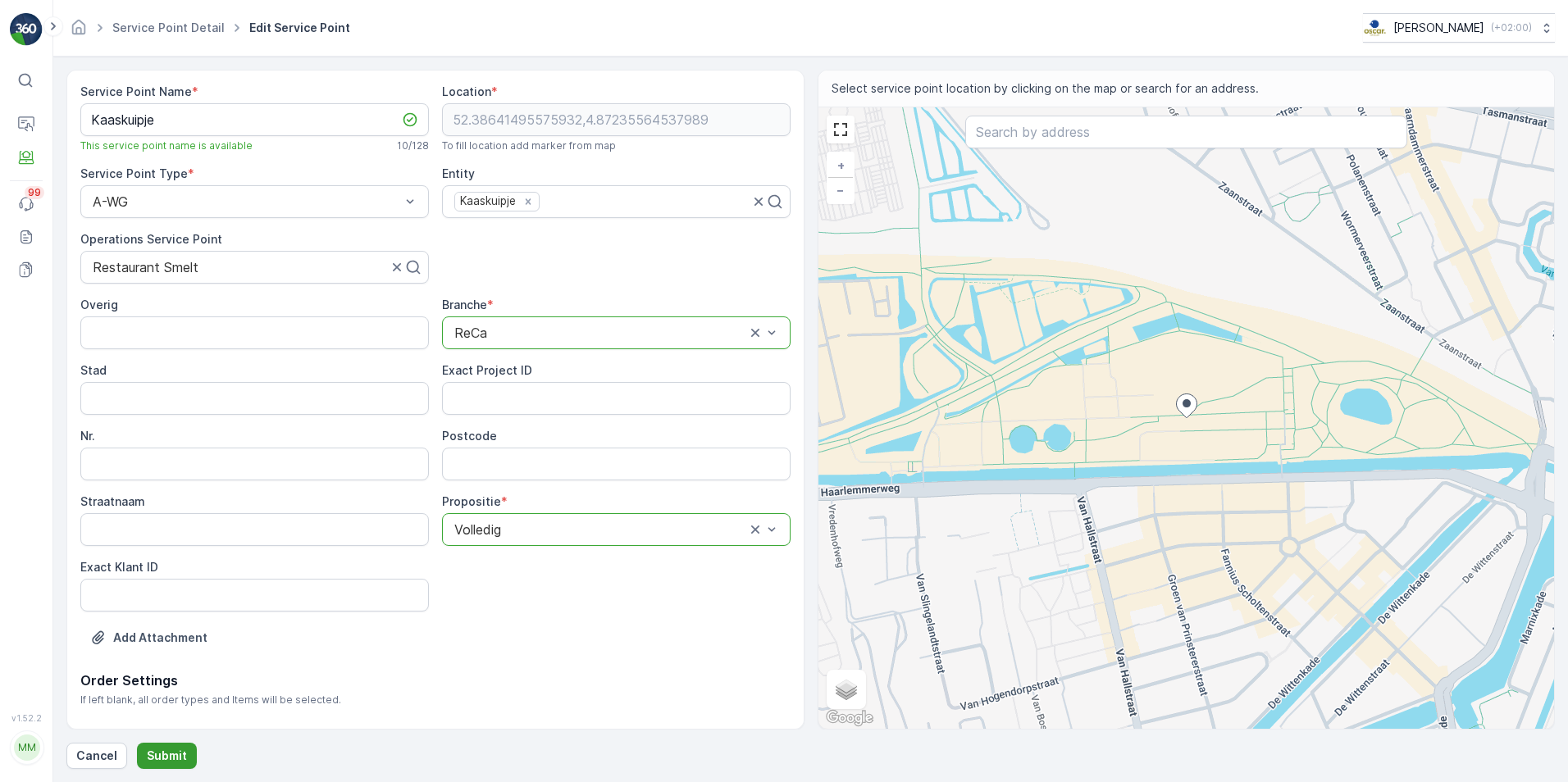
click at [188, 754] on button "Submit" at bounding box center [167, 756] width 60 height 27
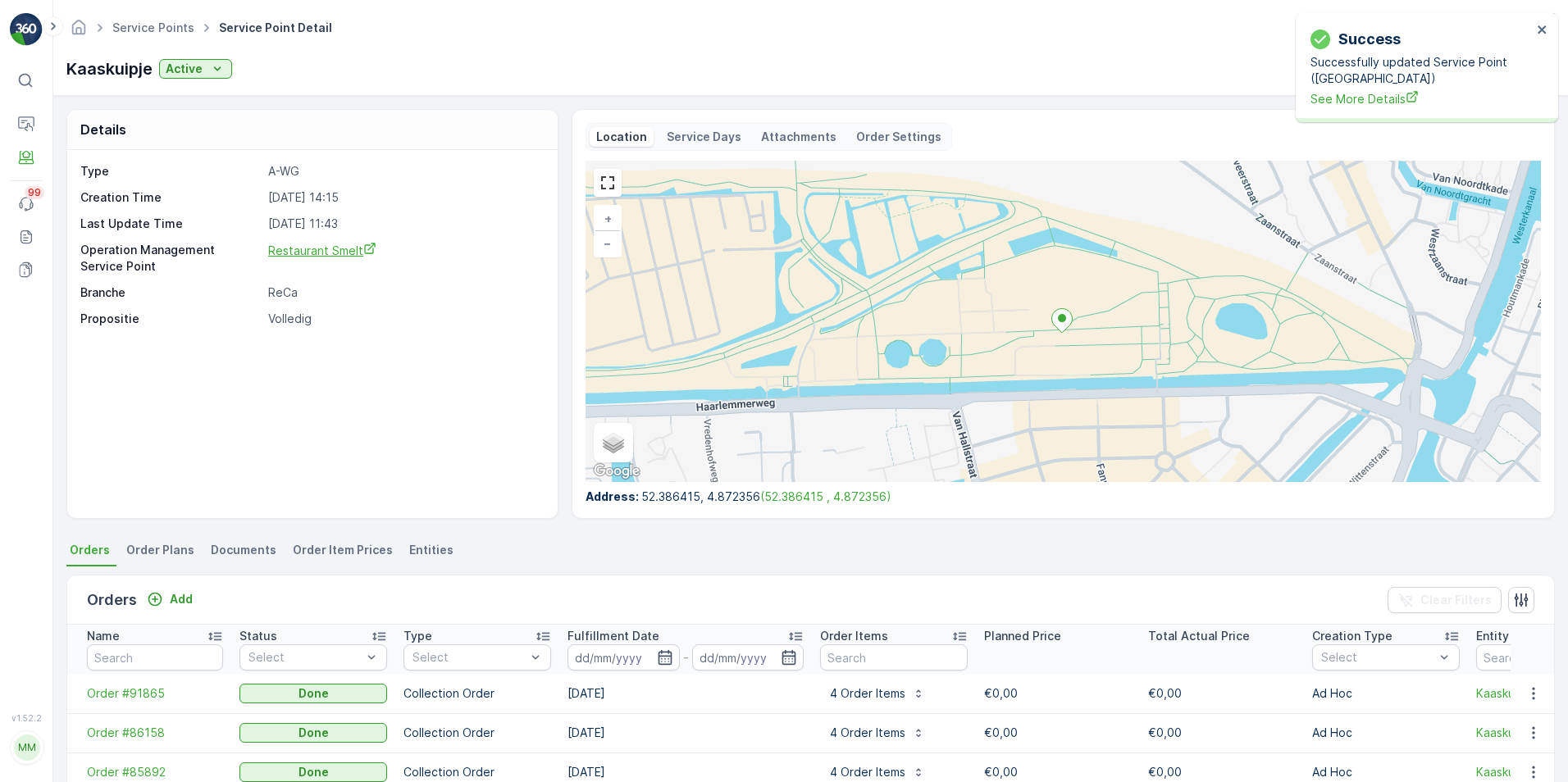
click at [359, 253] on span "Restaurant Smelt" at bounding box center [322, 250] width 109 height 14
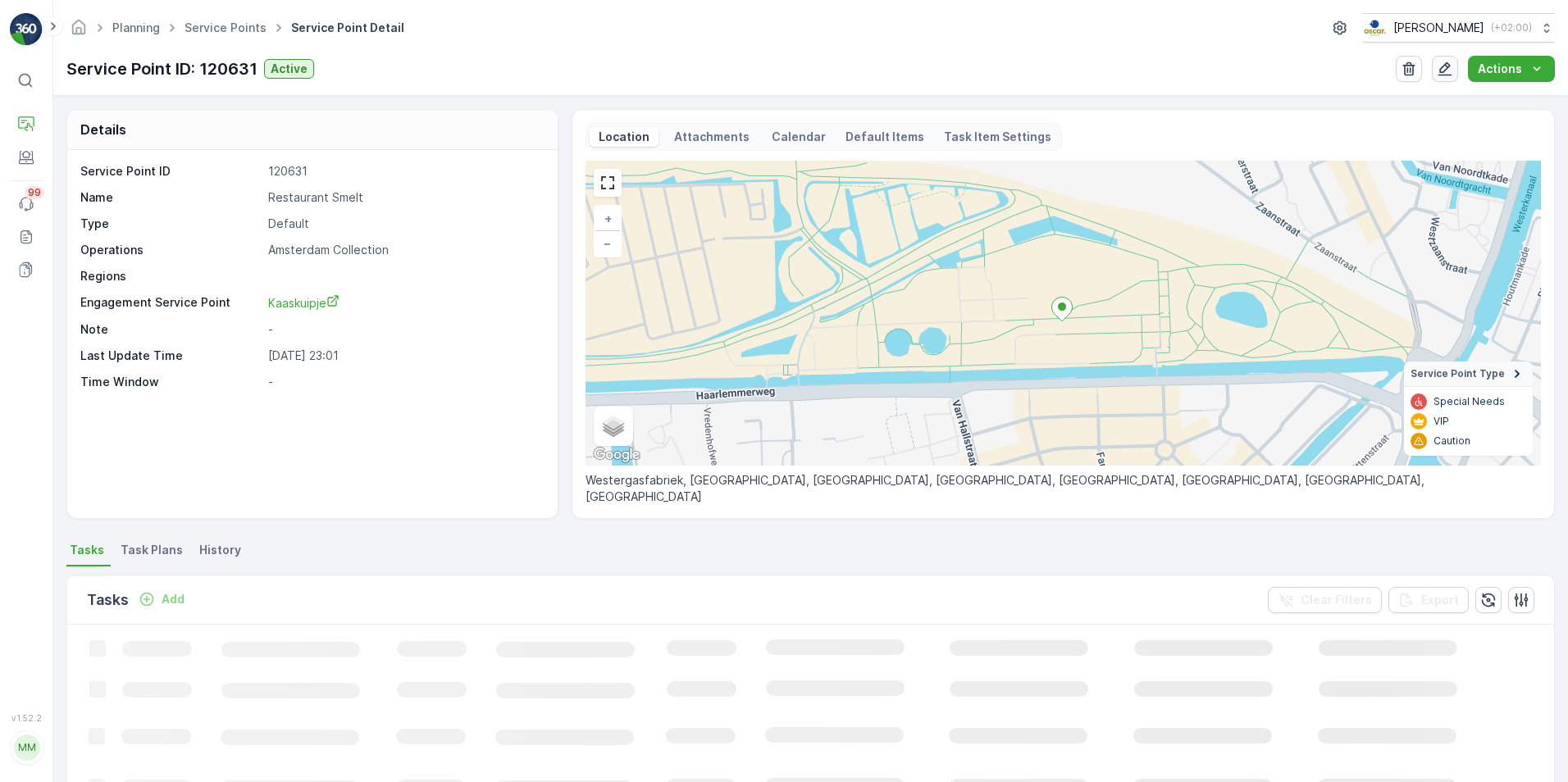
click at [1444, 69] on icon "button" at bounding box center [1446, 69] width 14 height 14
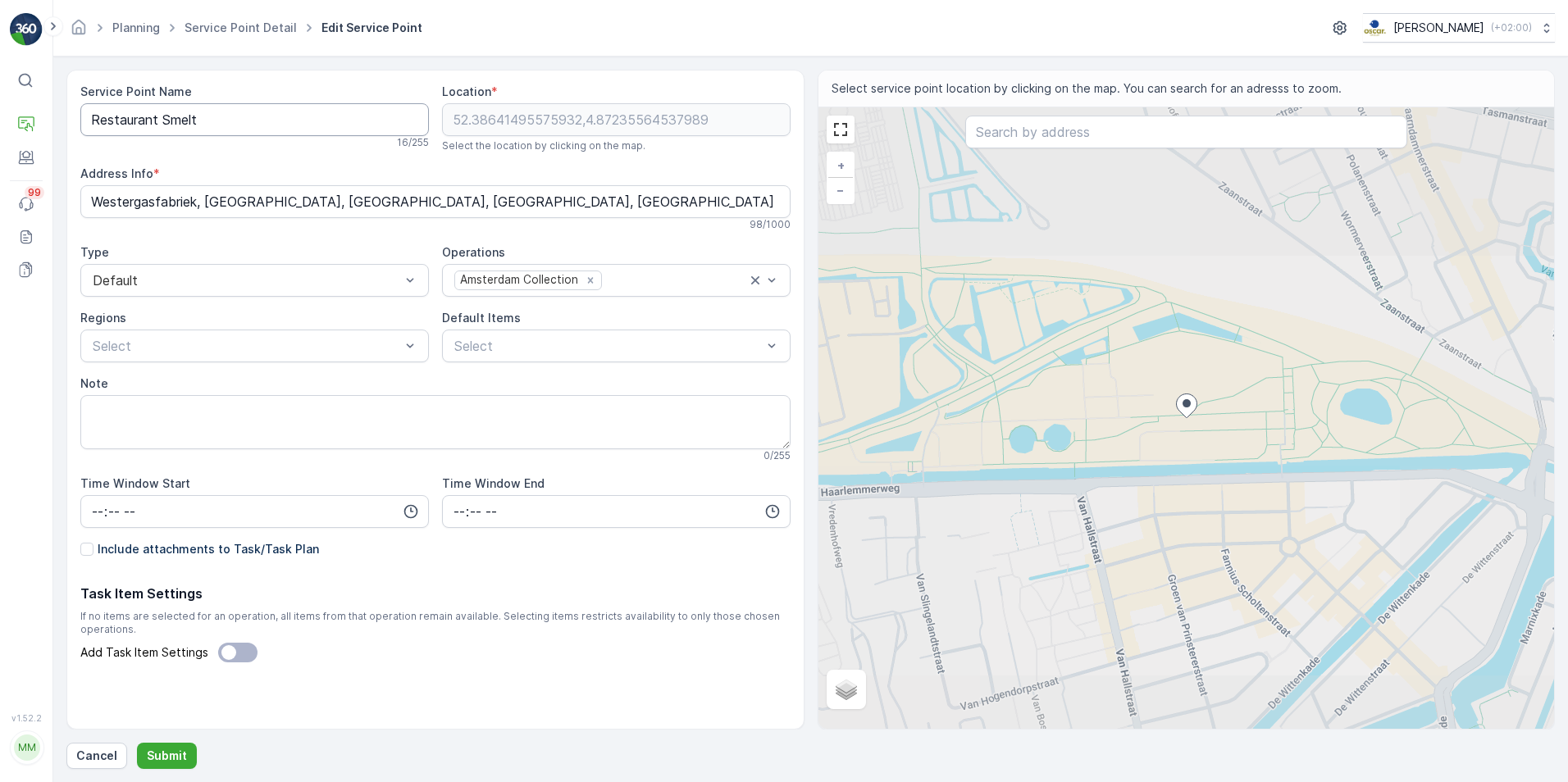
click at [238, 127] on Name "Restaurant Smelt" at bounding box center [254, 120] width 349 height 33
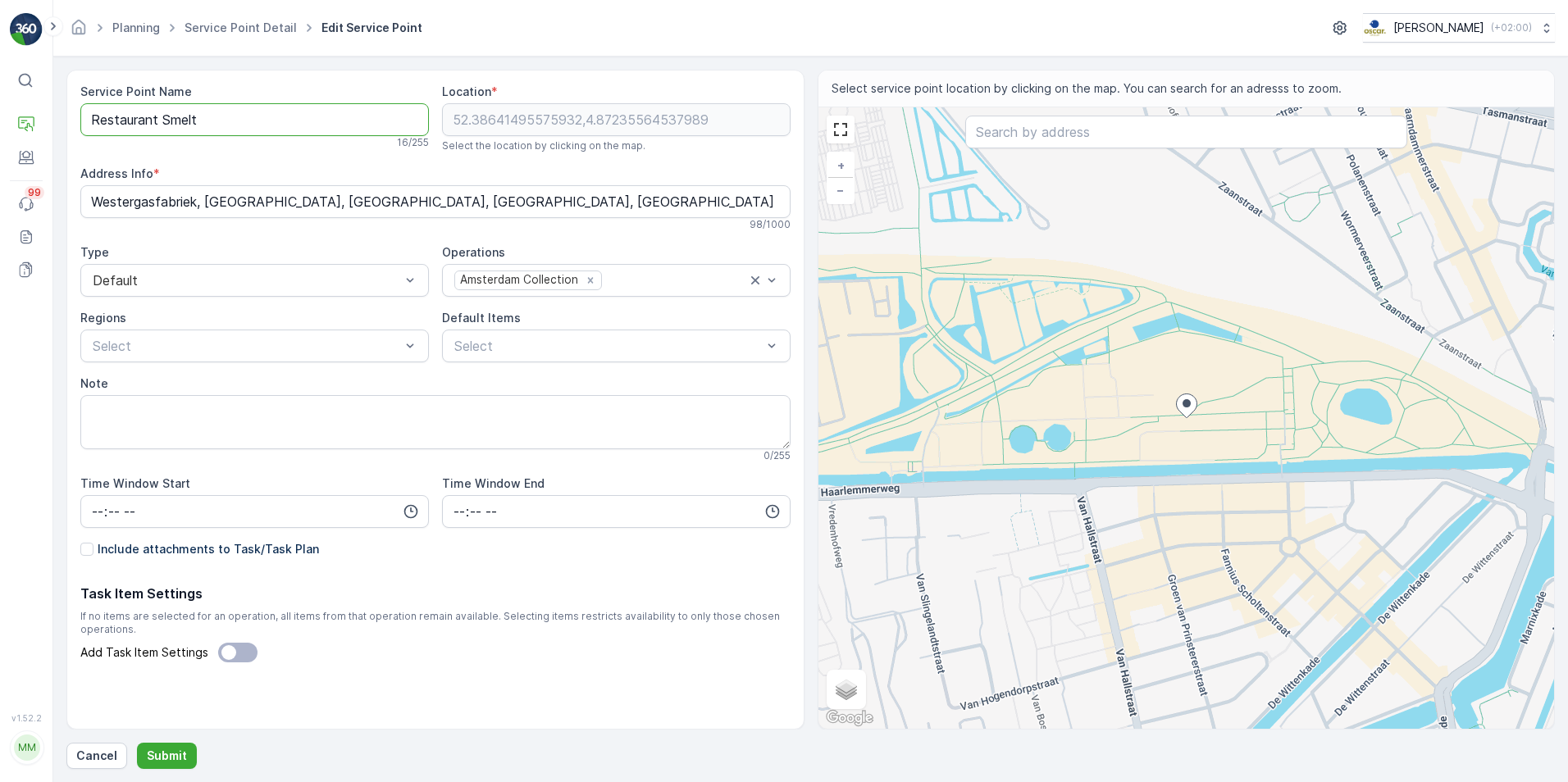
click at [238, 127] on Name "Restaurant Smelt" at bounding box center [254, 120] width 349 height 33
type Name "Kaaskuipje"
click at [179, 753] on p "Submit" at bounding box center [167, 756] width 40 height 17
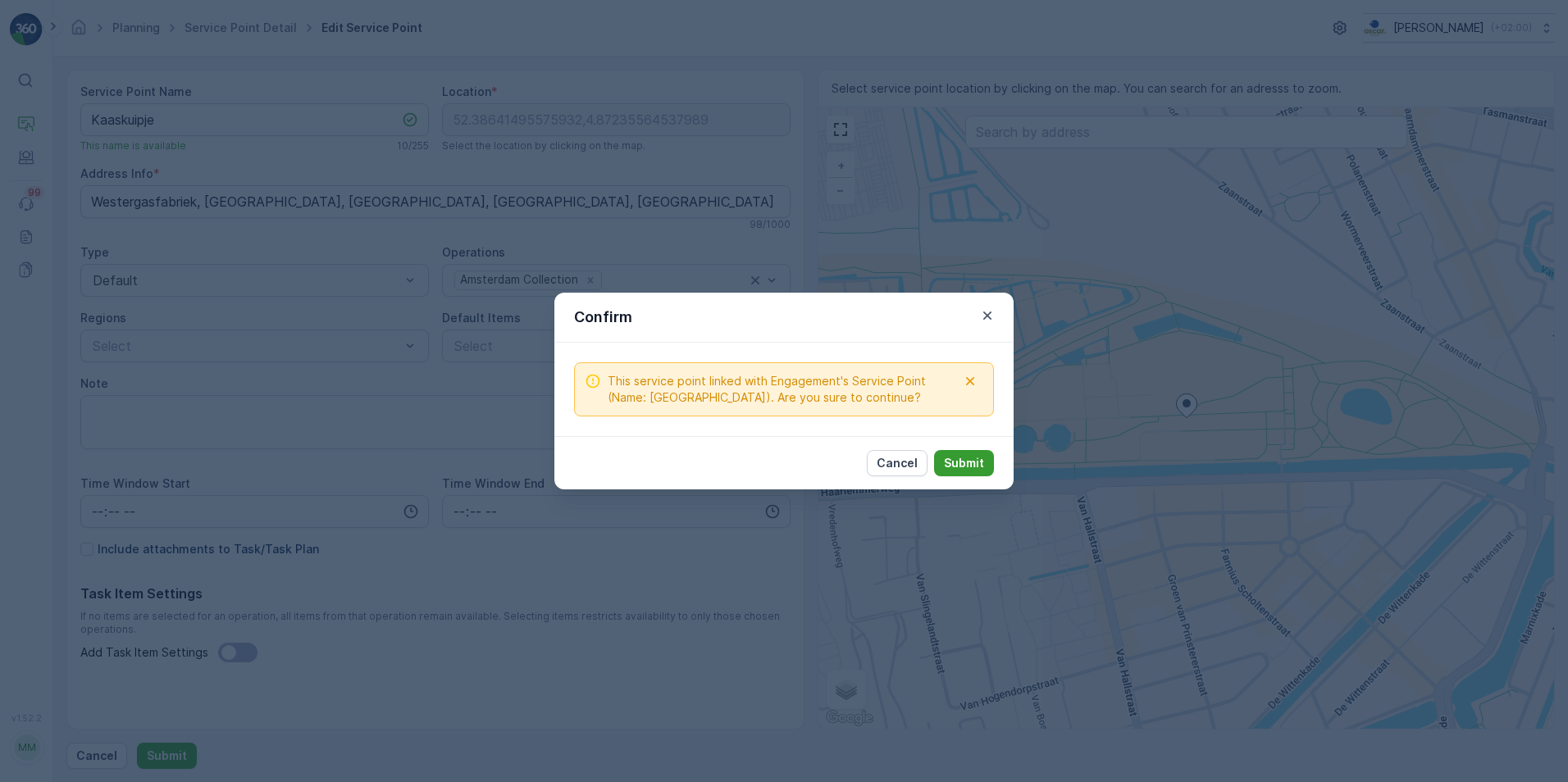
click at [969, 464] on p "Submit" at bounding box center [964, 464] width 40 height 17
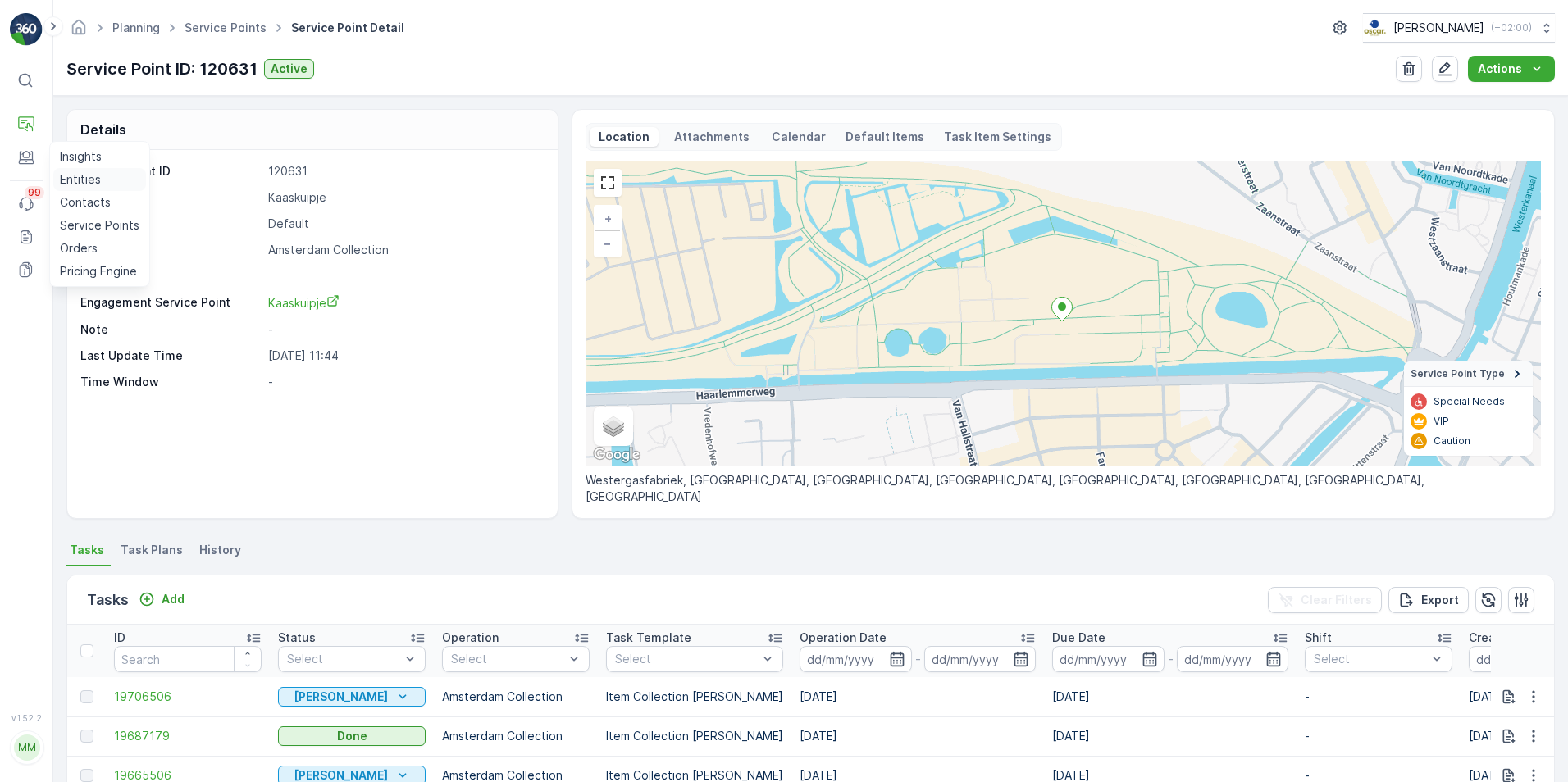
click at [86, 172] on p "Entities" at bounding box center [80, 179] width 41 height 17
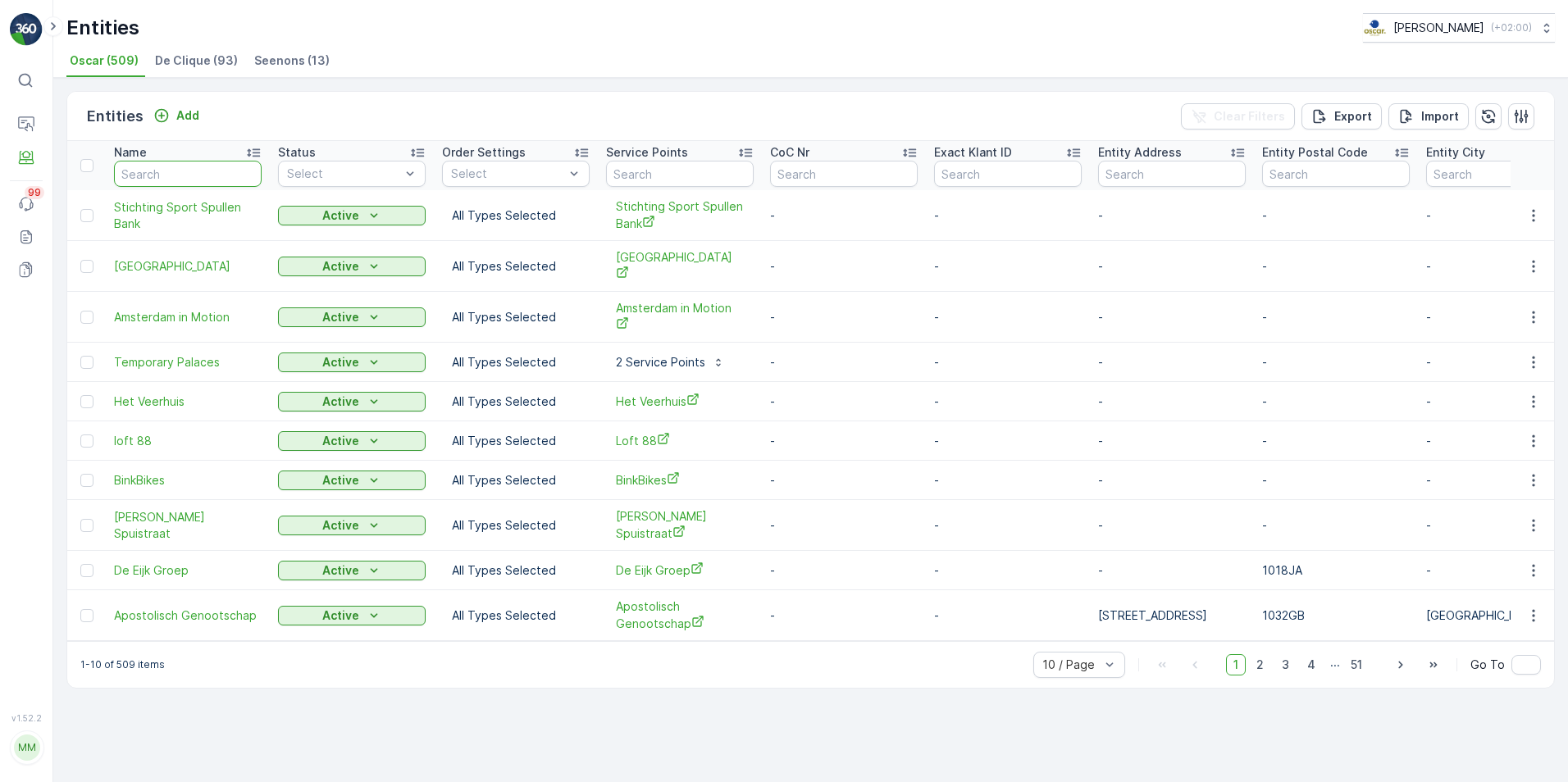
click at [208, 184] on input "text" at bounding box center [188, 174] width 147 height 27
type input "le champion"
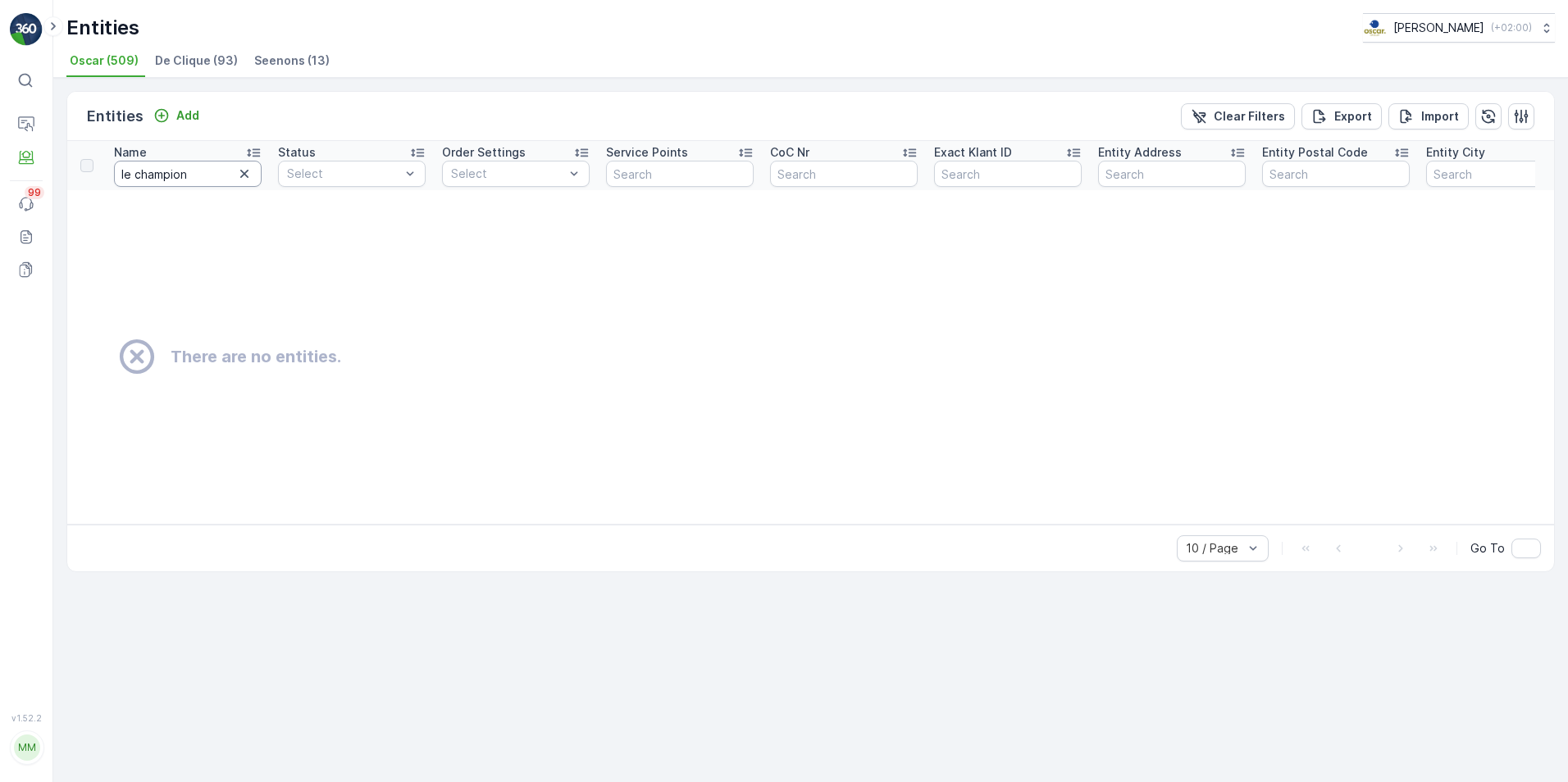
click at [256, 176] on input "le champion" at bounding box center [188, 174] width 147 height 27
click at [243, 175] on icon "button" at bounding box center [244, 174] width 8 height 8
type input "mar"
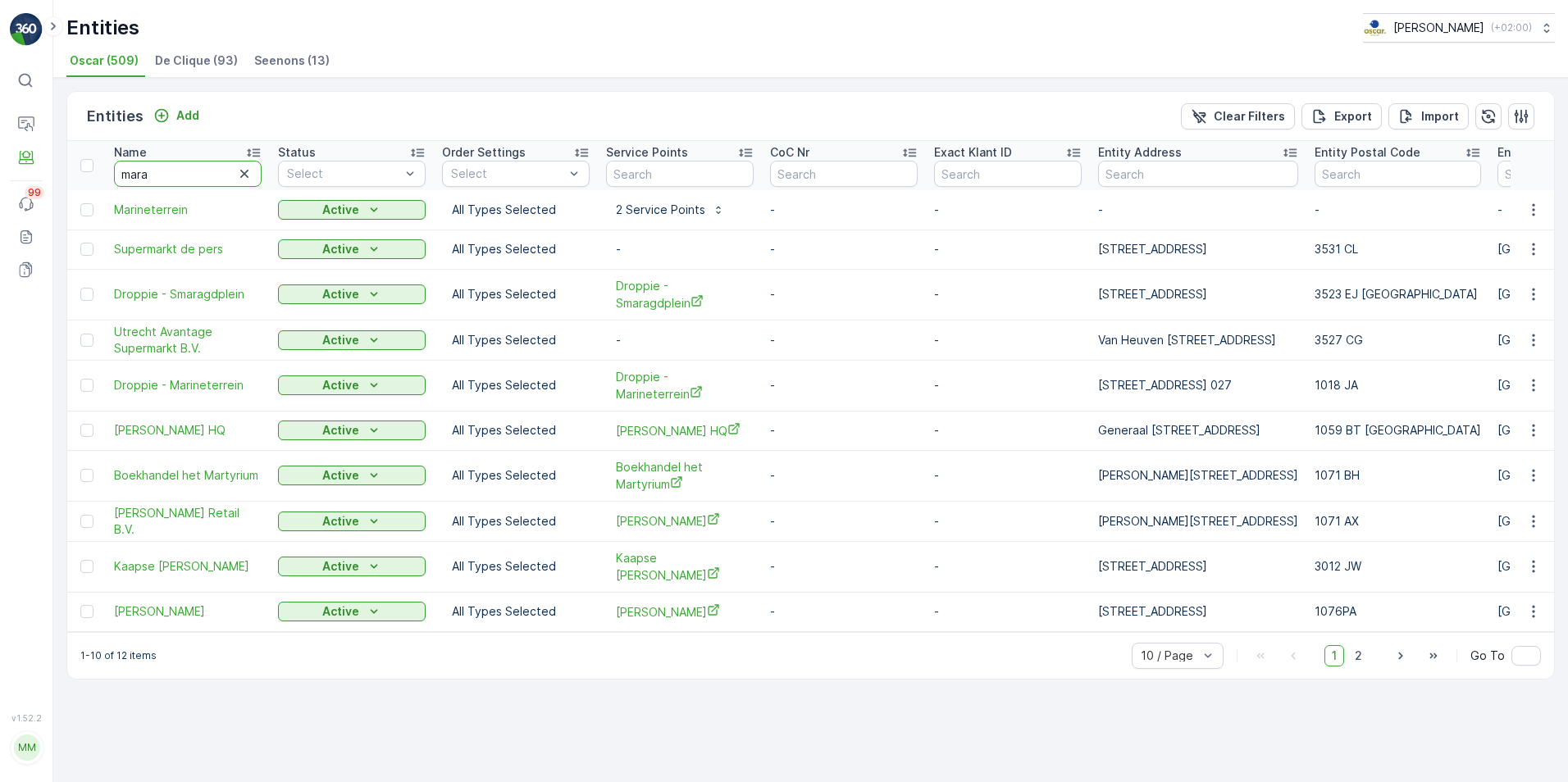
click at [160, 175] on input "mara" at bounding box center [188, 174] width 147 height 27
type input "marathon"
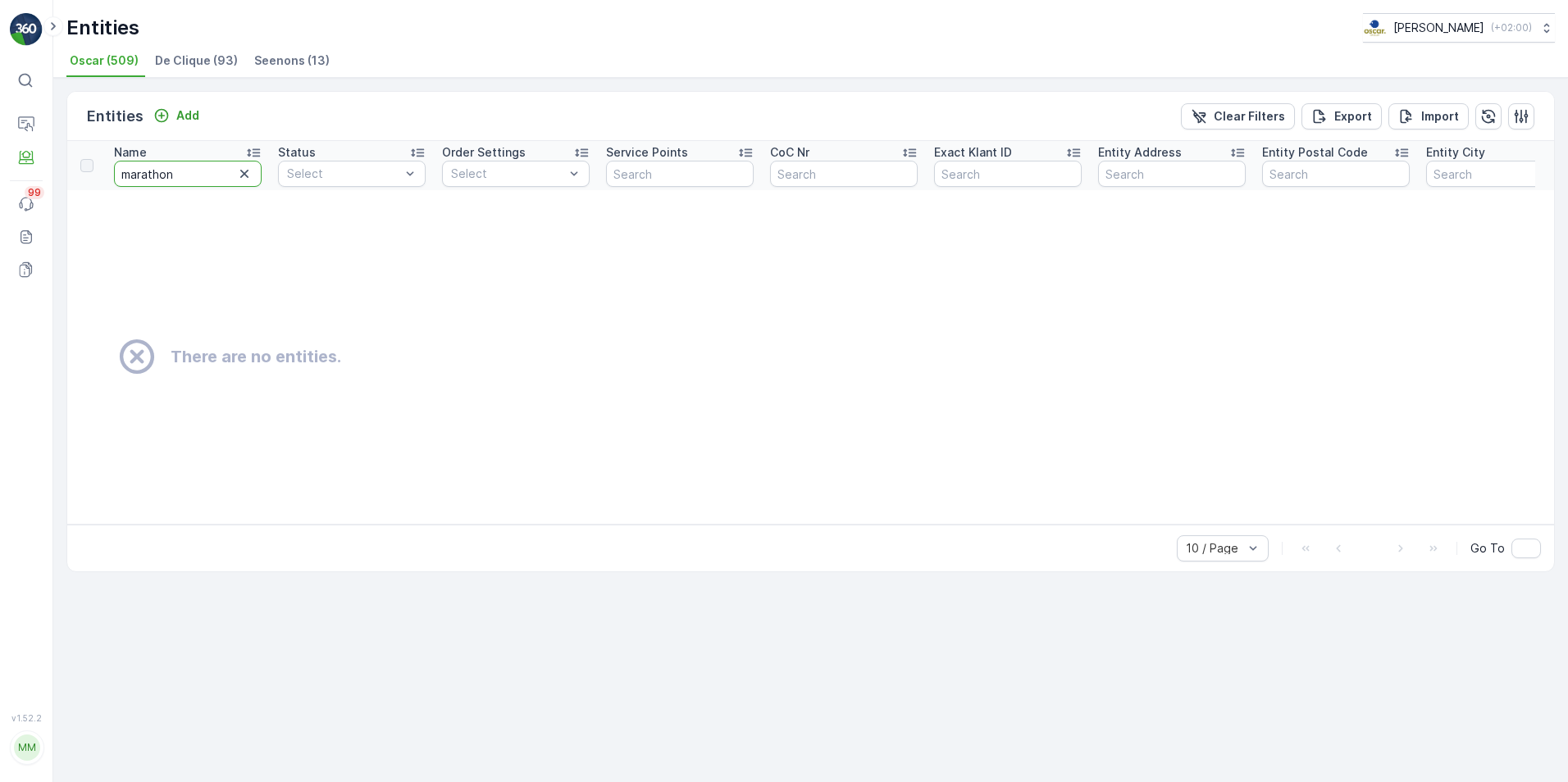
click at [167, 180] on input "marathon" at bounding box center [188, 174] width 147 height 27
type input "Stichting sport"
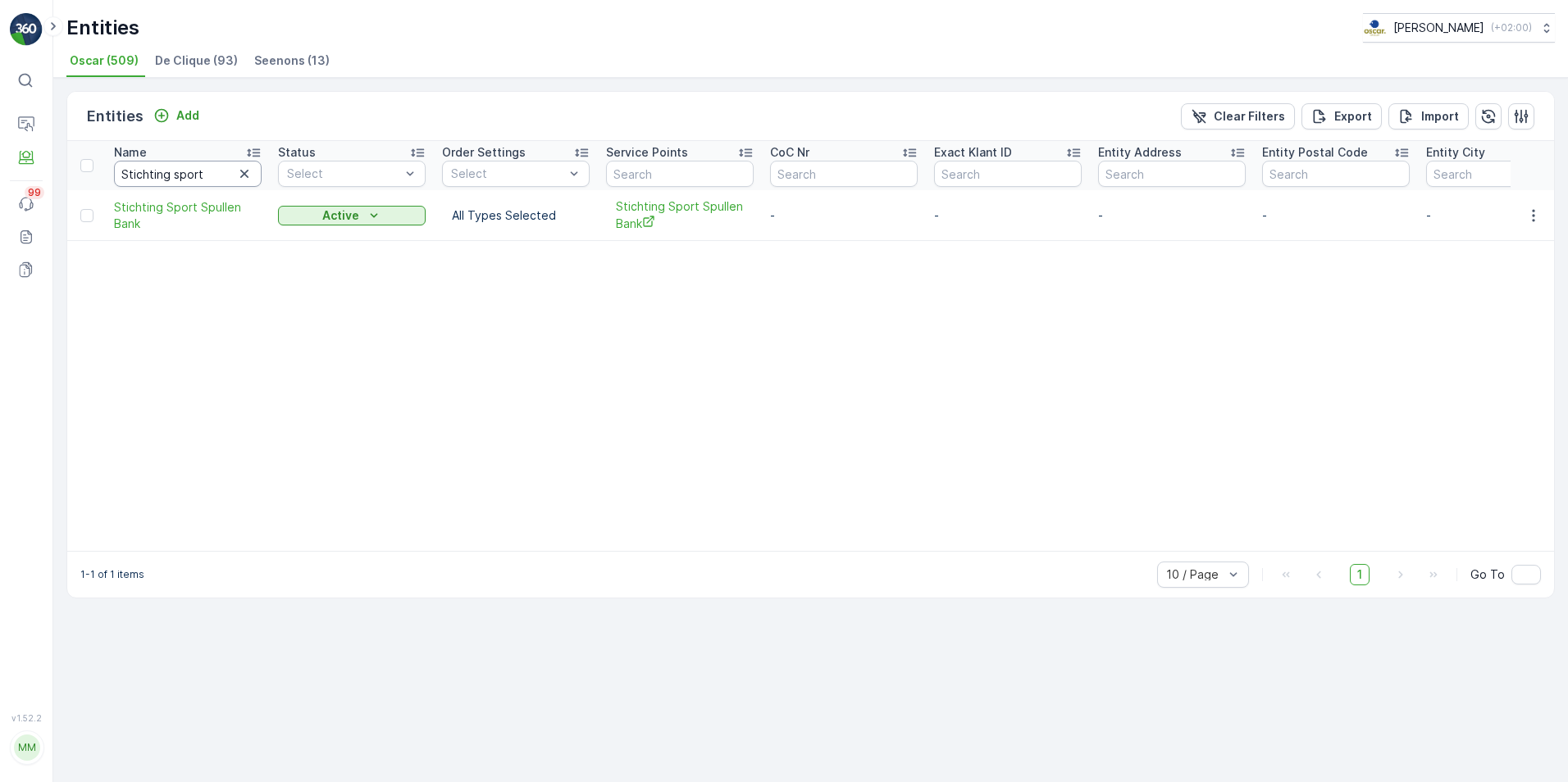
click at [216, 172] on input "Stichting sport" at bounding box center [188, 174] width 147 height 27
type input "Stichting sportevenementen"
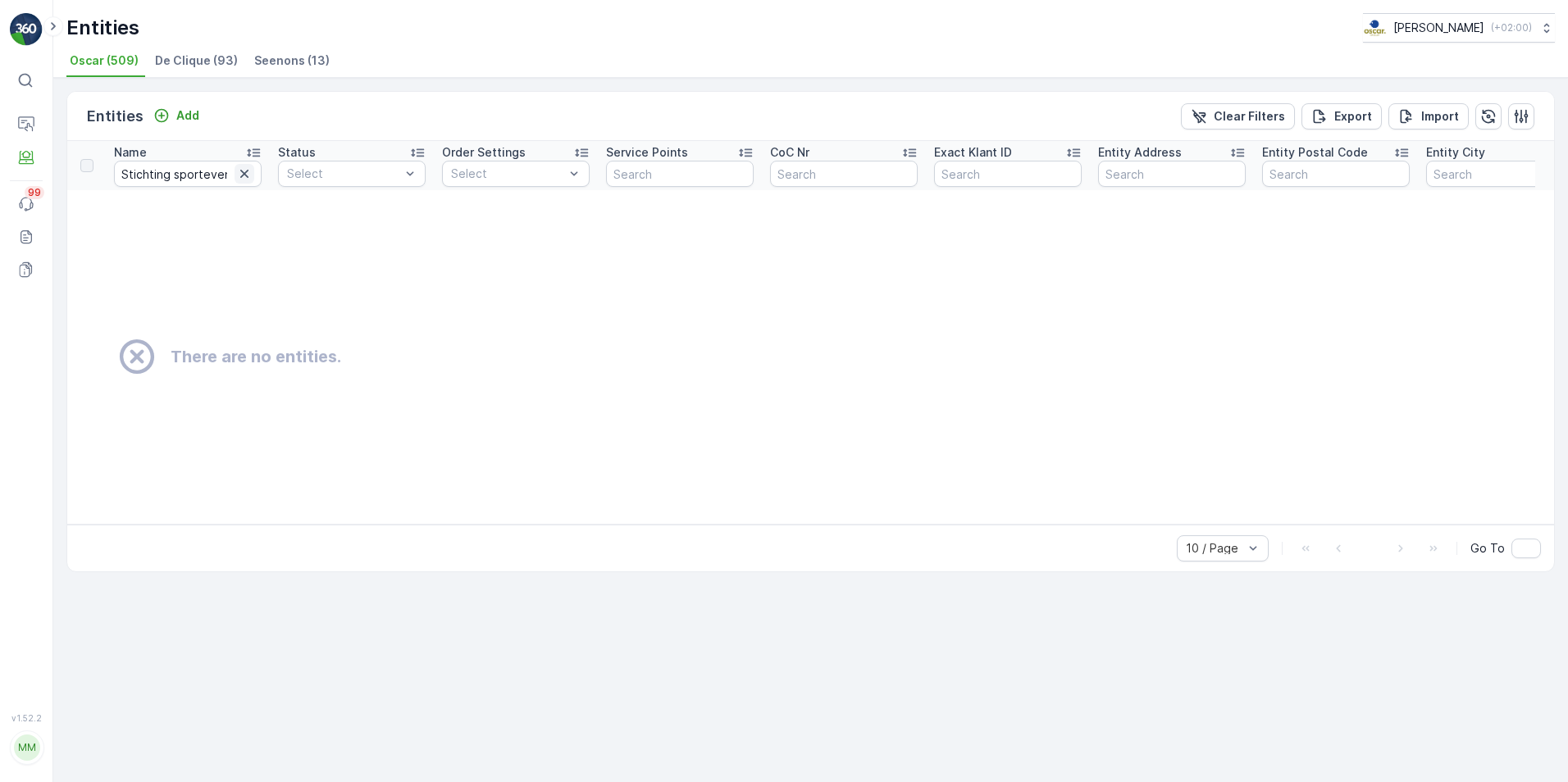
click at [242, 172] on icon "button" at bounding box center [244, 174] width 8 height 8
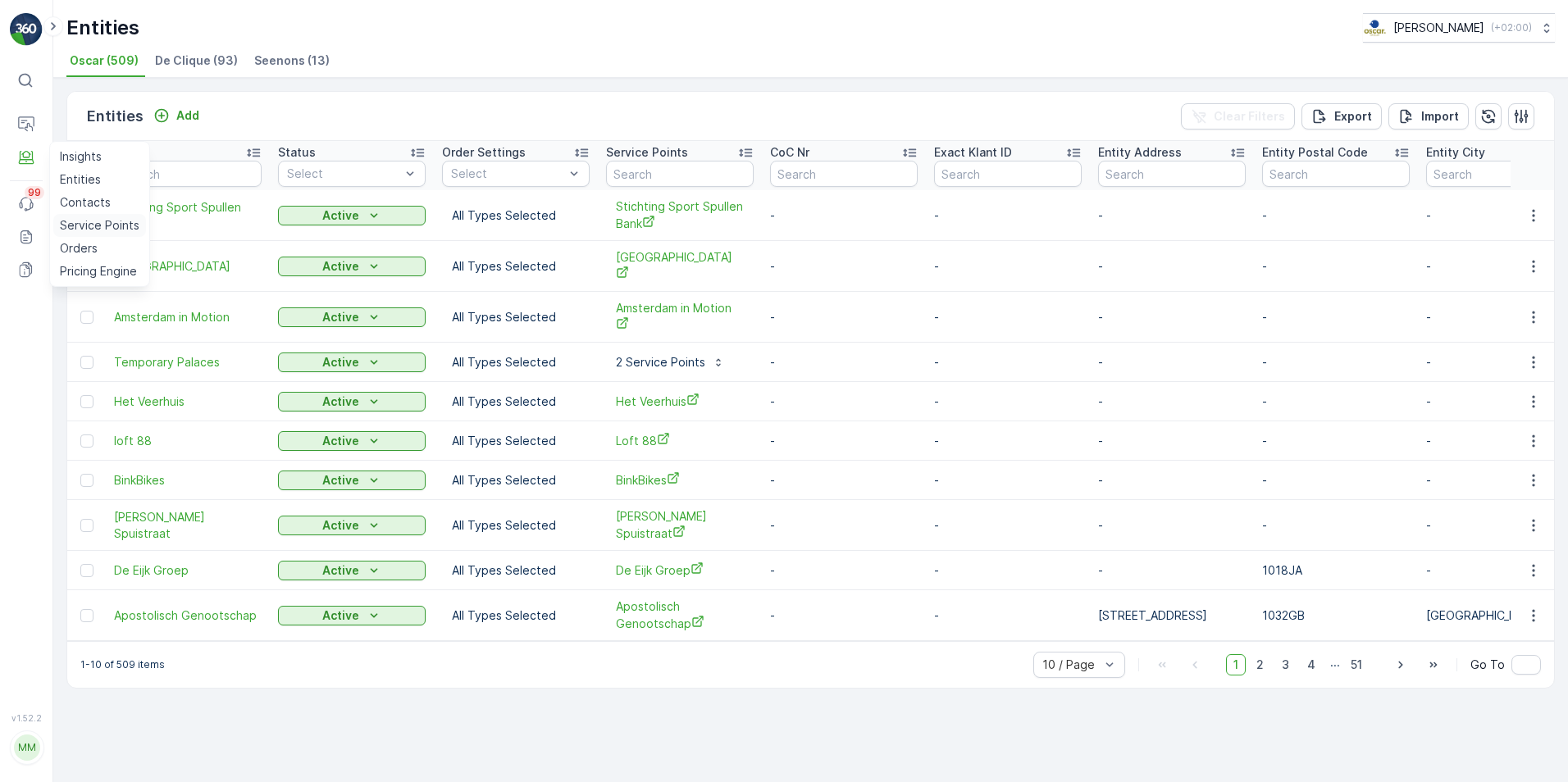
click at [70, 226] on p "Service Points" at bounding box center [99, 225] width 79 height 17
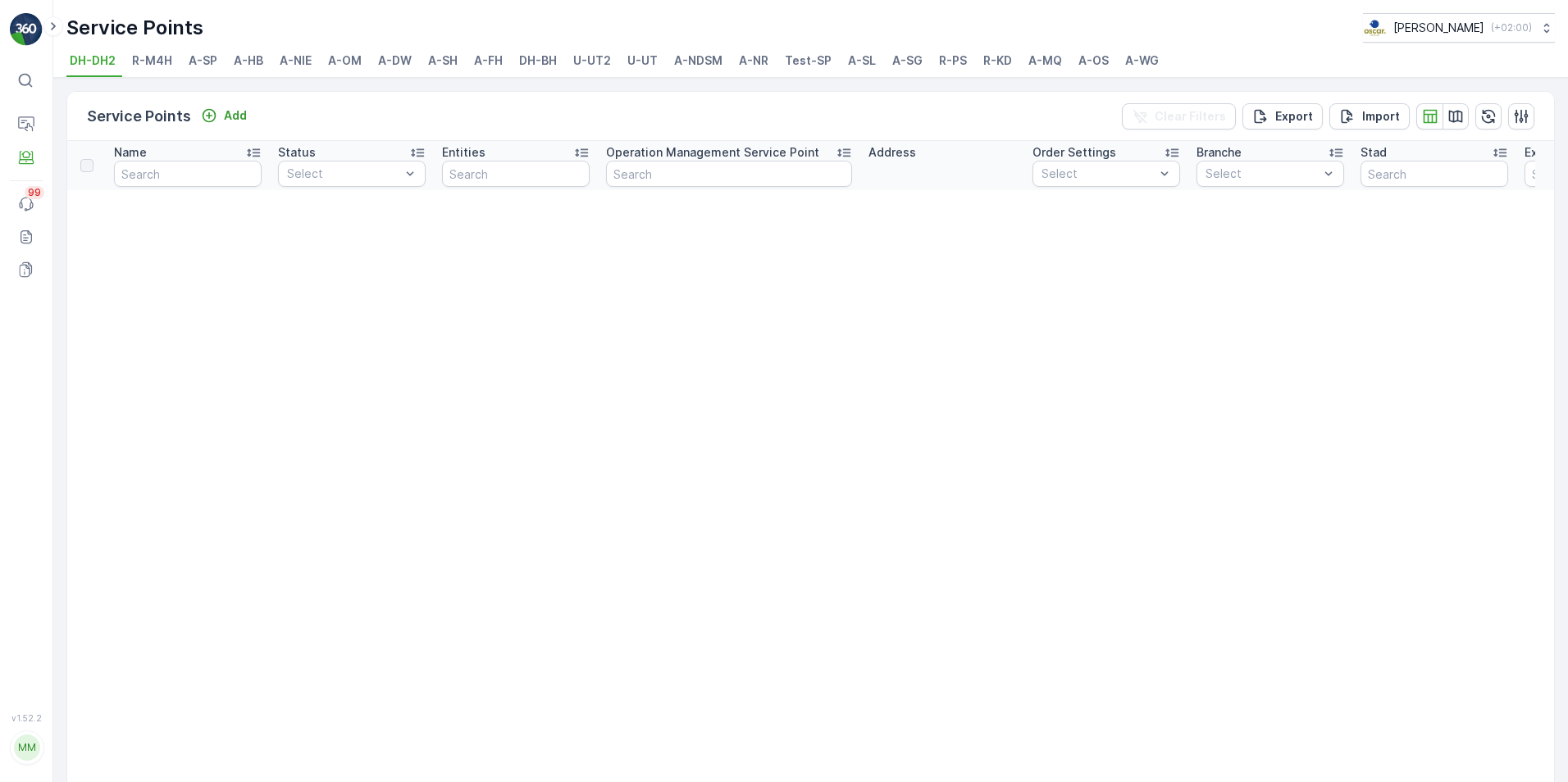
click at [1096, 60] on span "A-OS" at bounding box center [1093, 61] width 30 height 17
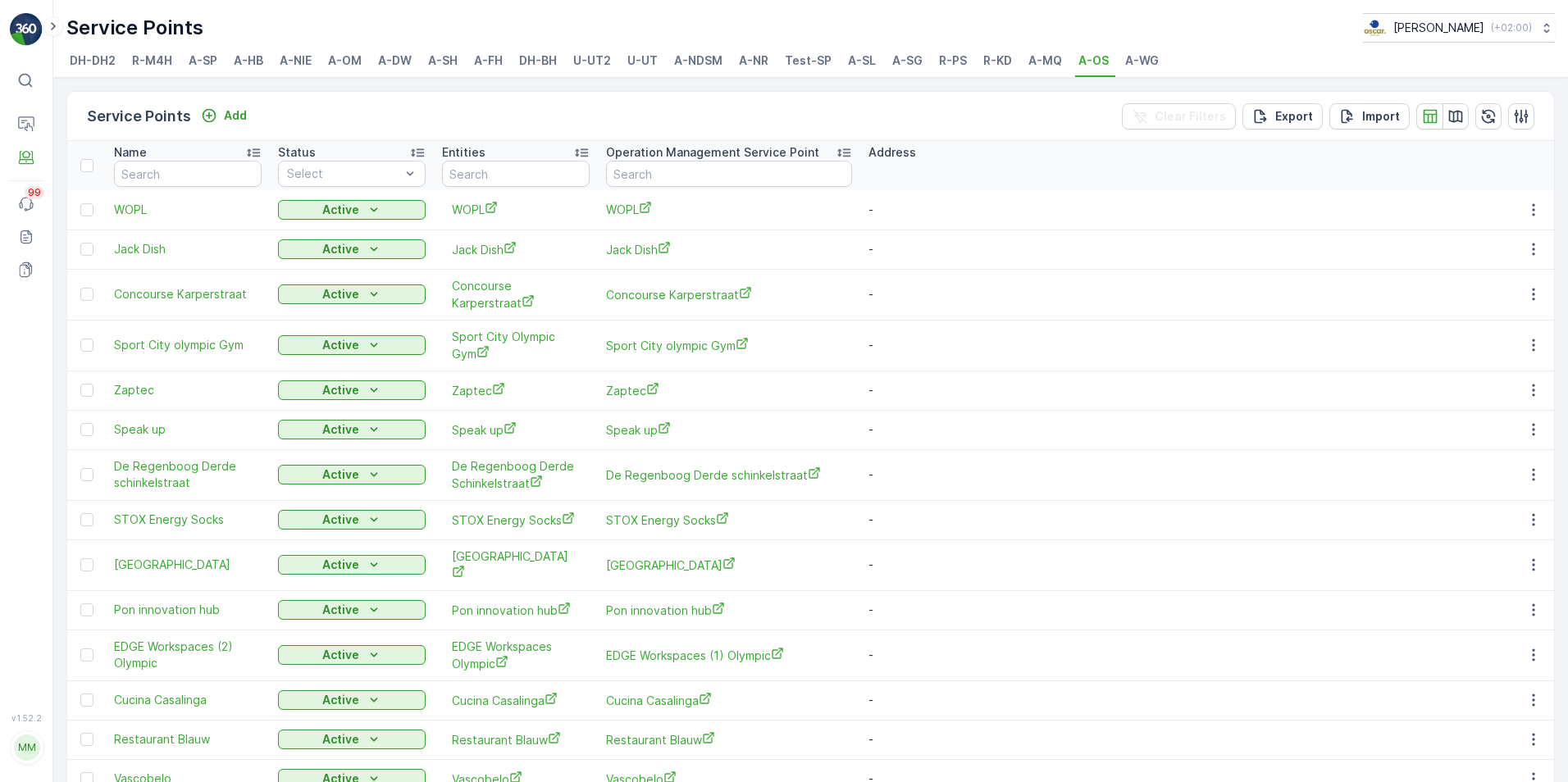
click at [156, 159] on div "Name" at bounding box center [188, 153] width 147 height 17
click at [157, 165] on input "text" at bounding box center [188, 174] width 147 height 27
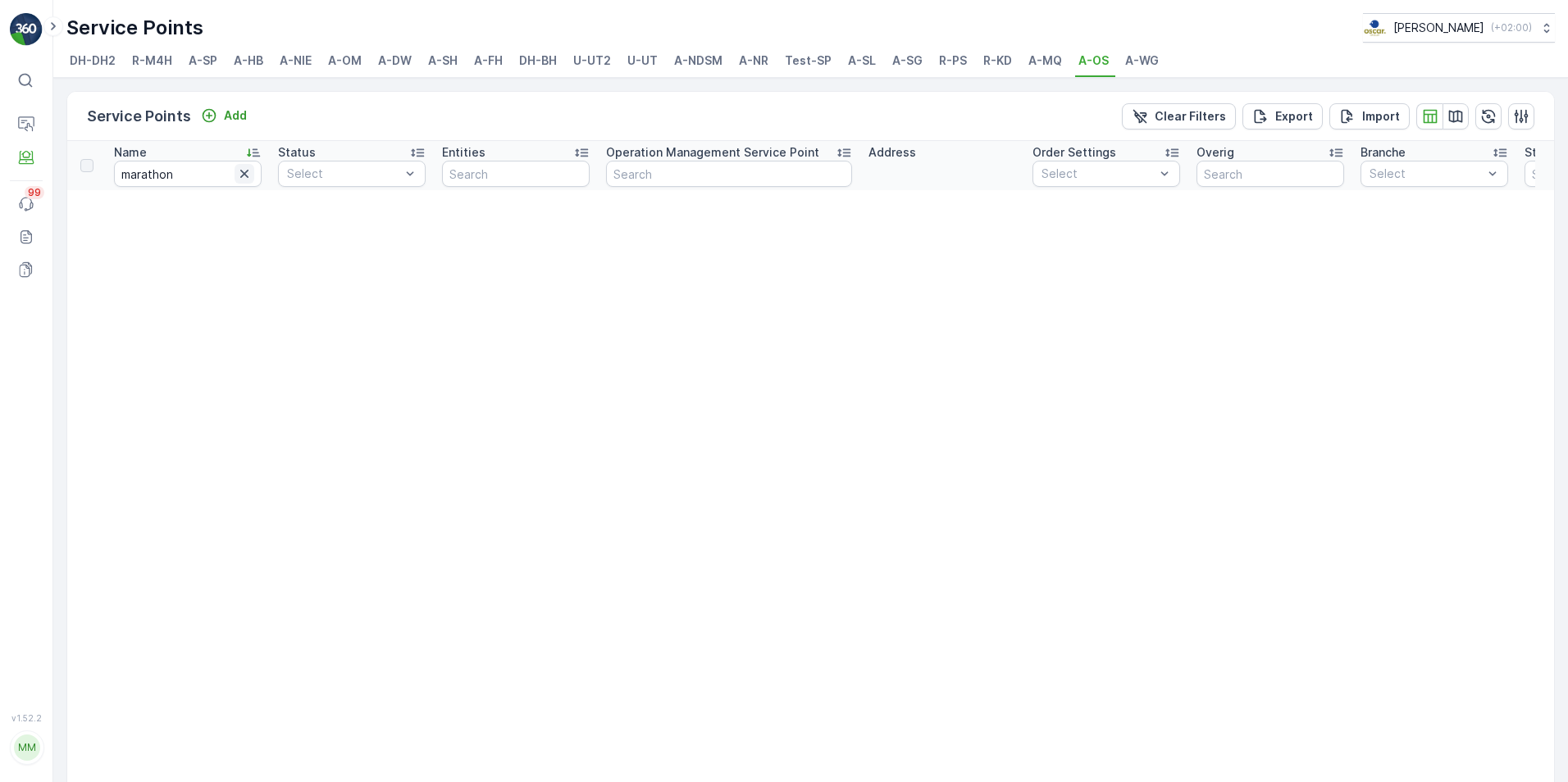
click at [244, 174] on icon "button" at bounding box center [244, 174] width 8 height 8
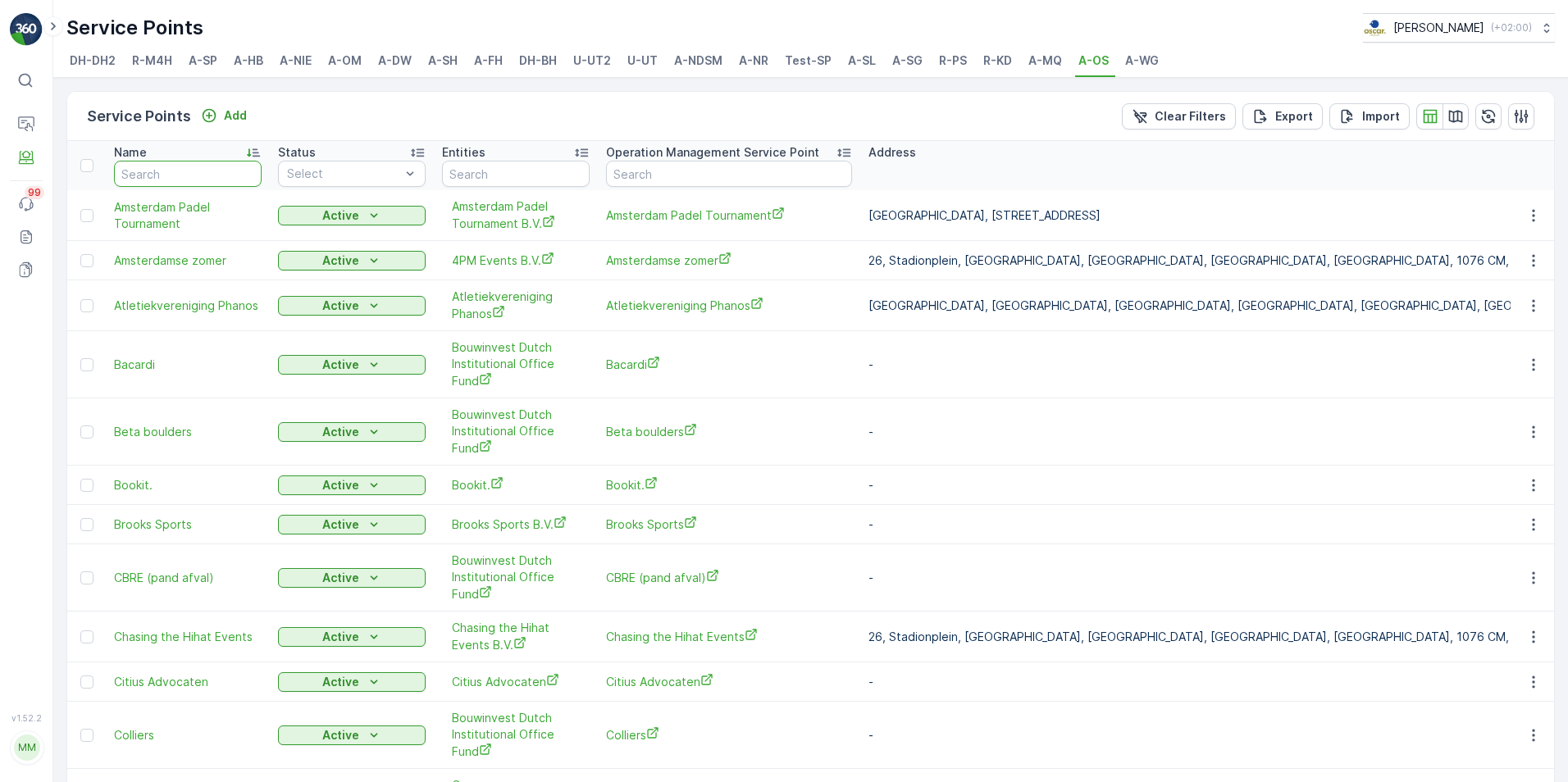
click at [222, 171] on input "text" at bounding box center [188, 174] width 147 height 27
type input "sport"
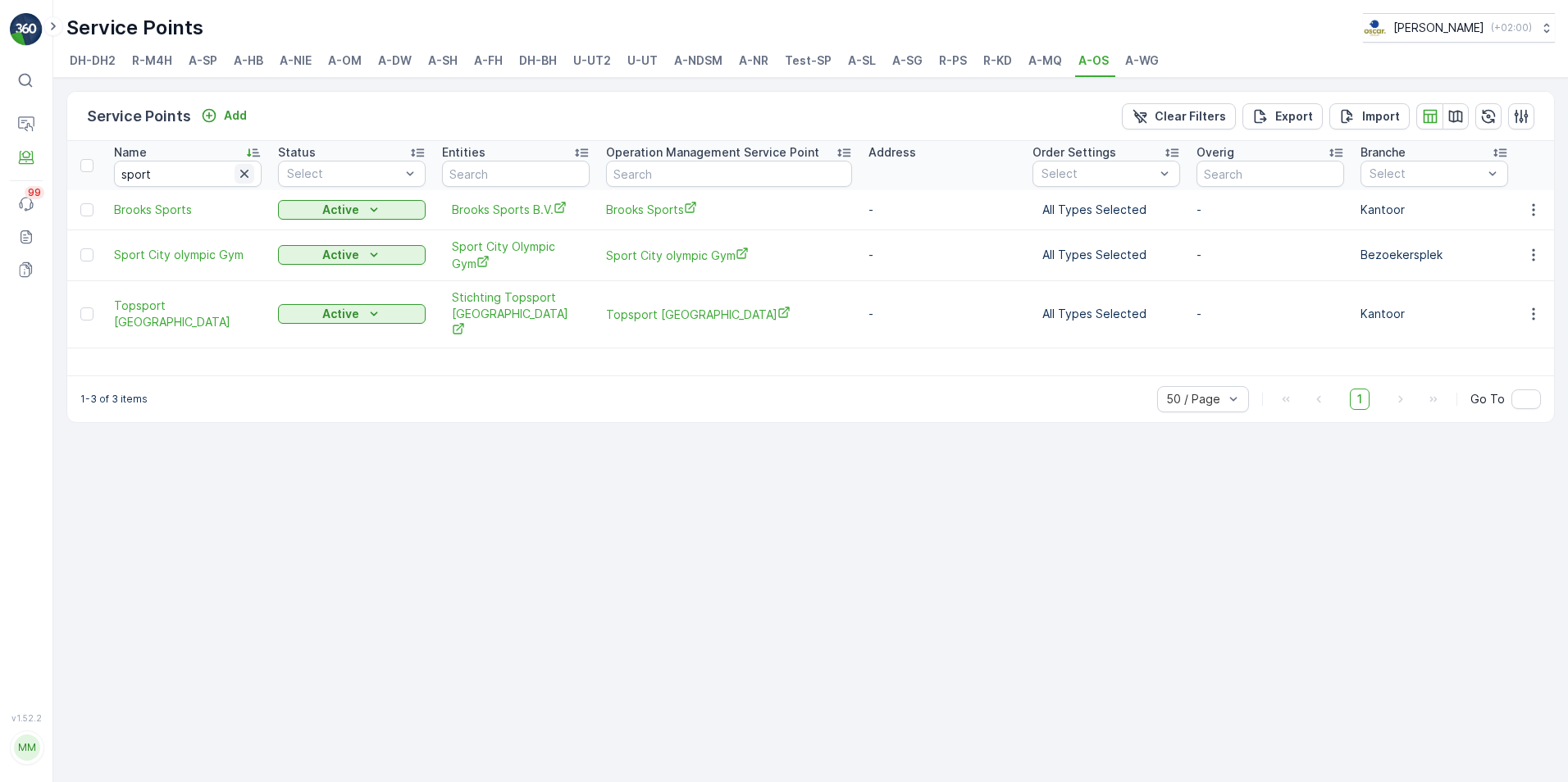
click at [238, 173] on icon "button" at bounding box center [245, 174] width 17 height 17
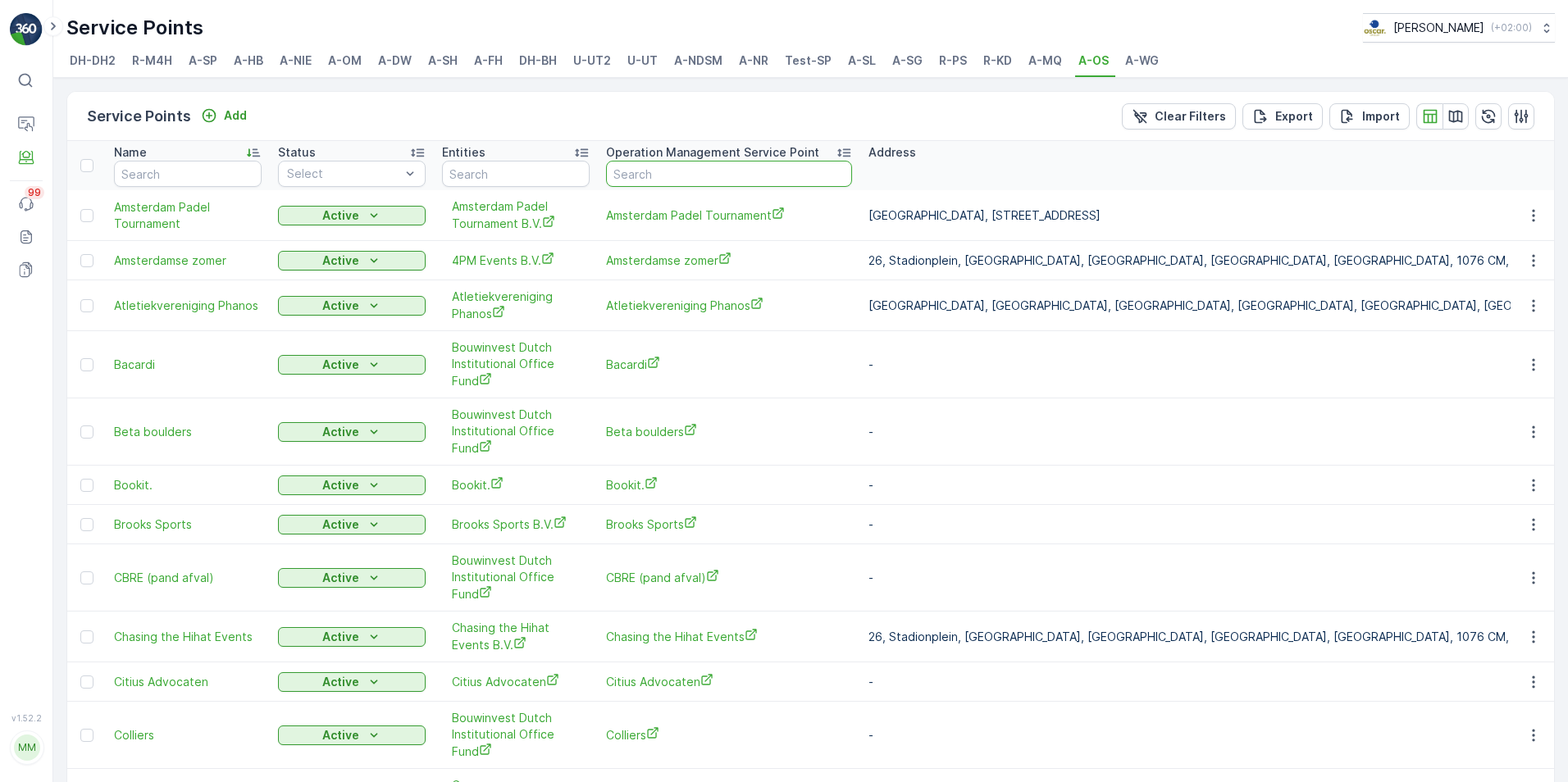
click at [638, 174] on input "text" at bounding box center [729, 174] width 246 height 27
click at [189, 163] on input "text" at bounding box center [188, 174] width 147 height 27
type input "le champ"
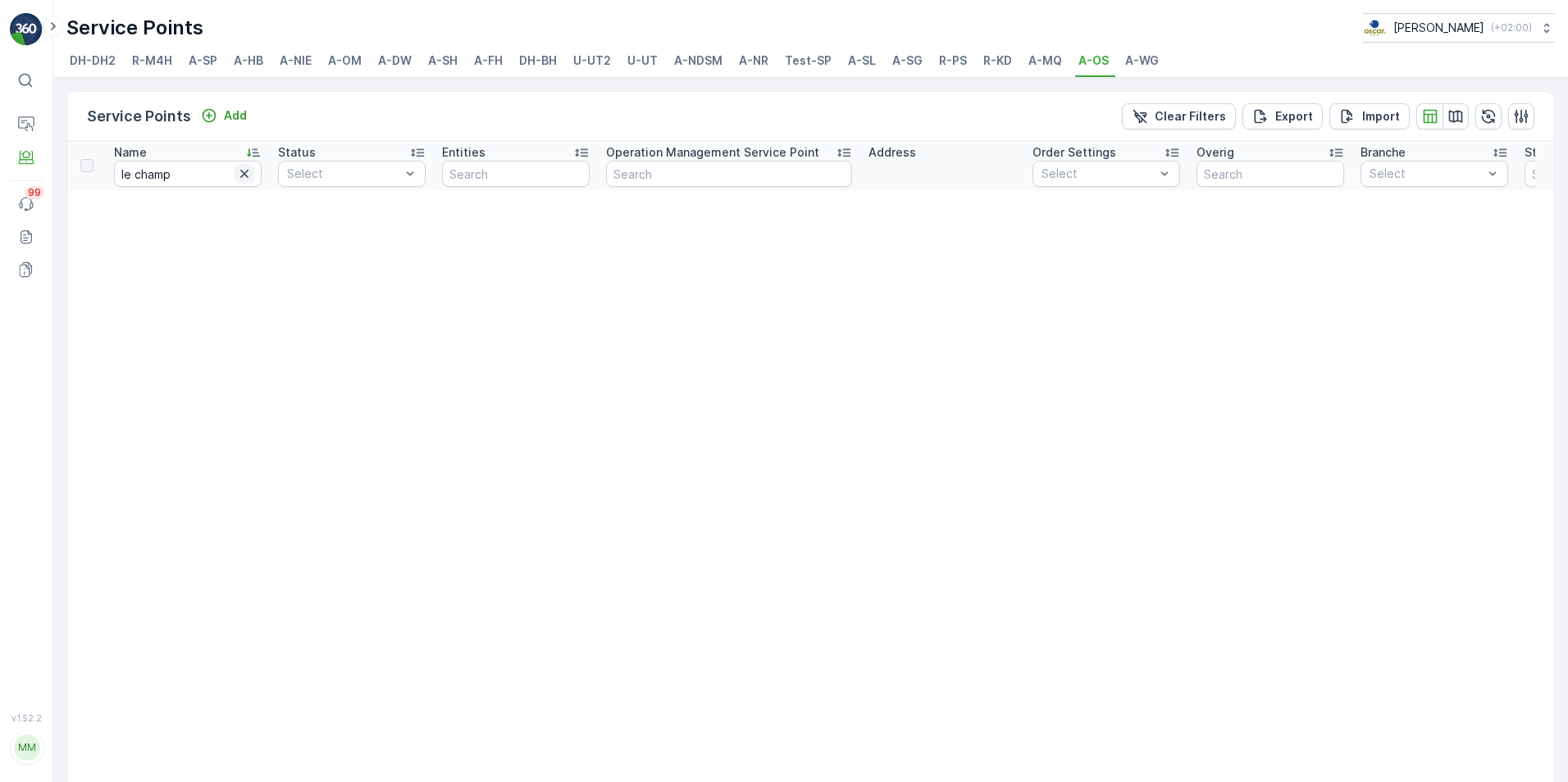
click at [244, 175] on icon "button" at bounding box center [244, 174] width 8 height 8
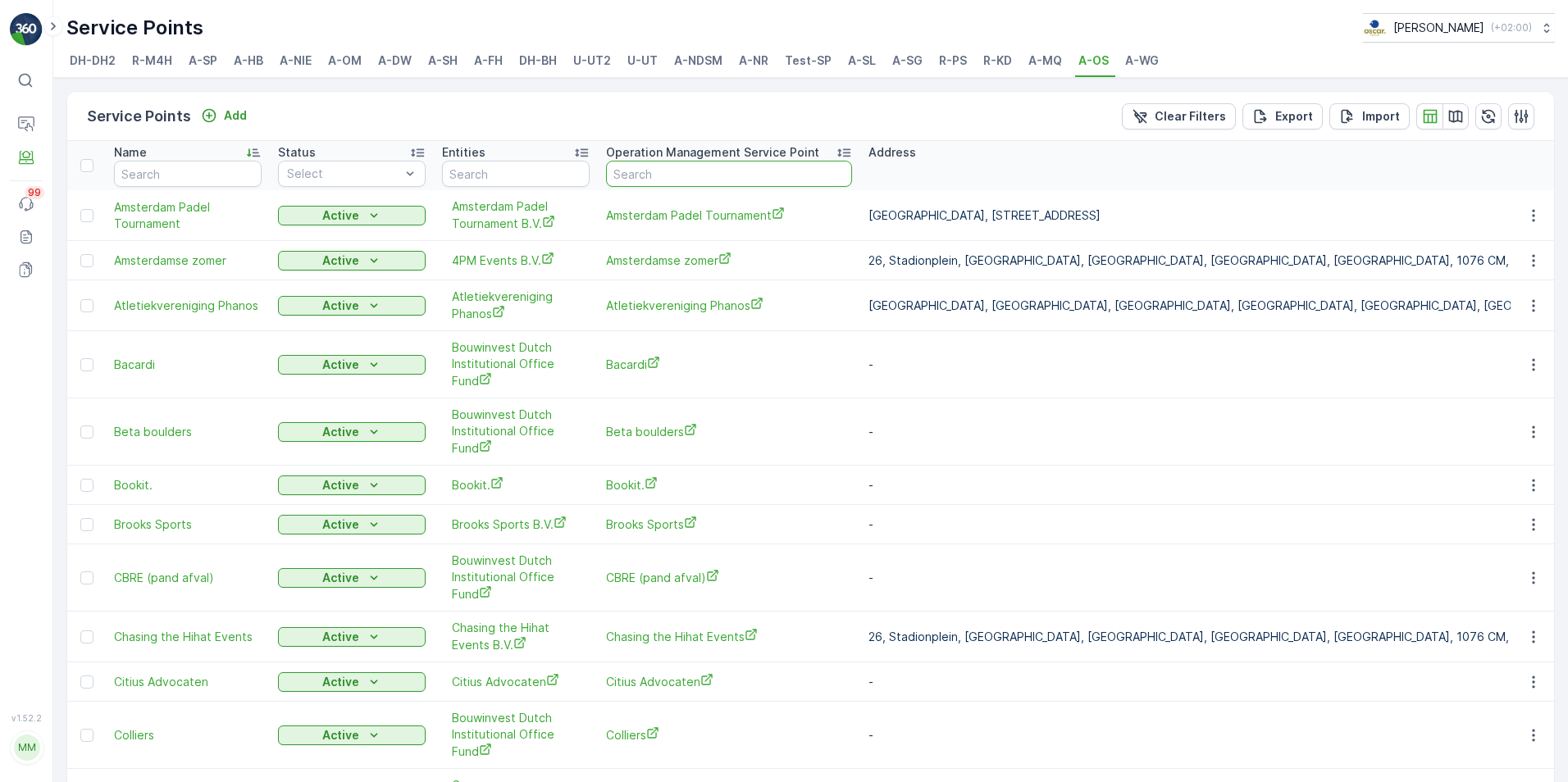
click at [651, 168] on input "text" at bounding box center [729, 174] width 246 height 27
type input "le champi"
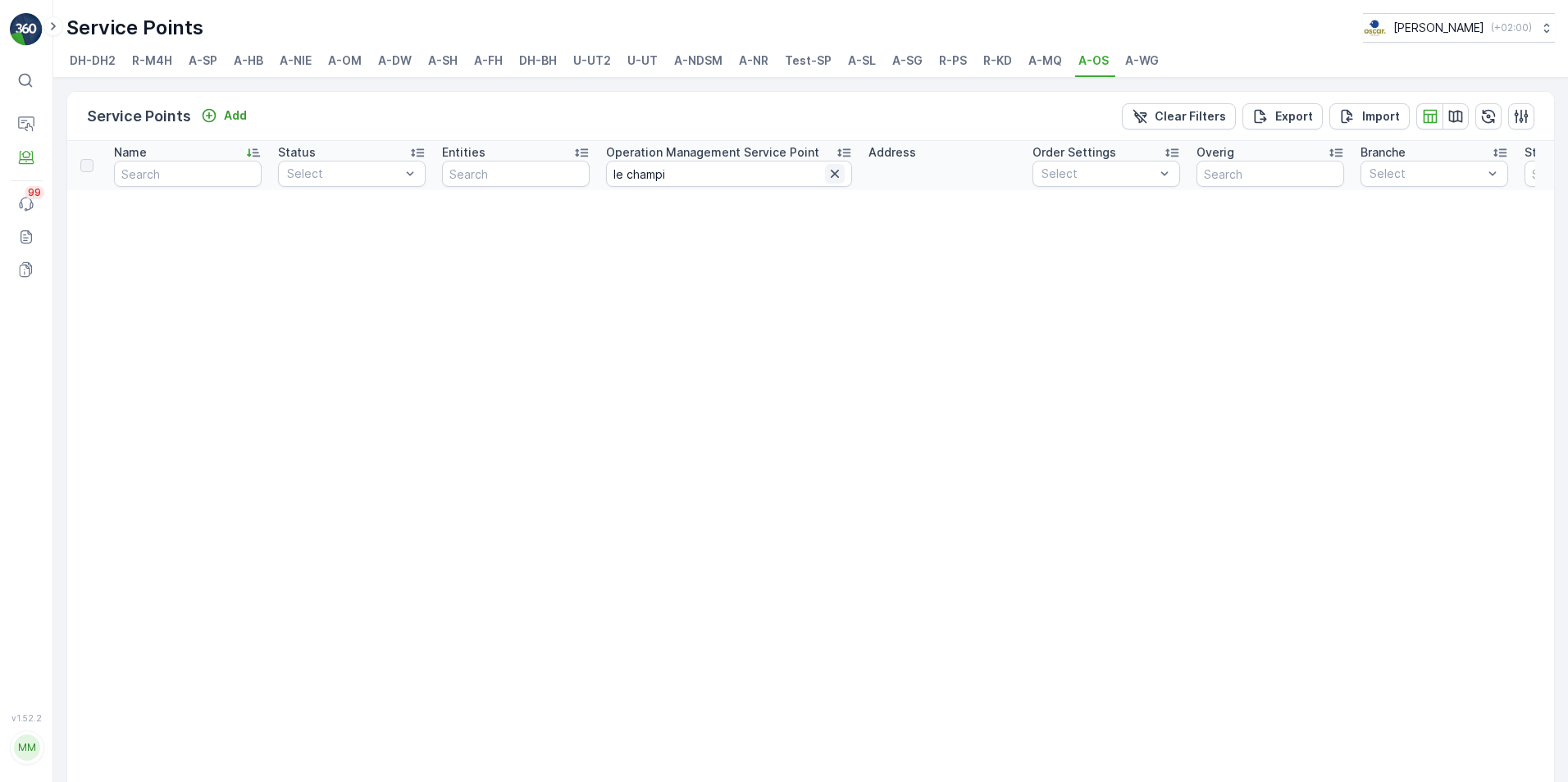
click at [832, 169] on icon "button" at bounding box center [836, 174] width 17 height 17
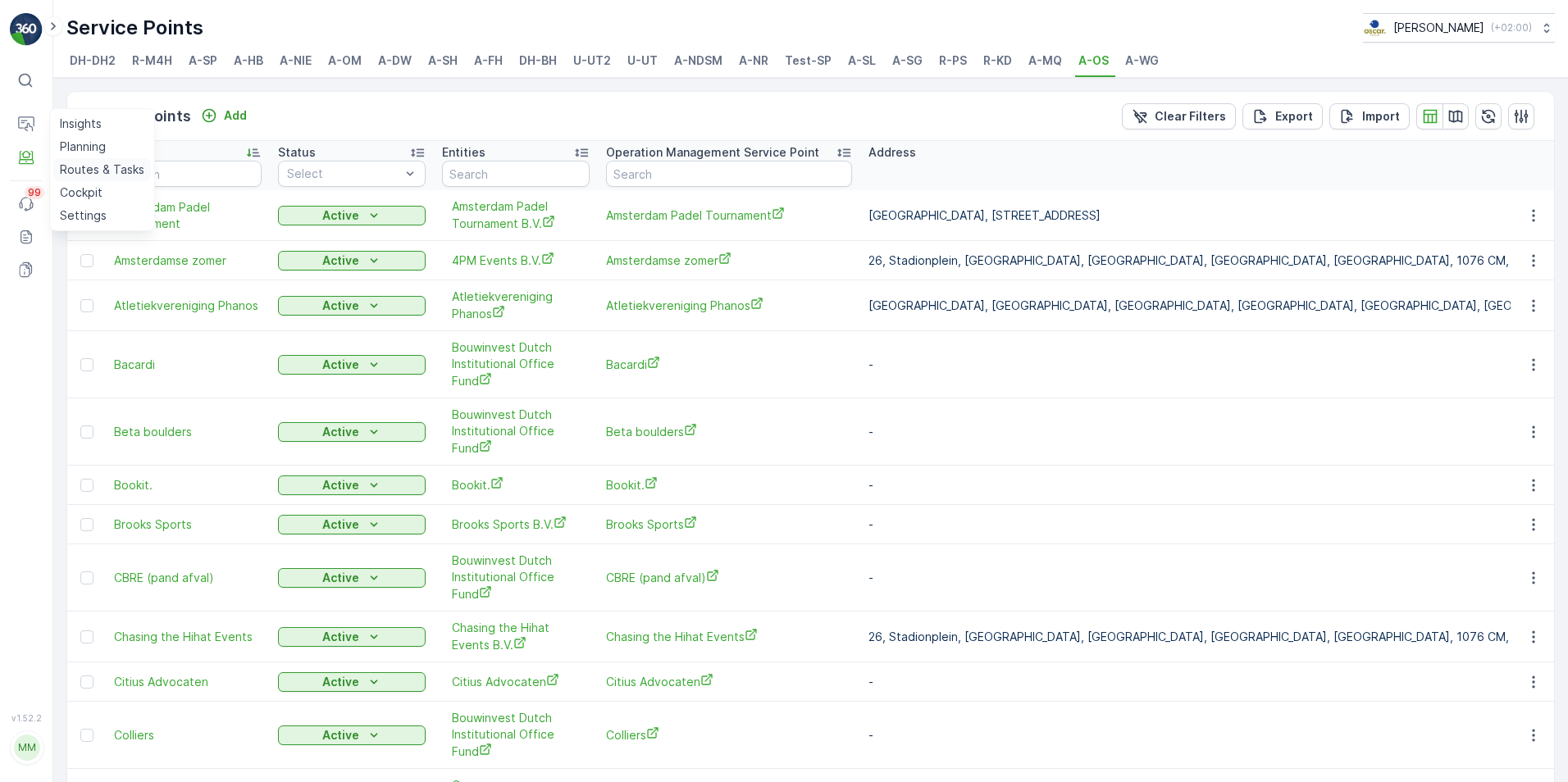
click at [75, 170] on p "Routes & Tasks" at bounding box center [102, 170] width 85 height 17
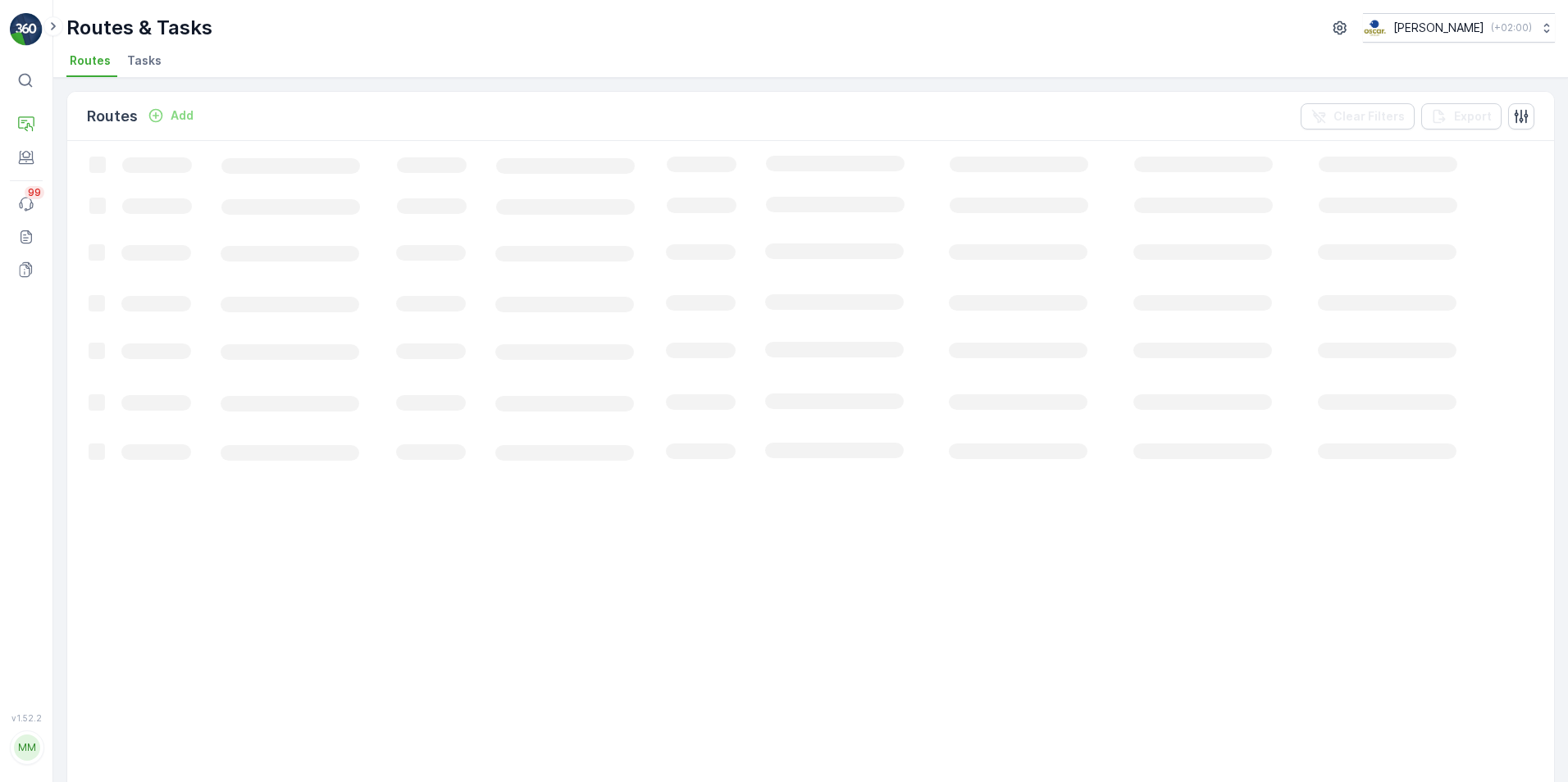
click at [146, 66] on span "Tasks" at bounding box center [144, 61] width 34 height 17
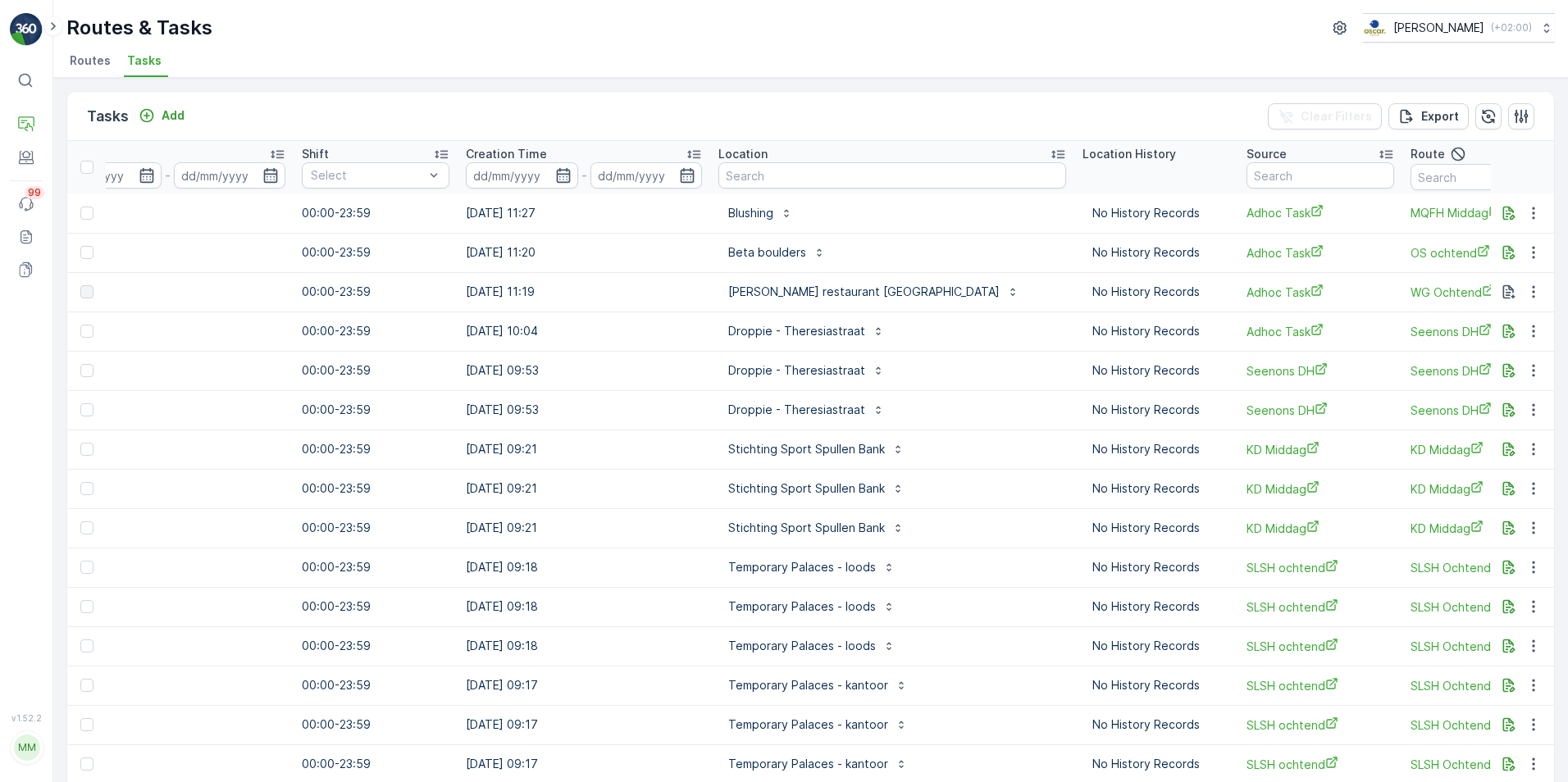
scroll to position [0, 1005]
click at [925, 179] on input "text" at bounding box center [891, 176] width 348 height 27
type input "marathon"
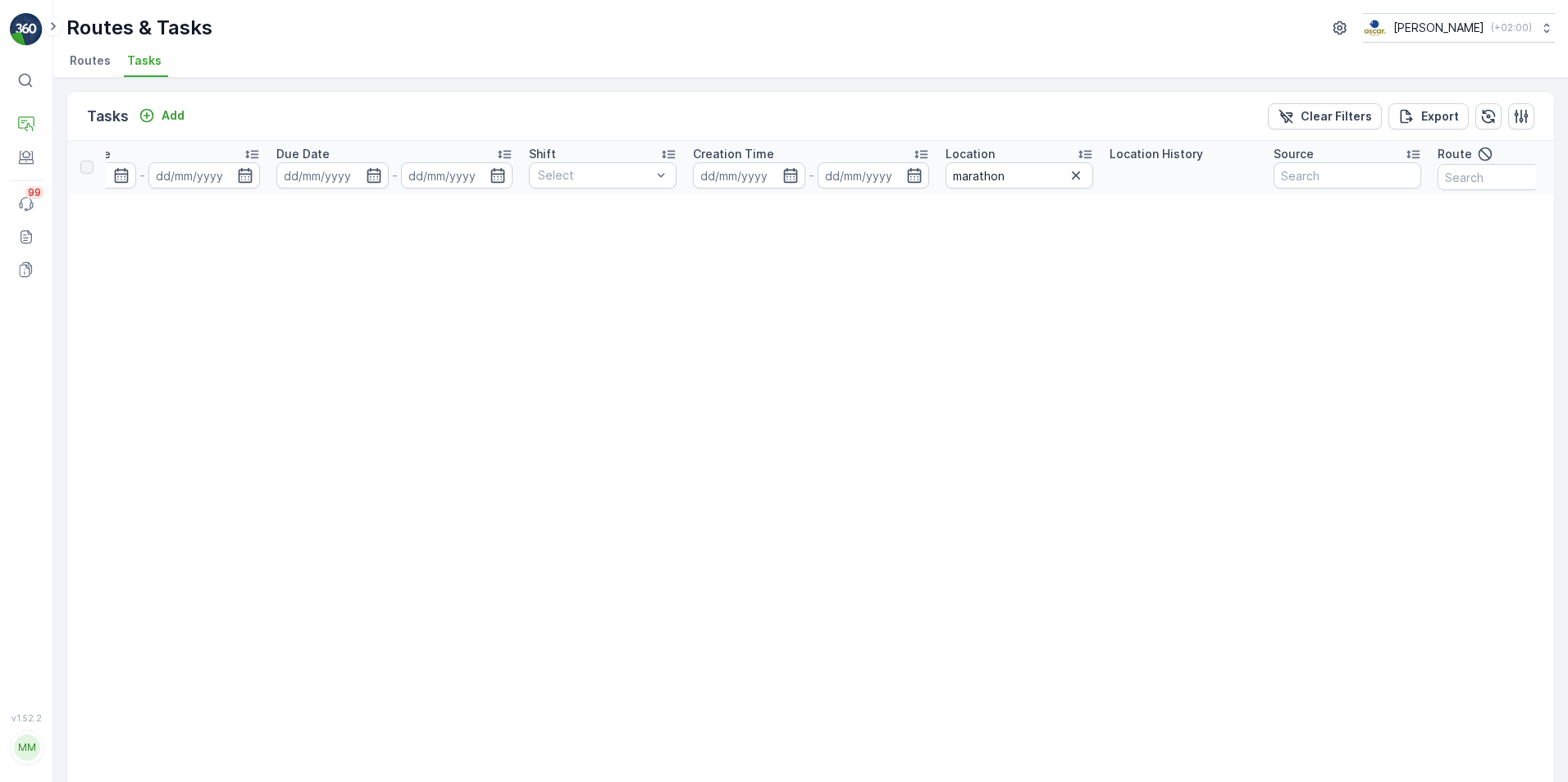
scroll to position [0, 974]
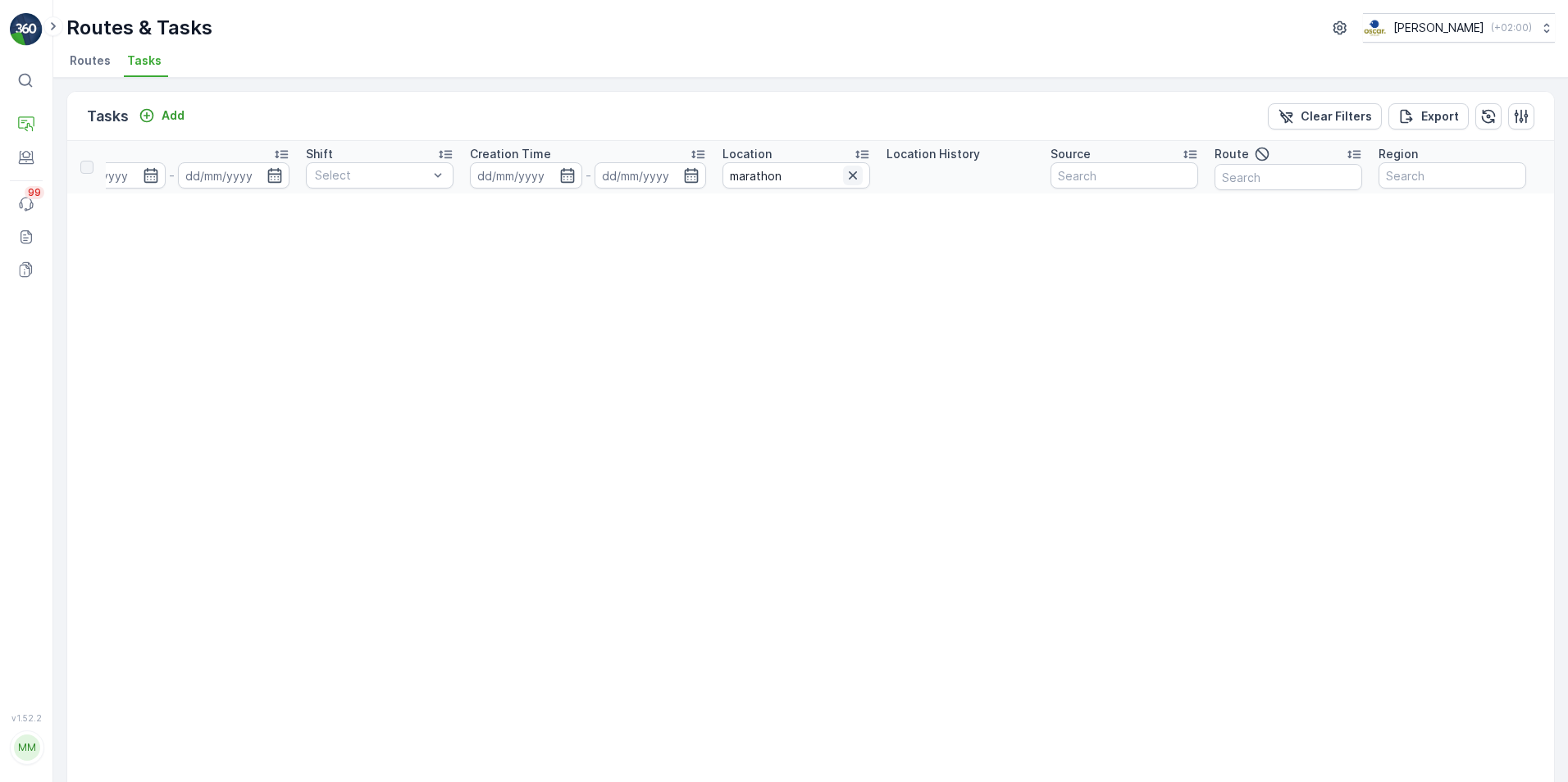
click at [849, 172] on icon "button" at bounding box center [853, 175] width 8 height 8
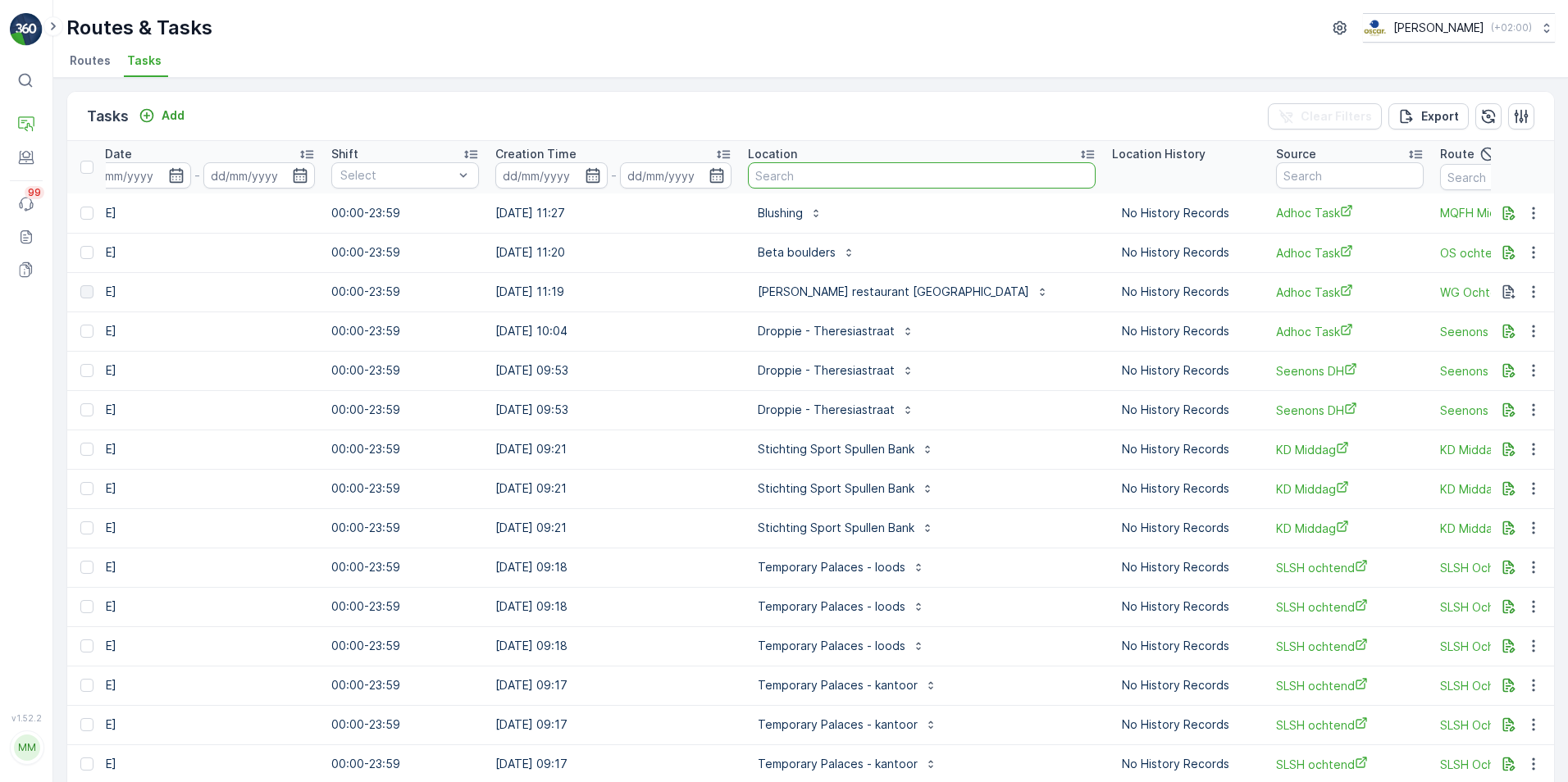
click at [818, 172] on input "text" at bounding box center [922, 176] width 348 height 27
type input "le champ"
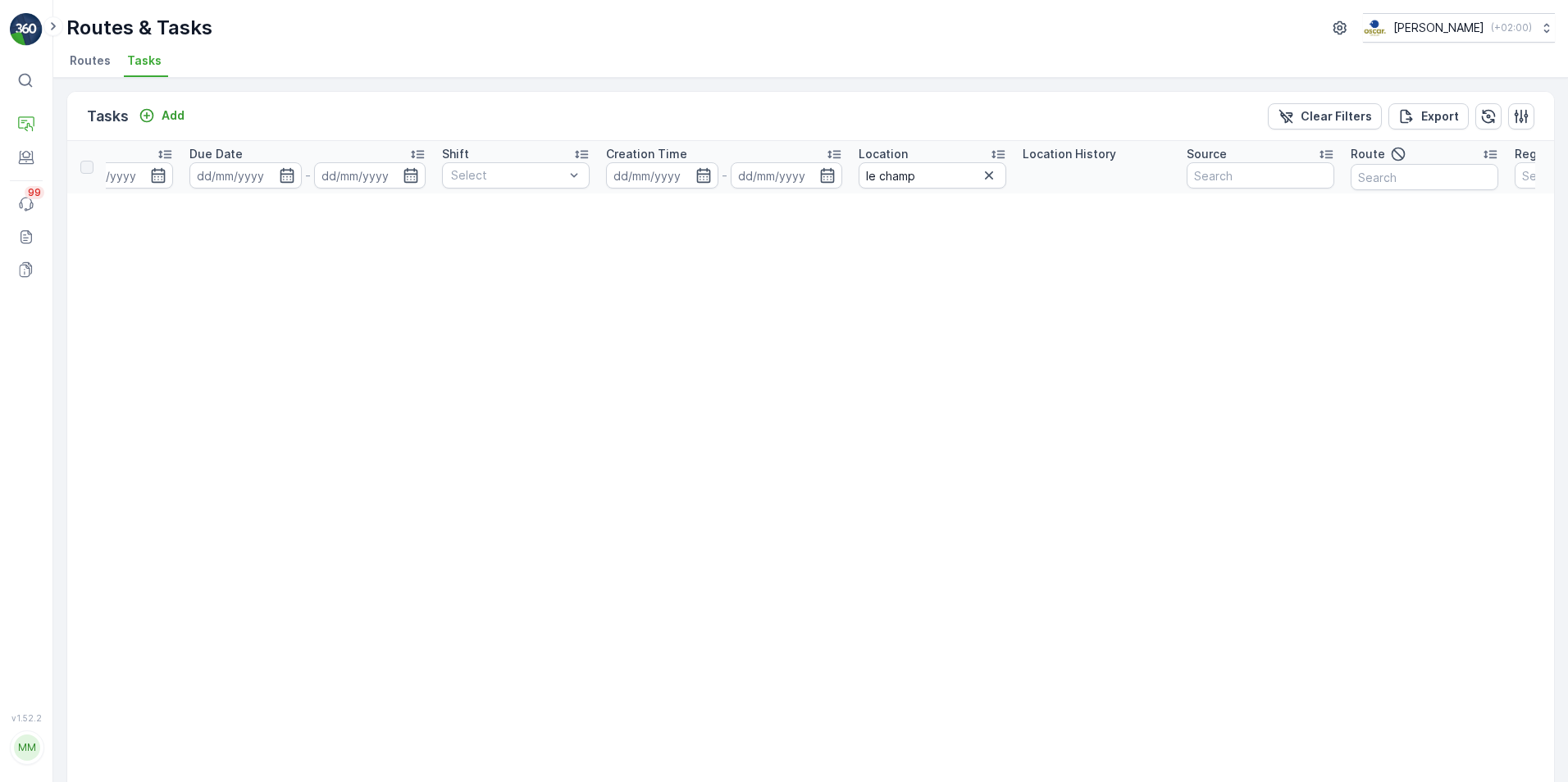
scroll to position [0, 858]
click at [958, 172] on icon "button" at bounding box center [964, 176] width 17 height 17
click at [872, 90] on div "Tasks Add Clear Filters Export ID Status Select Operation Select Task Template …" at bounding box center [811, 431] width 1515 height 705
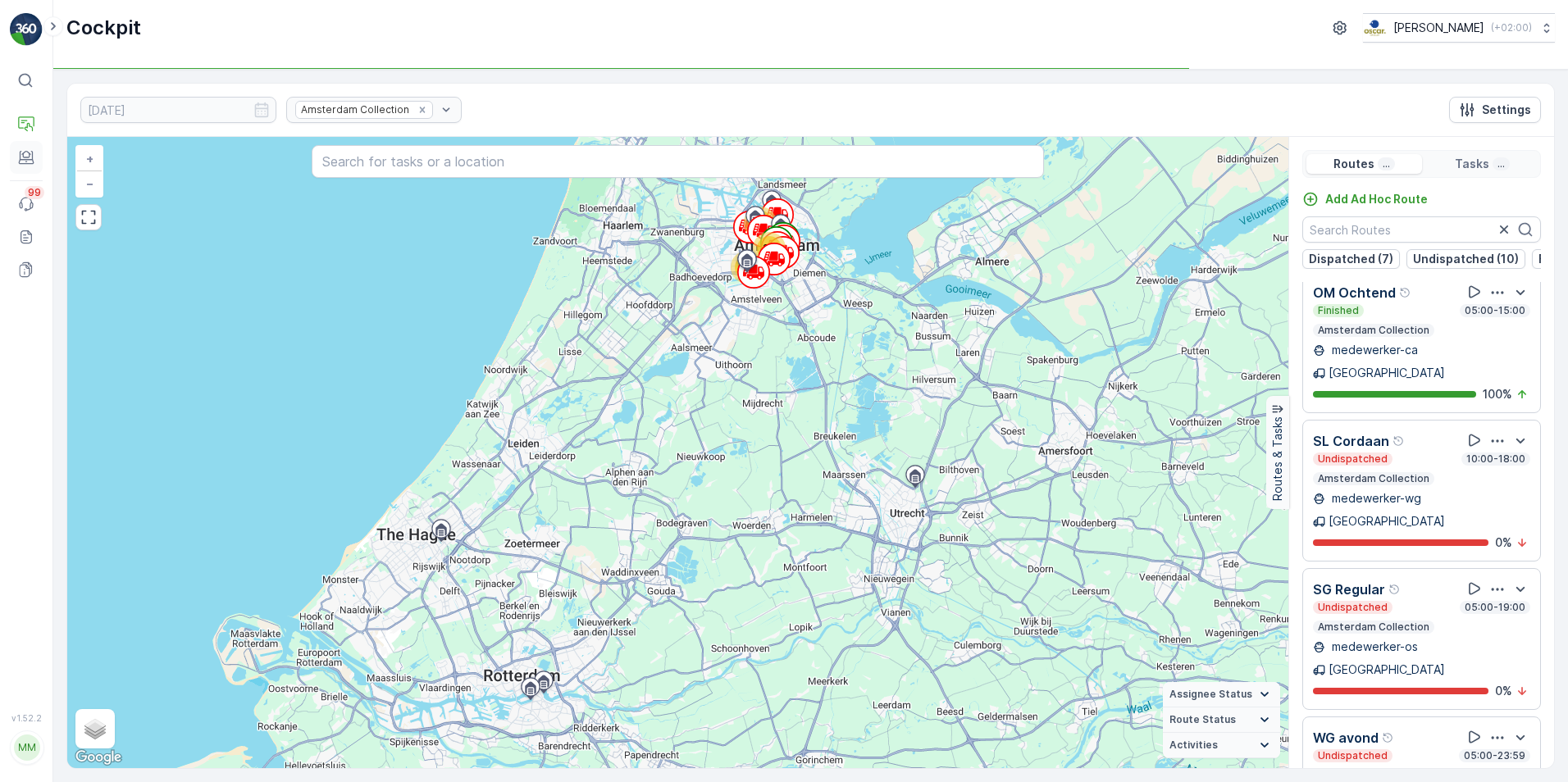
scroll to position [1263, 0]
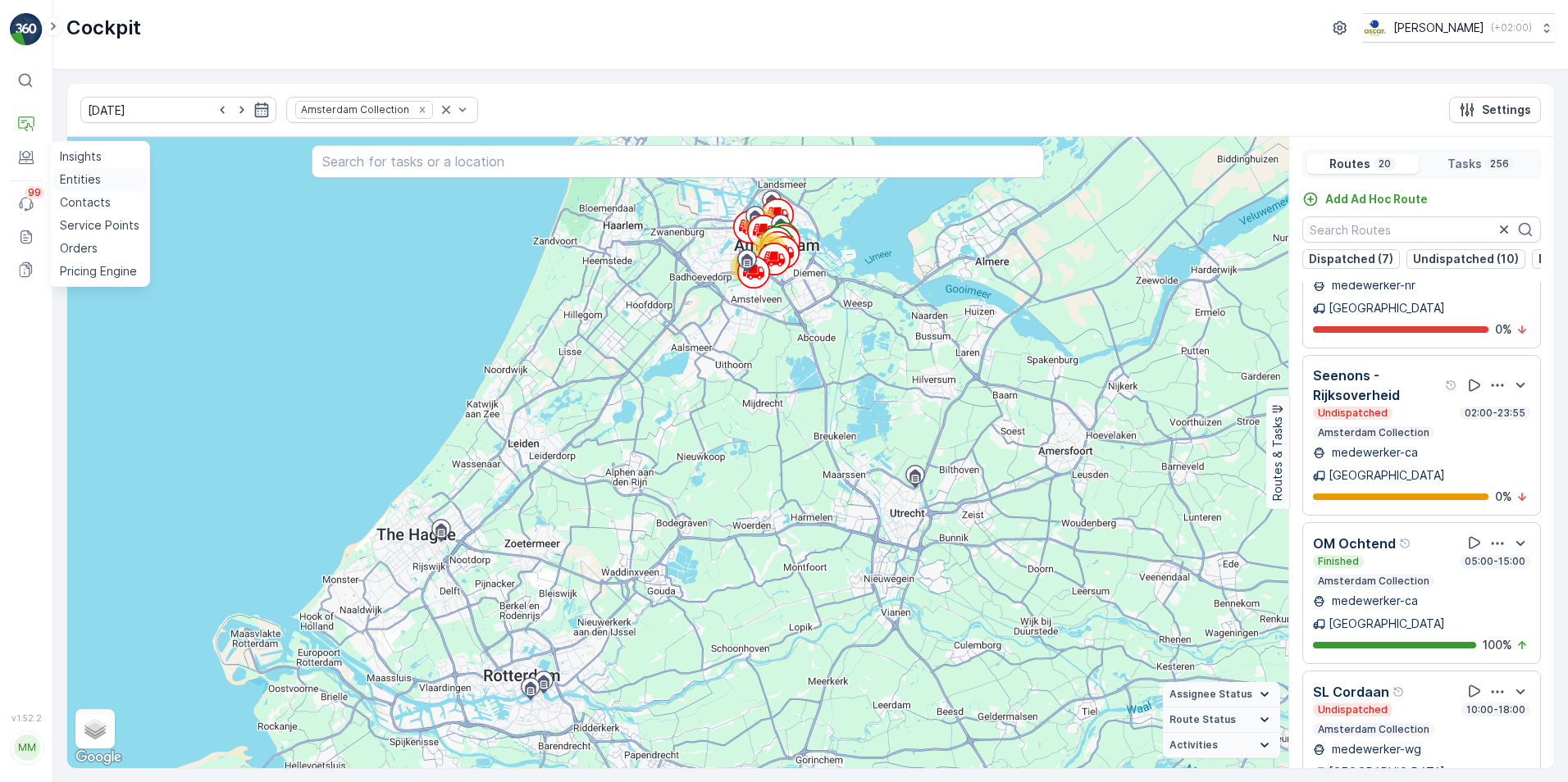
click at [91, 182] on p "Entities" at bounding box center [80, 179] width 41 height 17
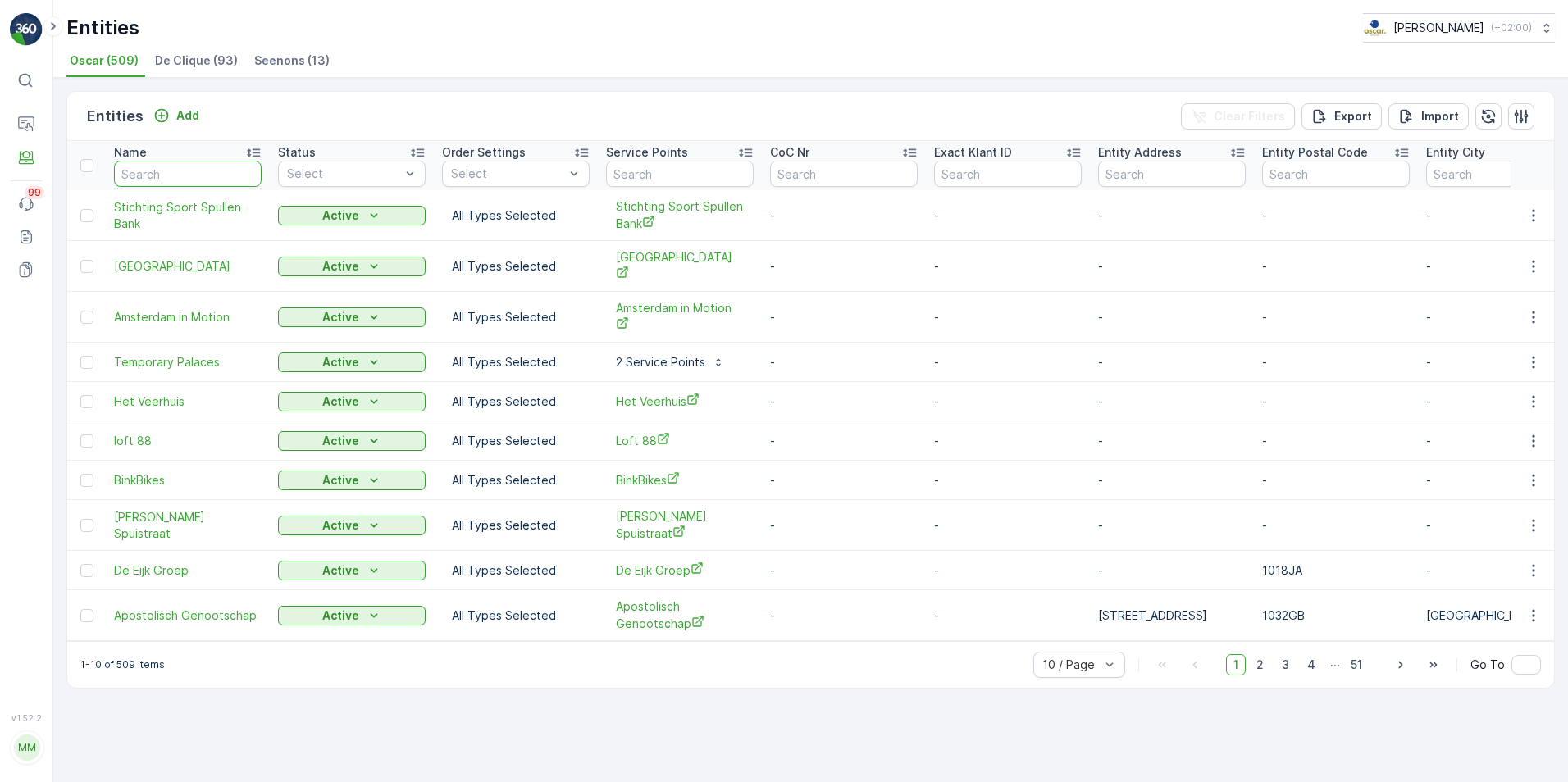
click at [198, 166] on input "text" at bounding box center [188, 174] width 147 height 27
type input "gangnam"
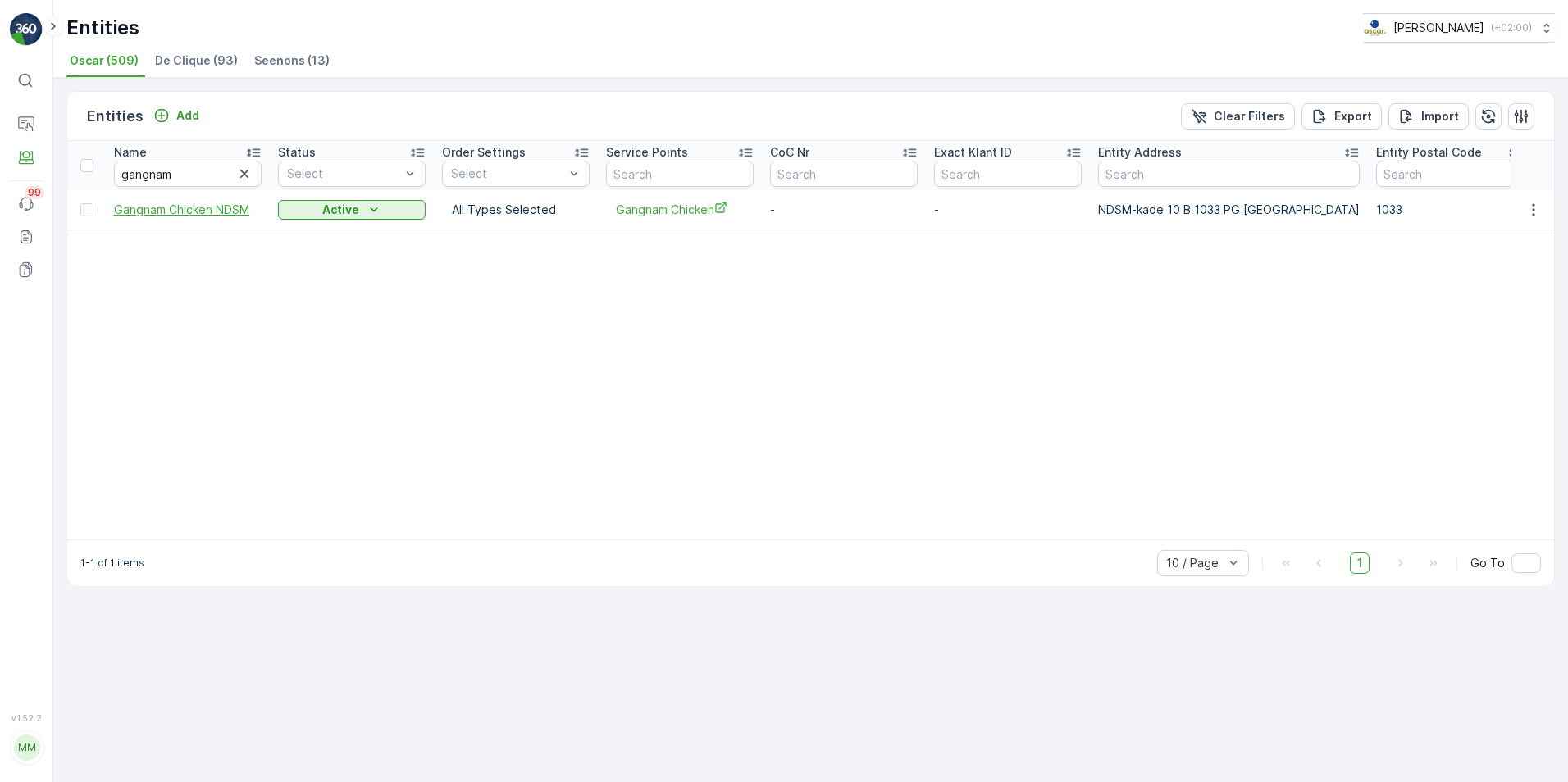
click at [179, 216] on span "Gangnam Chicken NDSM" at bounding box center [188, 210] width 147 height 17
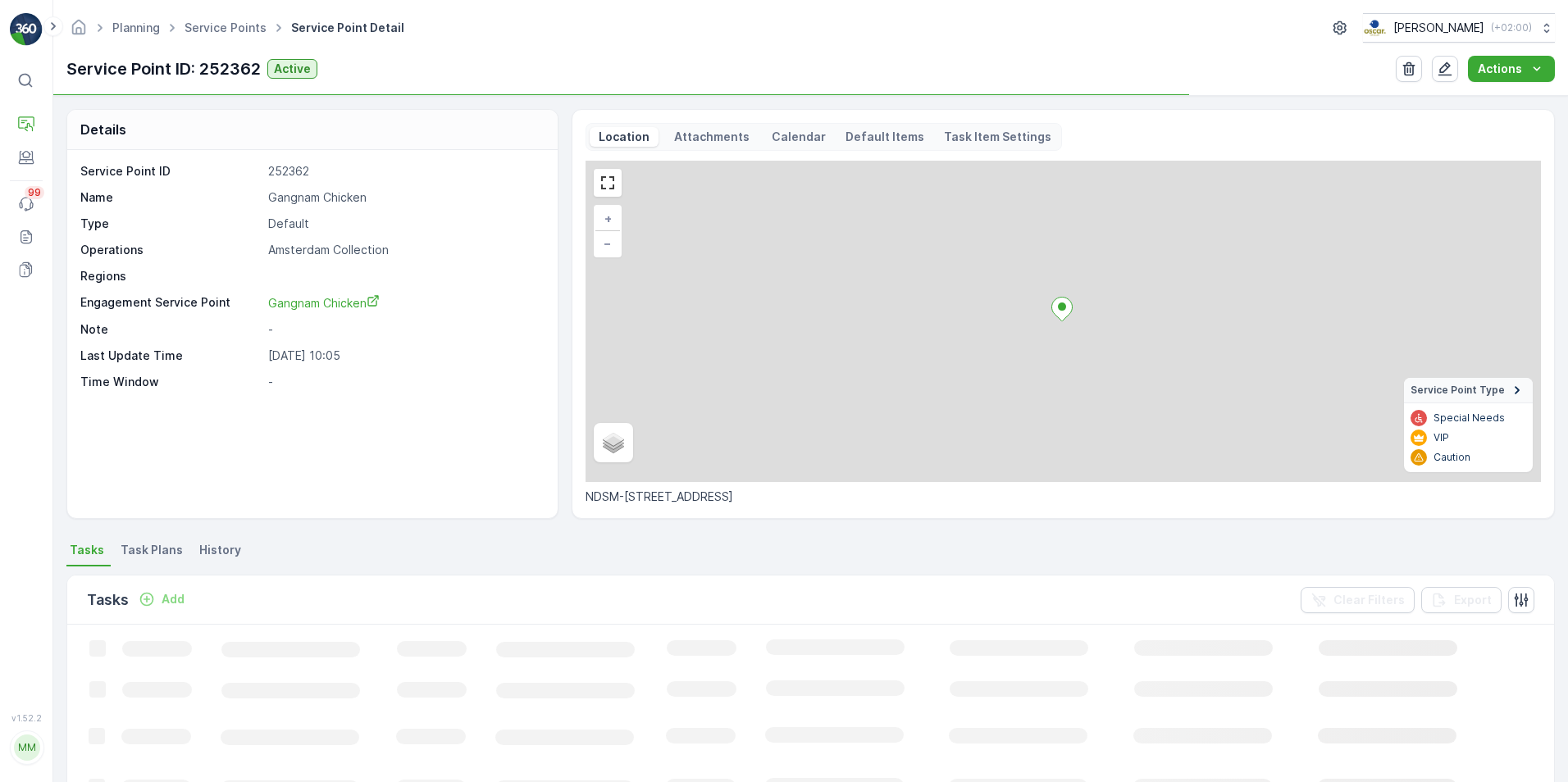
click at [149, 552] on span "Task Plans" at bounding box center [152, 550] width 63 height 17
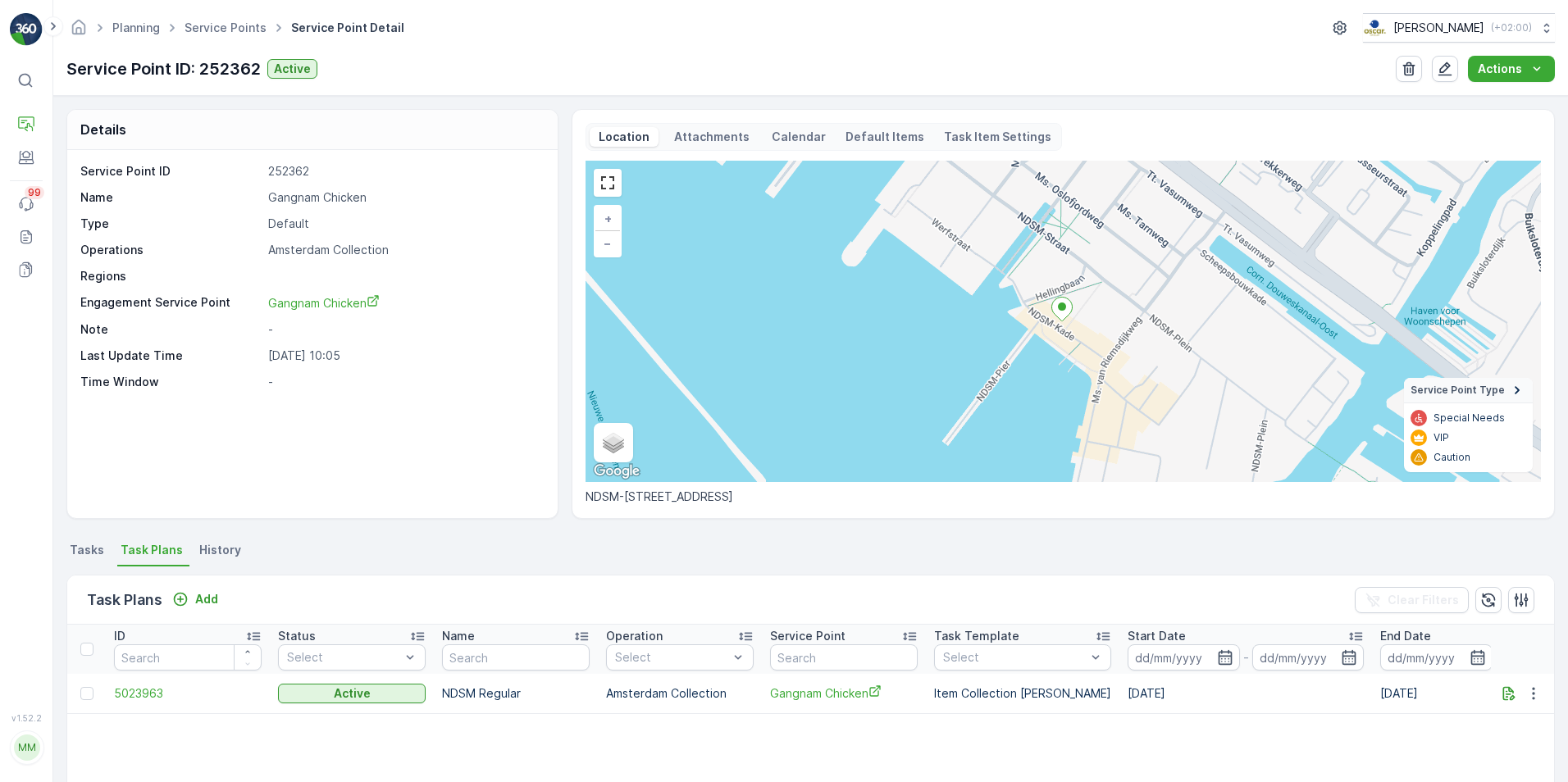
scroll to position [318, 0]
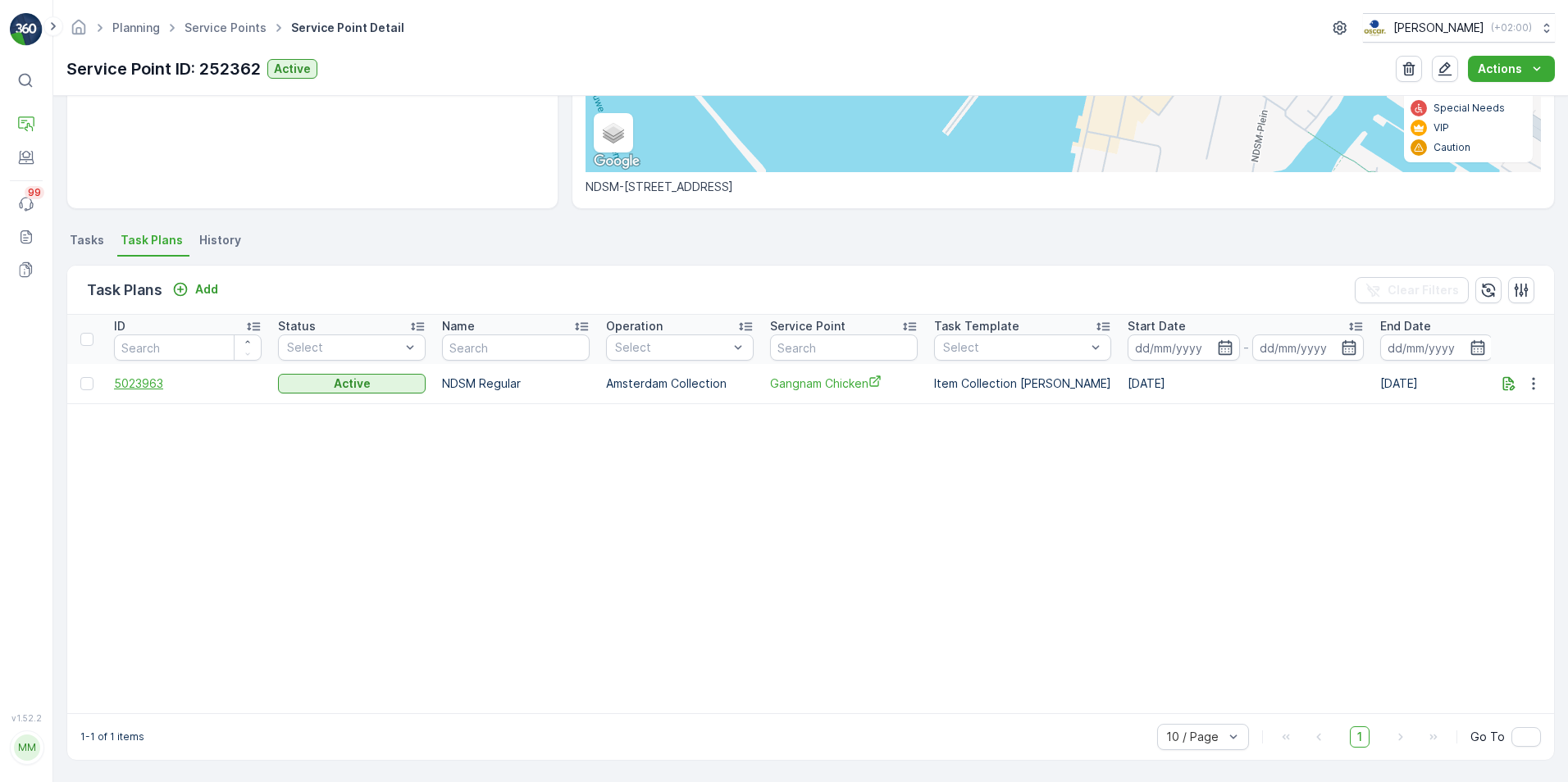
click at [156, 381] on span "5023963" at bounding box center [188, 384] width 147 height 17
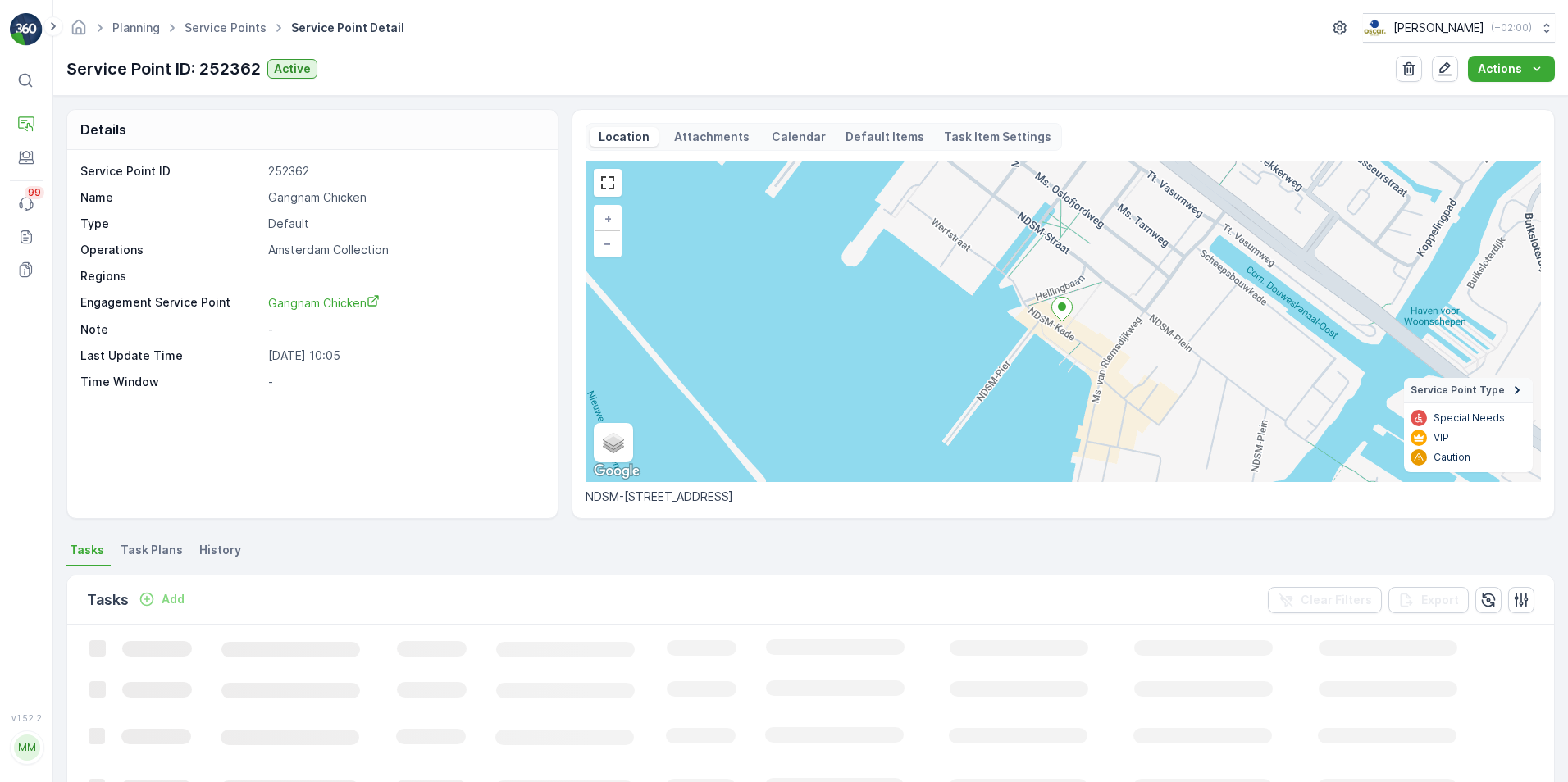
click at [160, 559] on li "Task Plans" at bounding box center [153, 553] width 72 height 28
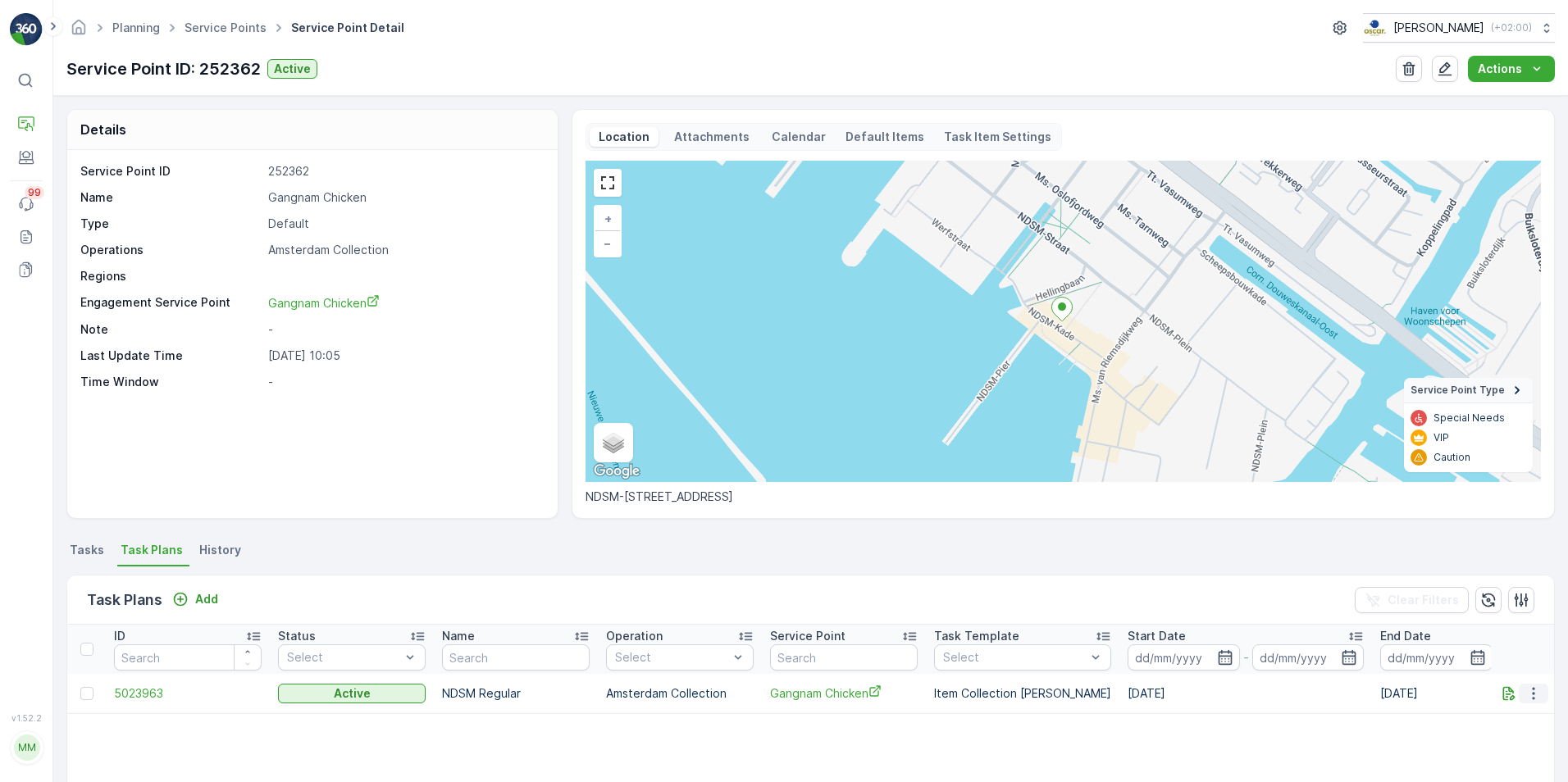
click at [1528, 697] on icon "button" at bounding box center [1534, 694] width 17 height 17
click at [1516, 615] on span "Edit Task Plan" at bounding box center [1505, 616] width 76 height 17
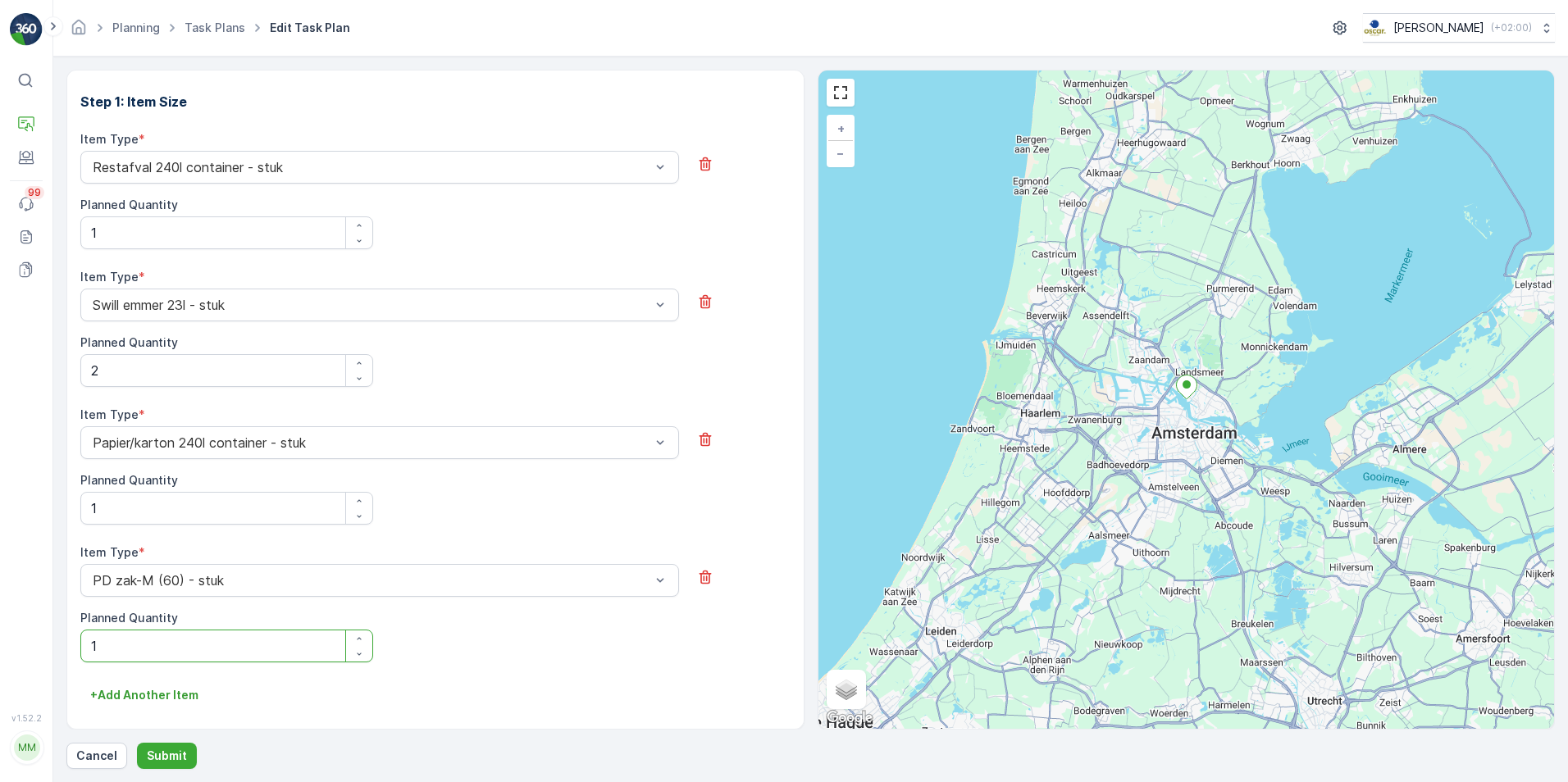
scroll to position [591, 0]
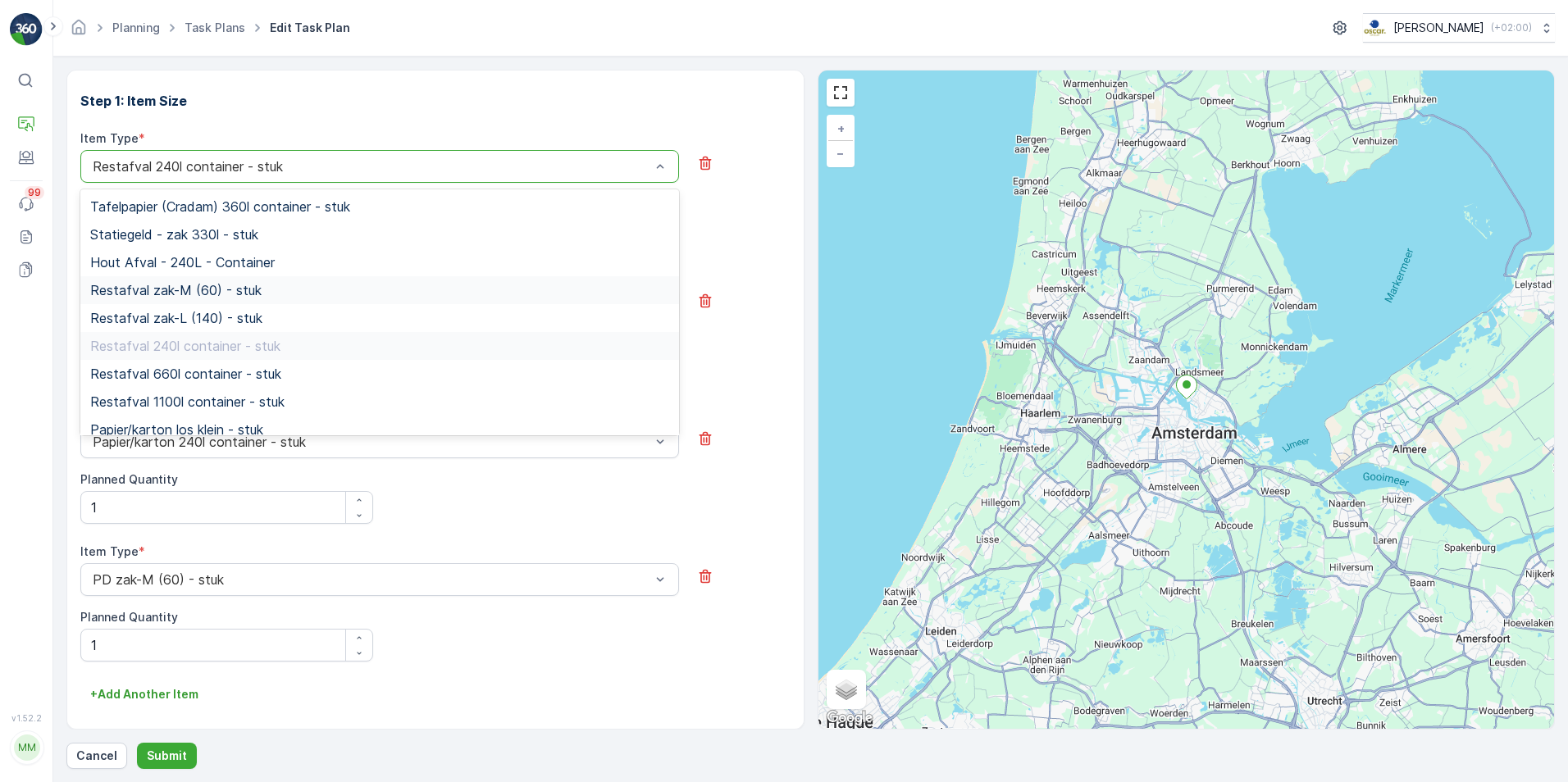
click at [215, 289] on span "Restafval zak-M (60) - stuk" at bounding box center [176, 291] width 171 height 15
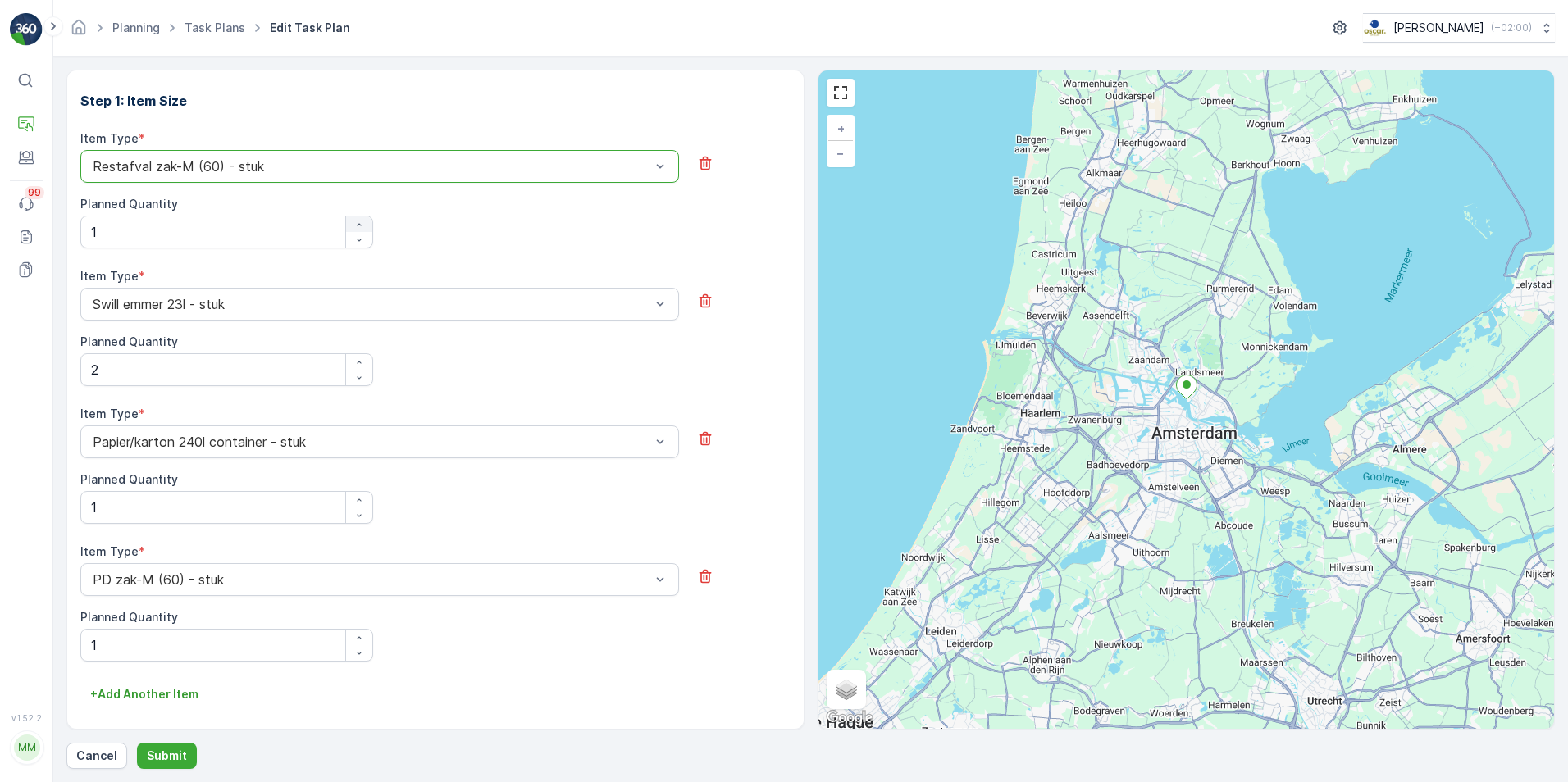
click at [354, 228] on icon "button" at bounding box center [359, 224] width 10 height 10
type Quantity "3"
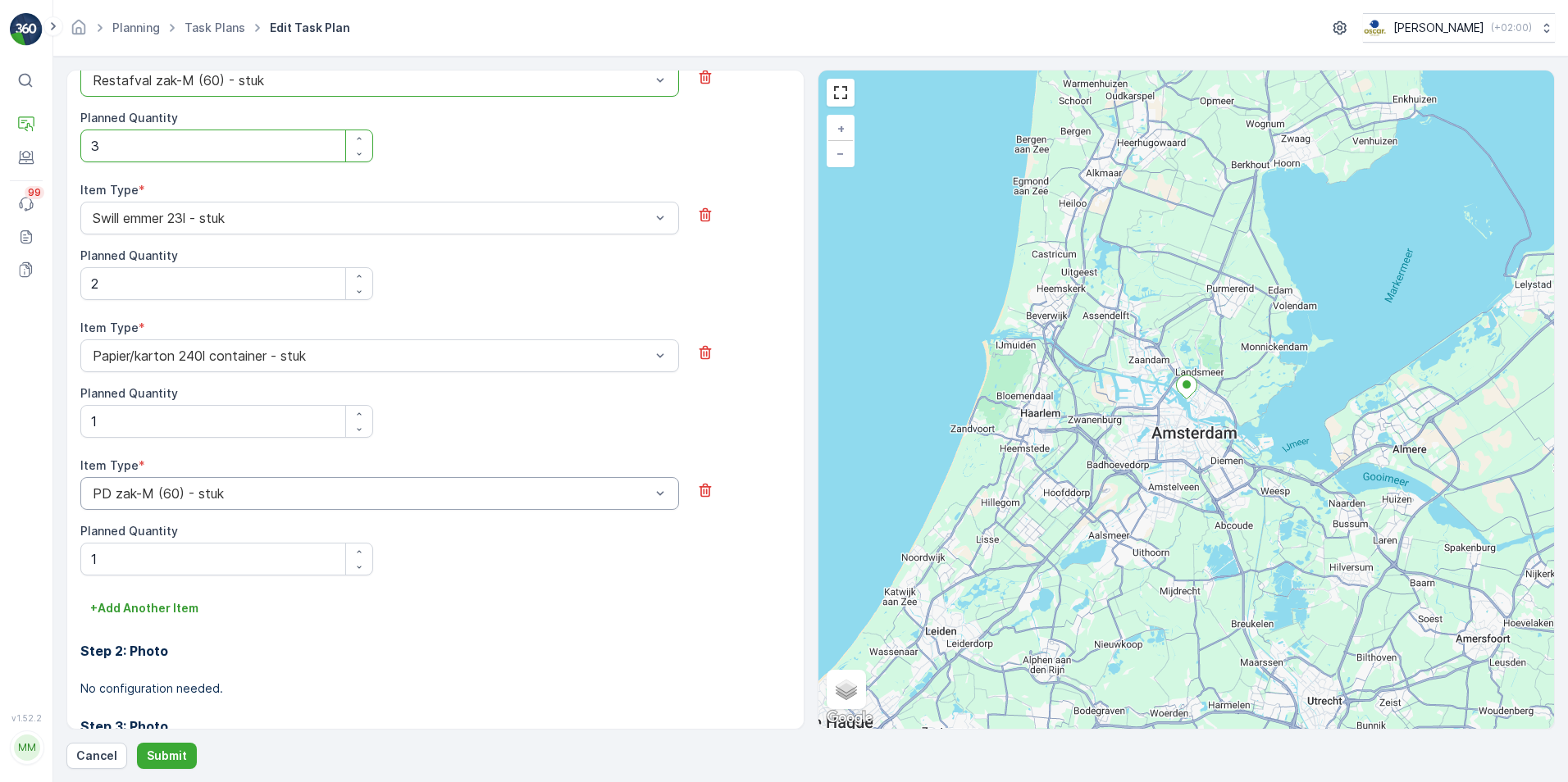
scroll to position [836, 0]
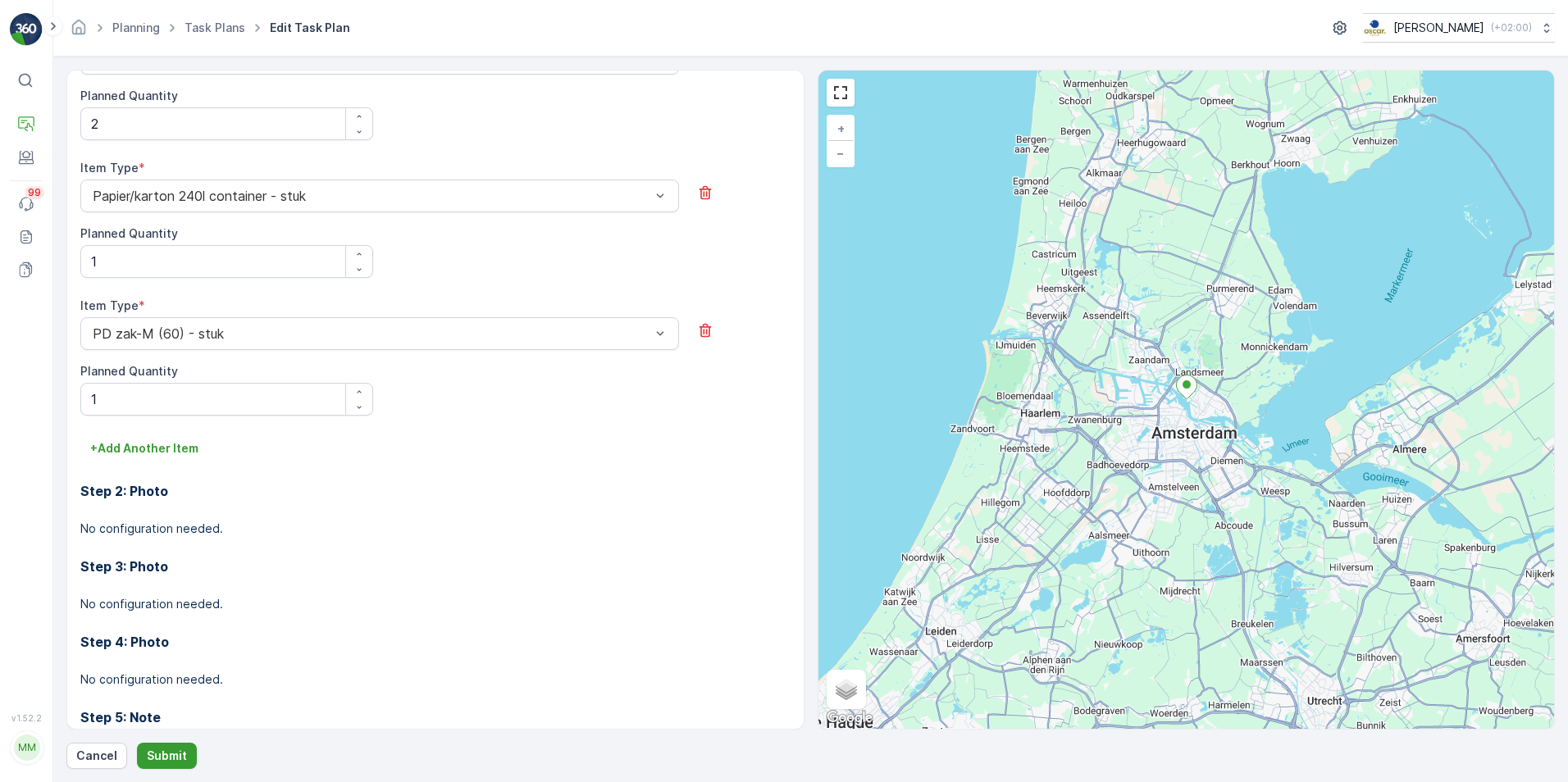
click at [151, 755] on p "Submit" at bounding box center [167, 756] width 40 height 17
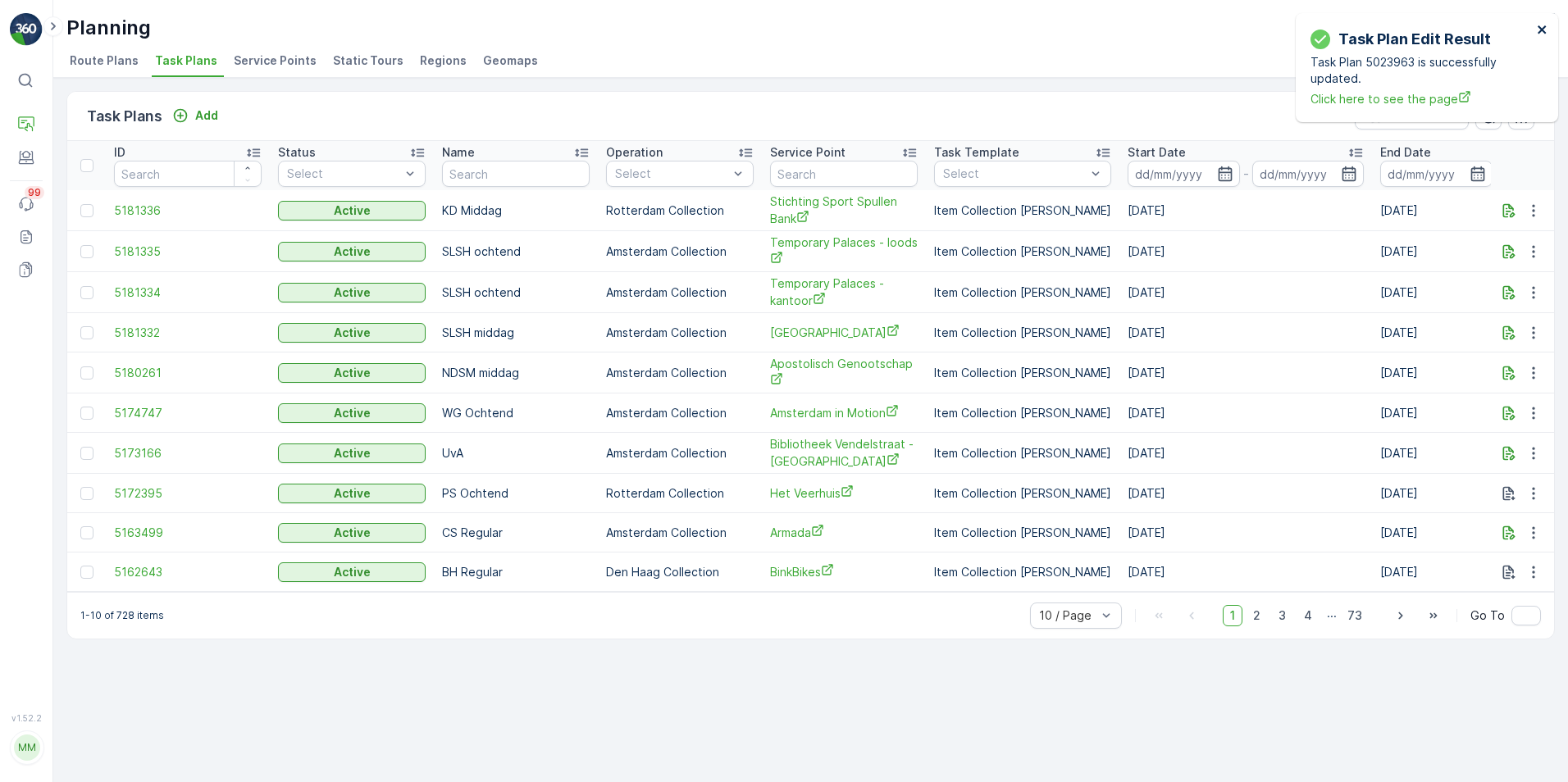
click at [1542, 28] on icon "close" at bounding box center [1543, 29] width 11 height 13
